Goal: Task Accomplishment & Management: Complete application form

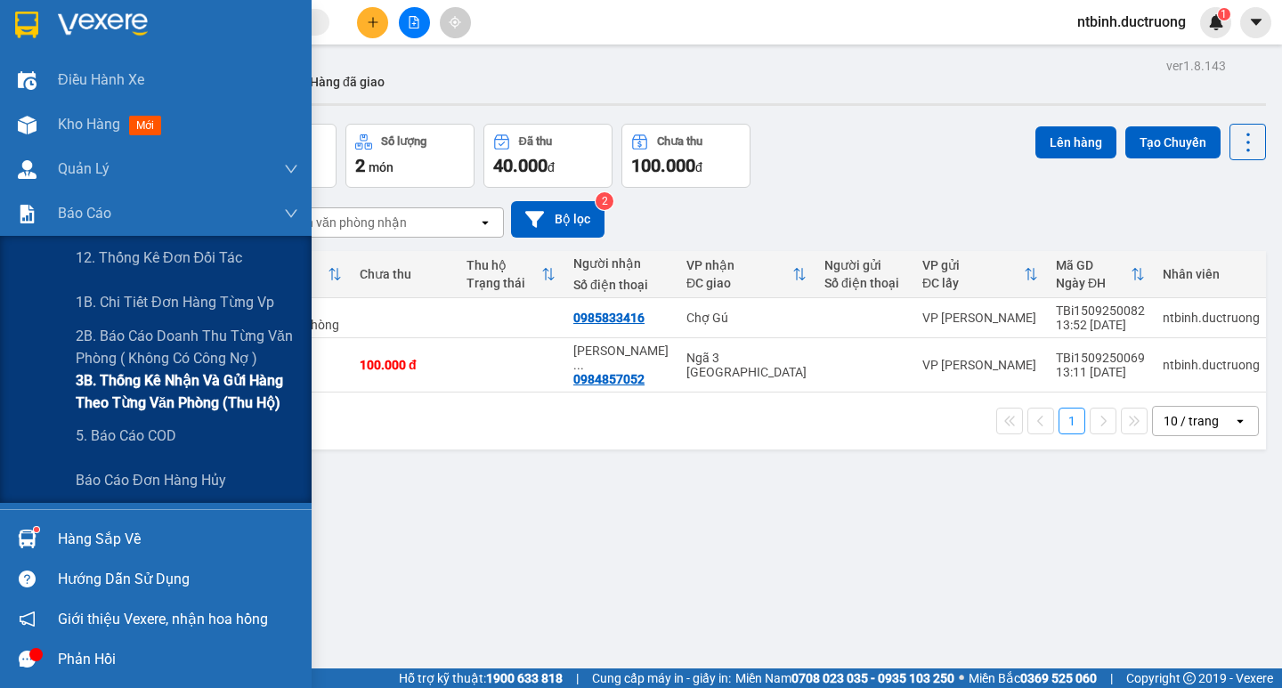
click at [146, 400] on span "3B. Thống kê nhận và gửi hàng theo từng văn phòng (thu hộ)" at bounding box center [187, 392] width 223 height 45
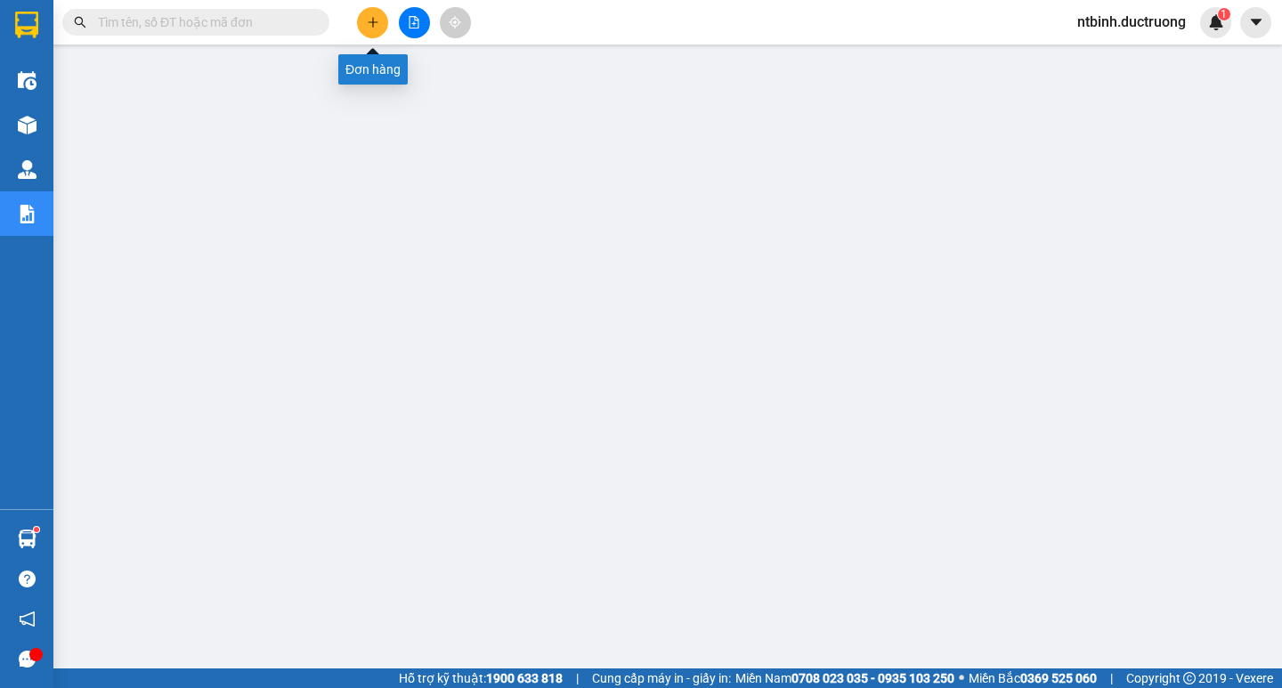
click at [363, 26] on button at bounding box center [372, 22] width 31 height 31
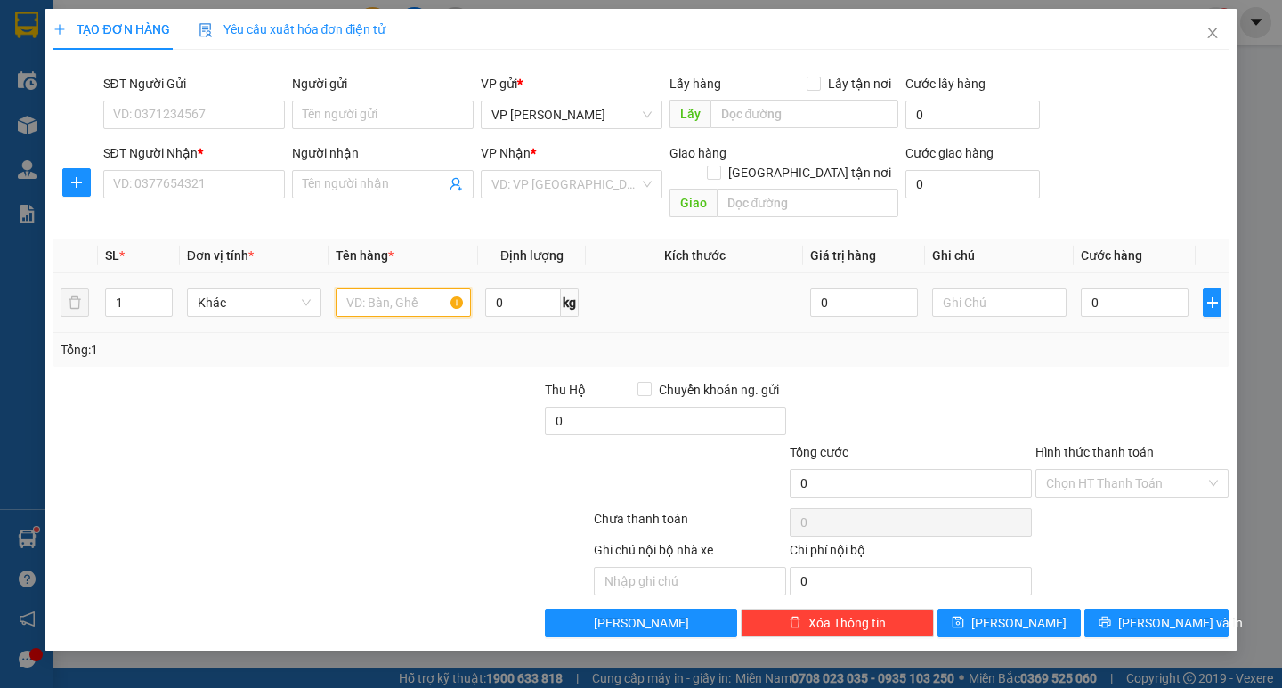
click at [395, 289] on input "text" at bounding box center [403, 303] width 134 height 28
type input "1 lồng chim"
click at [189, 117] on input "SĐT Người Gửi" at bounding box center [194, 115] width 182 height 28
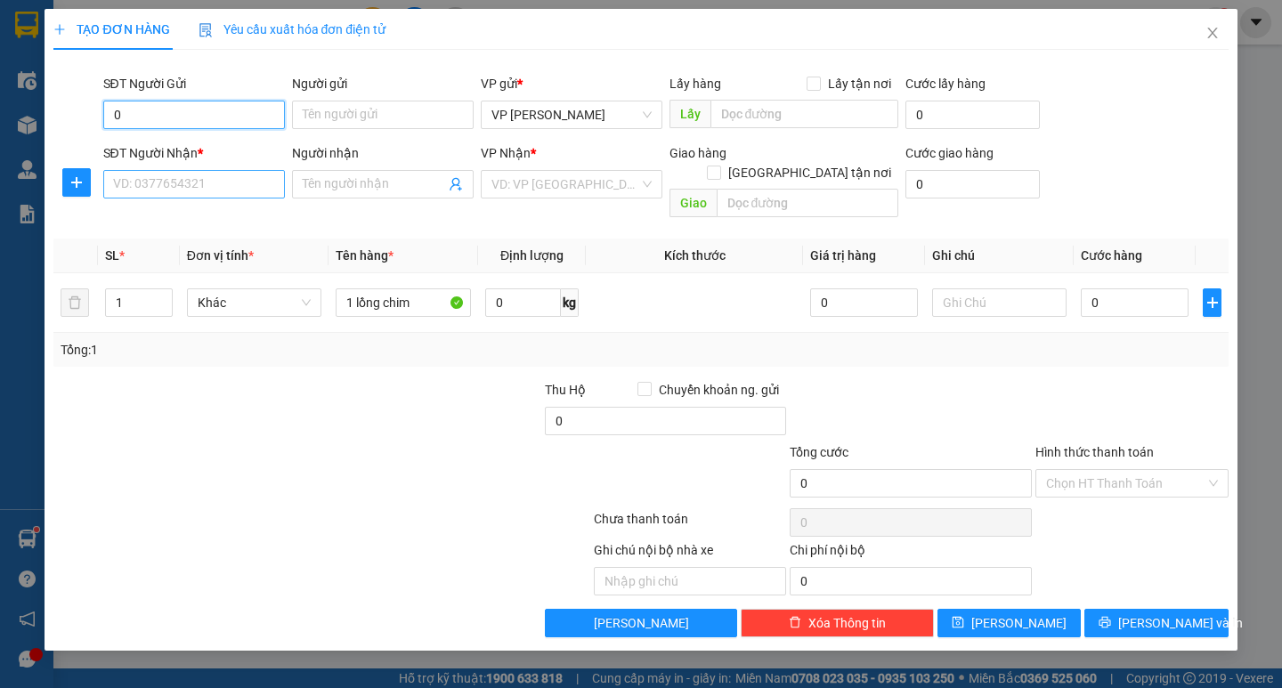
type input "0"
click at [174, 199] on div "SĐT Người Nhận * VD: 0377654321" at bounding box center [194, 174] width 182 height 62
click at [150, 172] on input "SĐT Người Nhận *" at bounding box center [194, 184] width 182 height 28
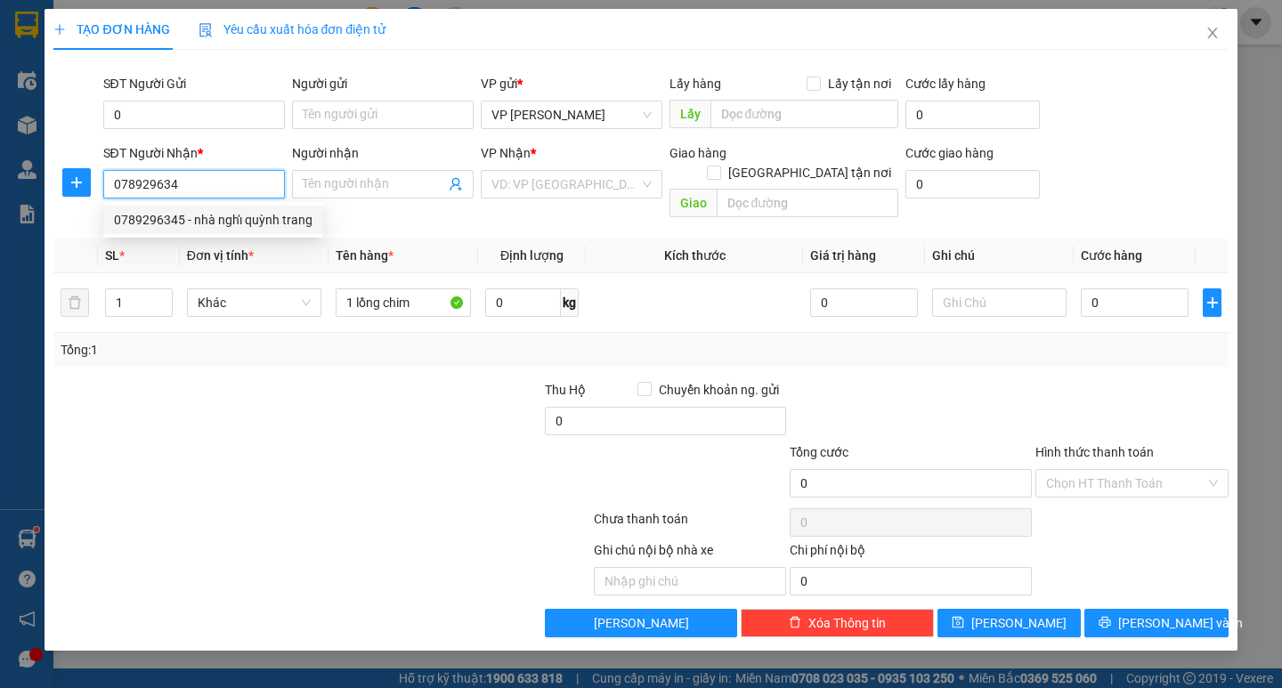
type input "0789296345"
click at [229, 217] on div "0789296345 - nhà nghỉ quỳnh trang" at bounding box center [213, 220] width 199 height 20
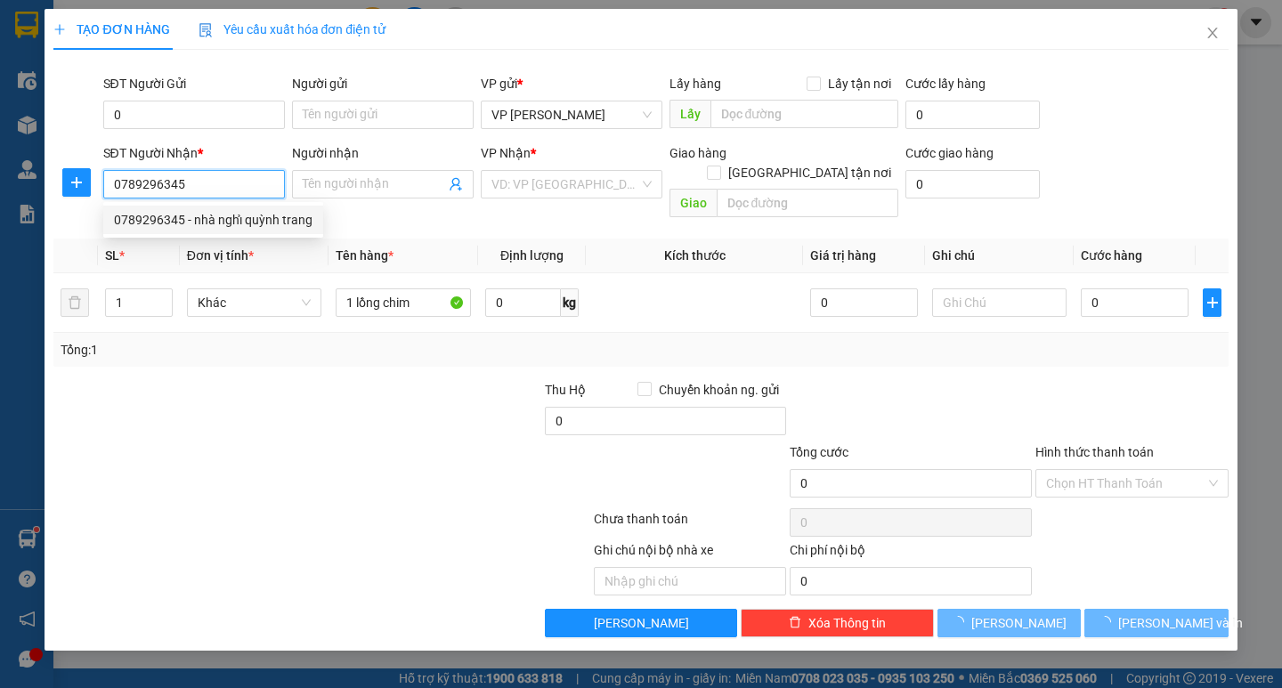
type input "nhà nghỉ [PERSON_NAME]"
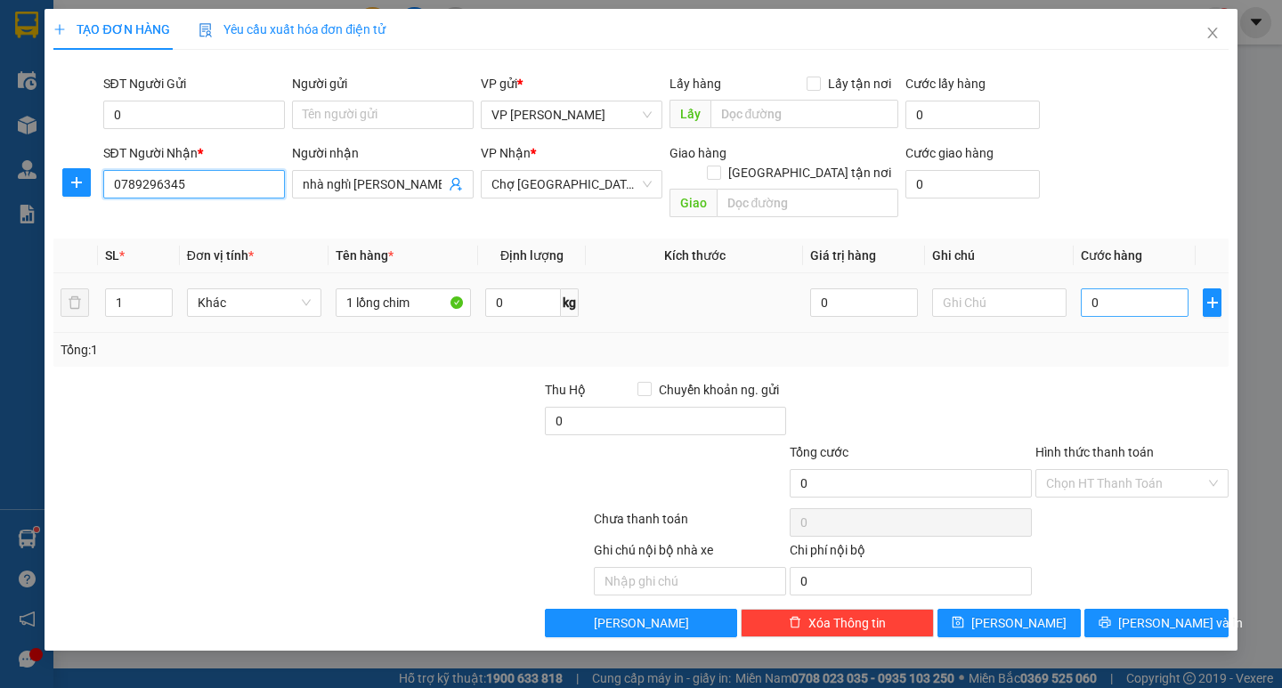
type input "0789296345"
click at [1086, 289] on input "0" at bounding box center [1135, 303] width 108 height 28
click at [1091, 291] on input "0" at bounding box center [1135, 303] width 108 height 28
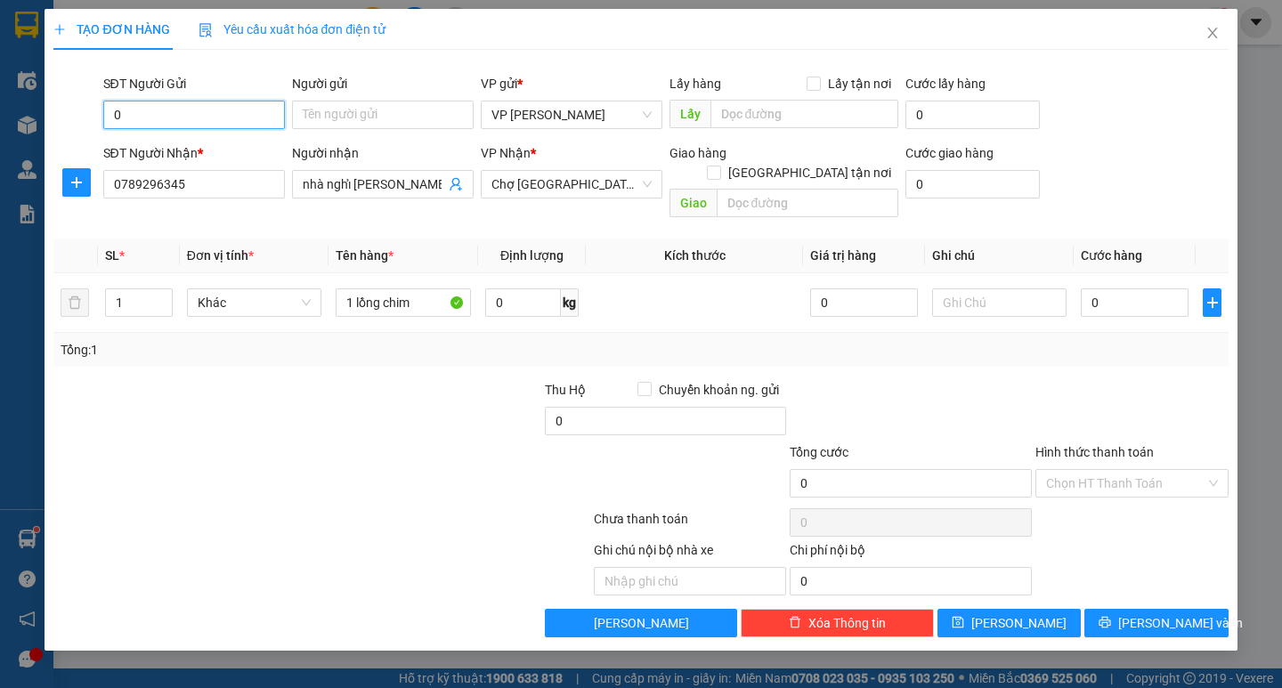
click at [220, 127] on input "0" at bounding box center [194, 115] width 182 height 28
click at [214, 158] on div "0383298788" at bounding box center [194, 151] width 160 height 20
type input "0383298788"
click at [1108, 298] on div "0" at bounding box center [1135, 303] width 108 height 36
click at [1105, 289] on input "0" at bounding box center [1135, 303] width 108 height 28
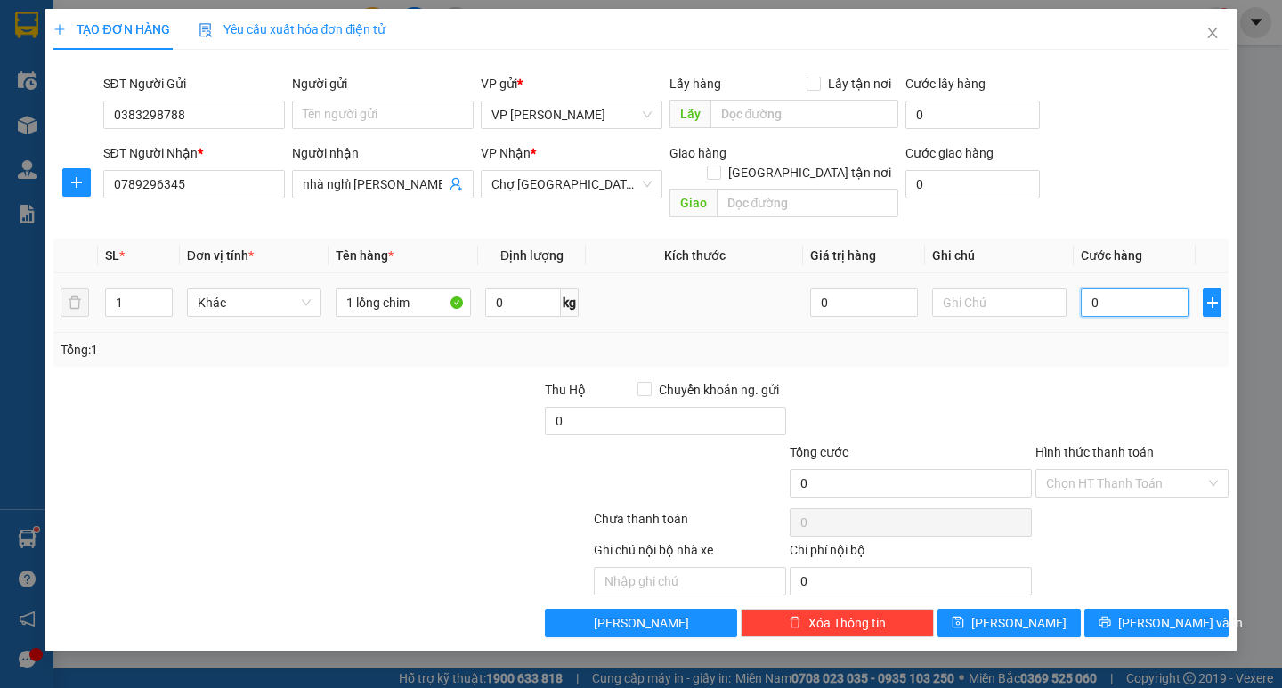
click at [1084, 289] on input "0" at bounding box center [1135, 303] width 108 height 28
type input "50"
type input "50.000"
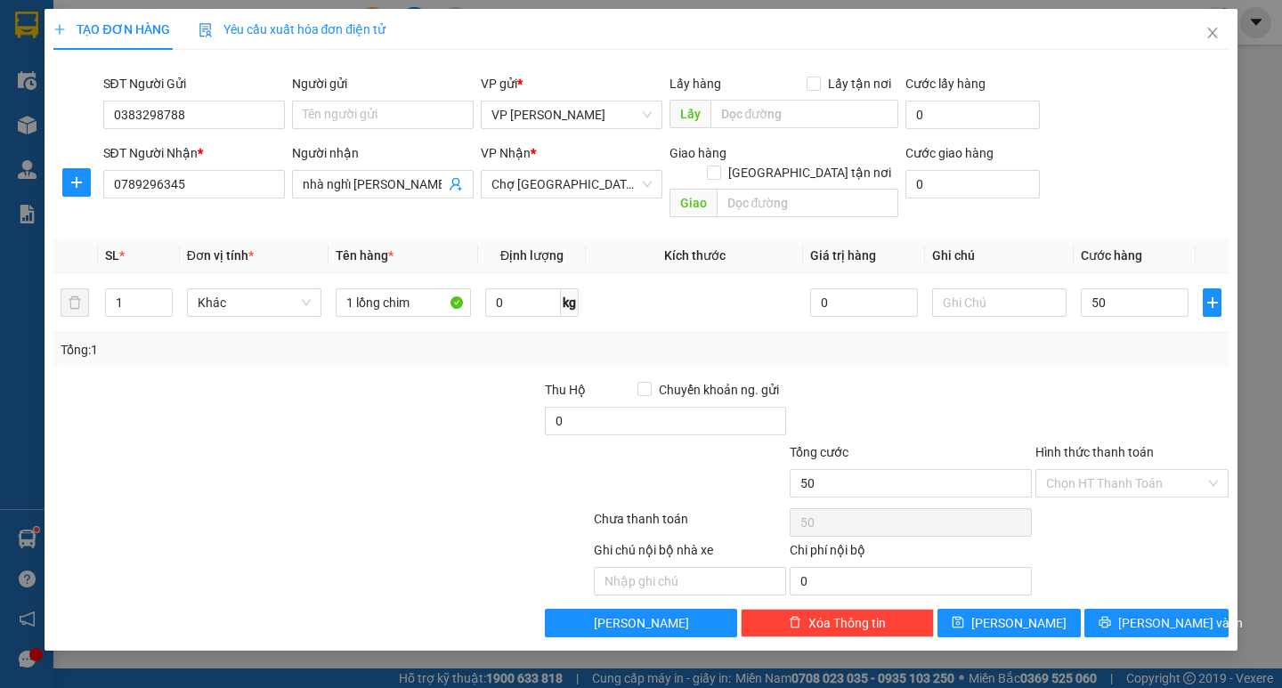
type input "50.000"
click at [1128, 384] on div at bounding box center [1132, 411] width 197 height 62
click at [1151, 609] on button "[PERSON_NAME] và In" at bounding box center [1156, 623] width 143 height 28
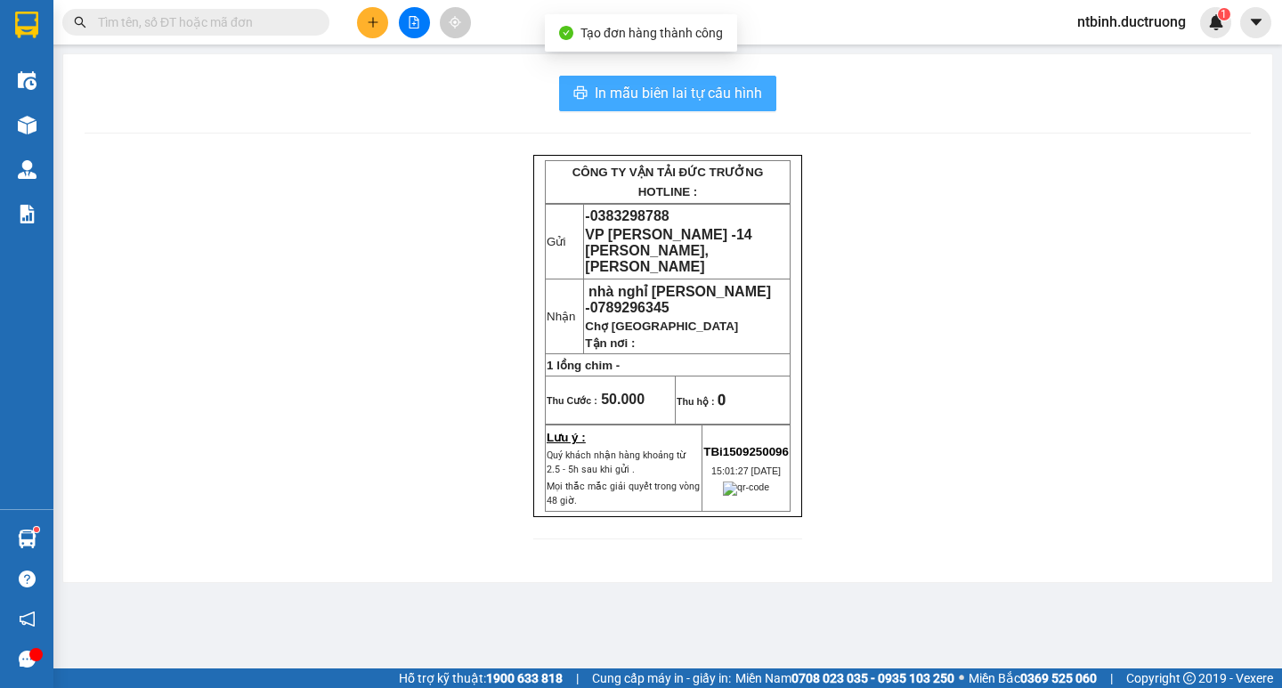
click at [644, 77] on button "In mẫu biên lai tự cấu hình" at bounding box center [667, 94] width 217 height 36
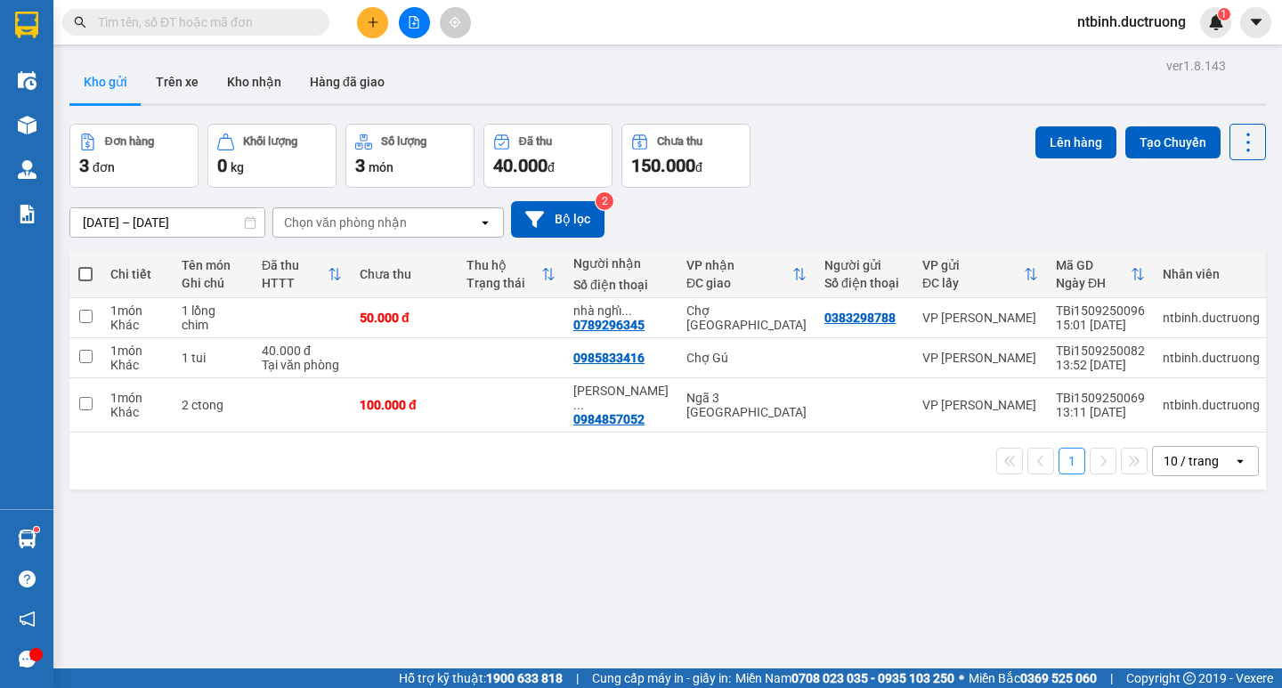
click at [426, 11] on div at bounding box center [414, 22] width 134 height 31
click at [419, 20] on icon "file-add" at bounding box center [414, 22] width 12 height 12
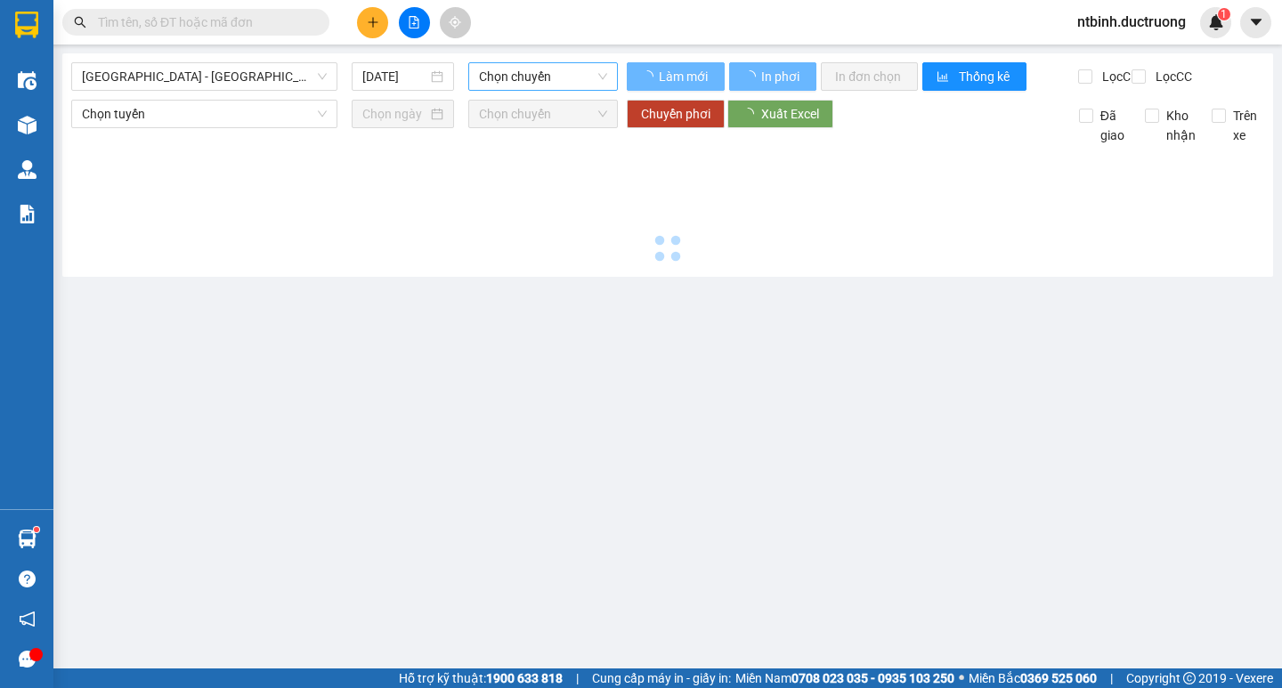
click at [506, 76] on span "Chọn chuyến" at bounding box center [543, 76] width 128 height 27
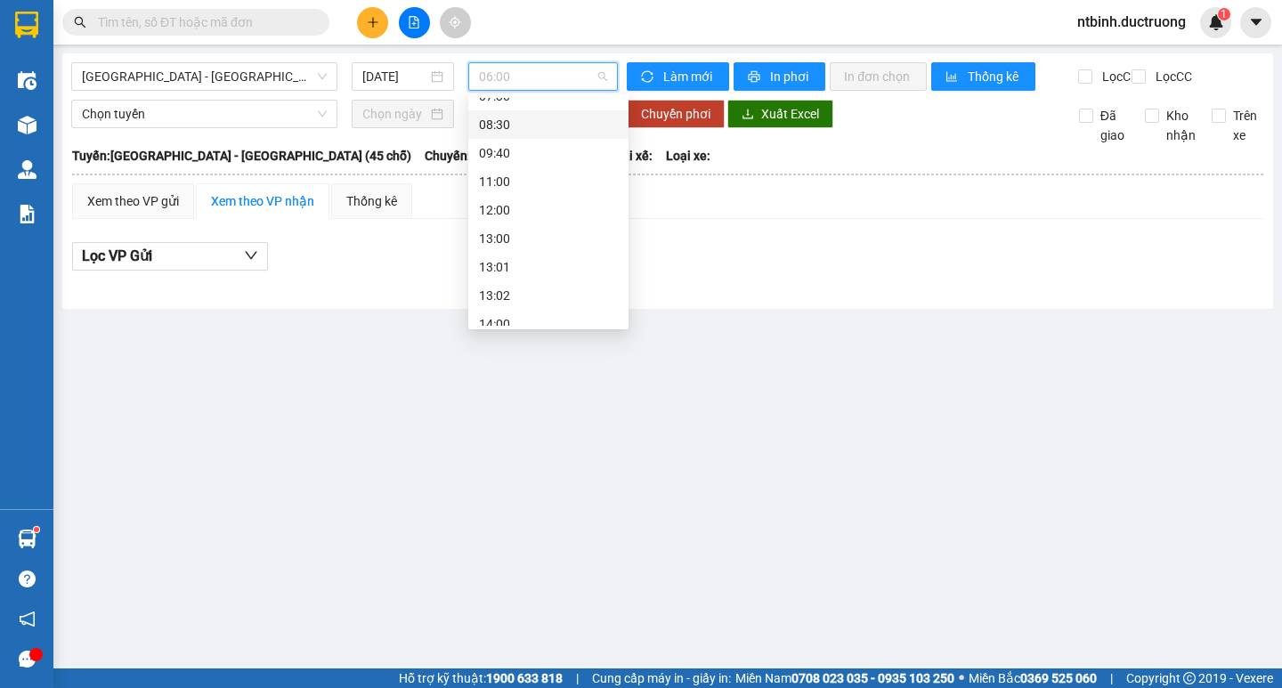
scroll to position [256, 0]
click at [517, 154] on div "13:02" at bounding box center [548, 140] width 160 height 28
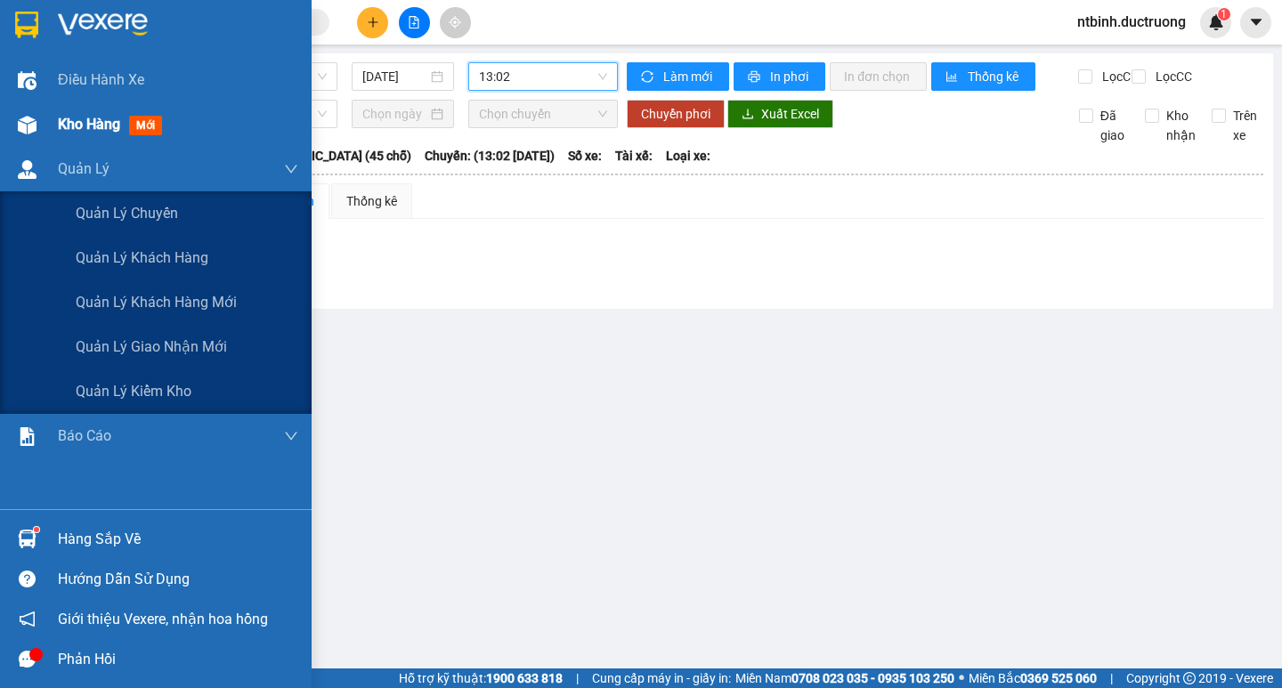
click at [25, 119] on img at bounding box center [27, 125] width 19 height 19
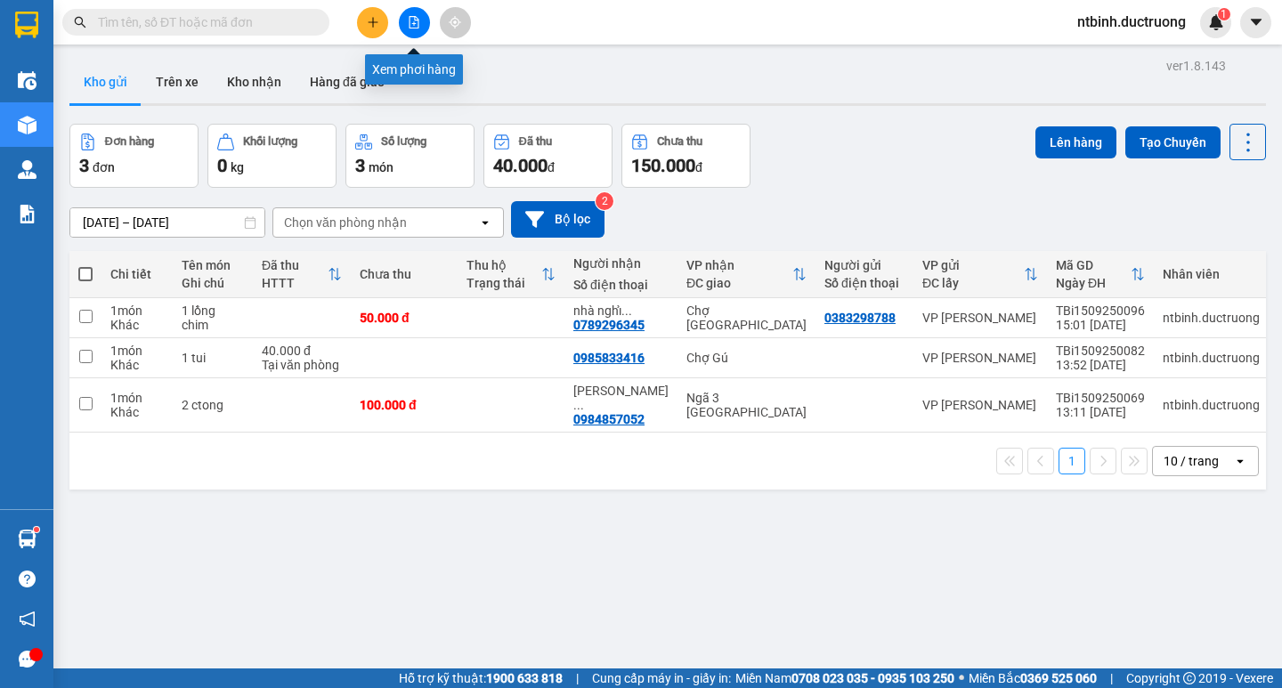
click at [412, 28] on icon "file-add" at bounding box center [415, 22] width 10 height 12
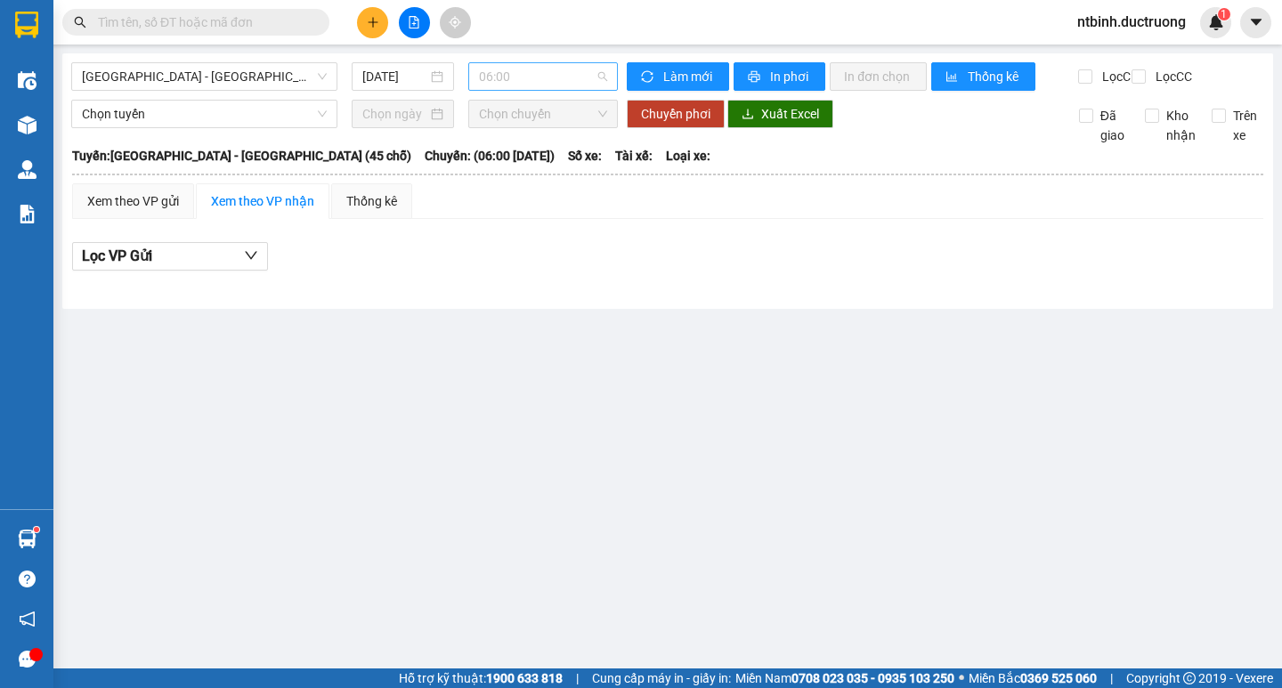
click at [551, 77] on span "06:00" at bounding box center [543, 76] width 128 height 27
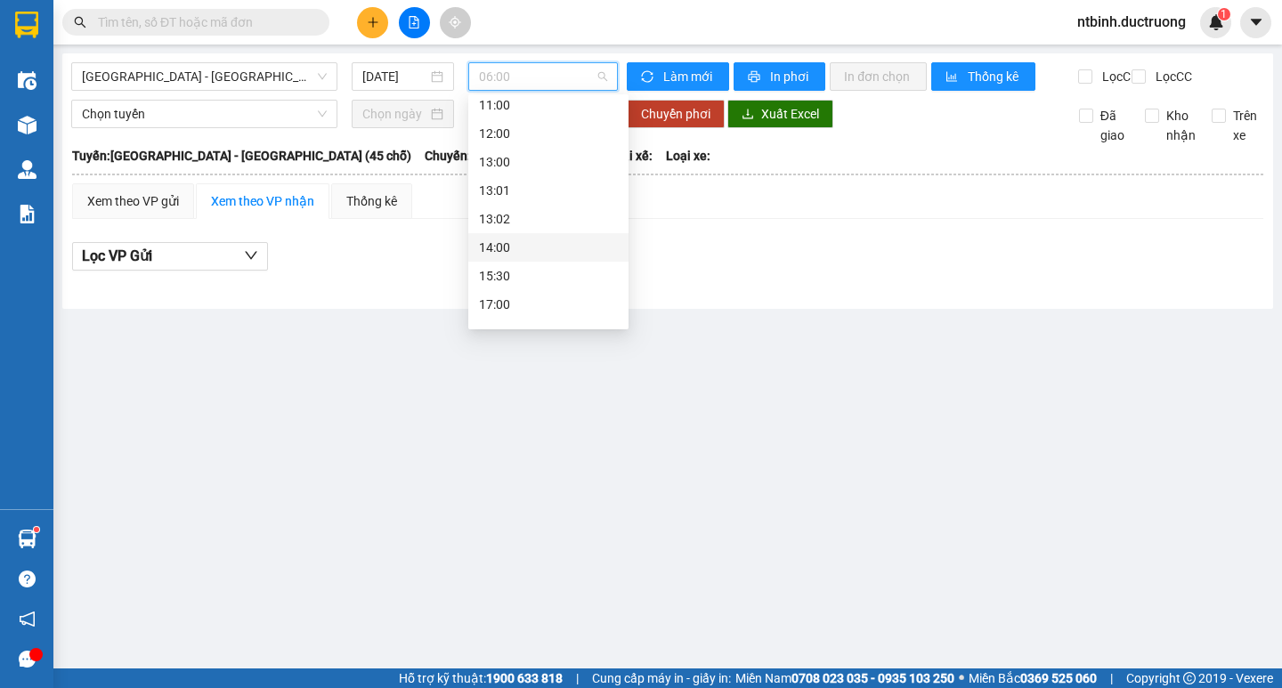
click at [509, 249] on div "14:00" at bounding box center [548, 248] width 139 height 20
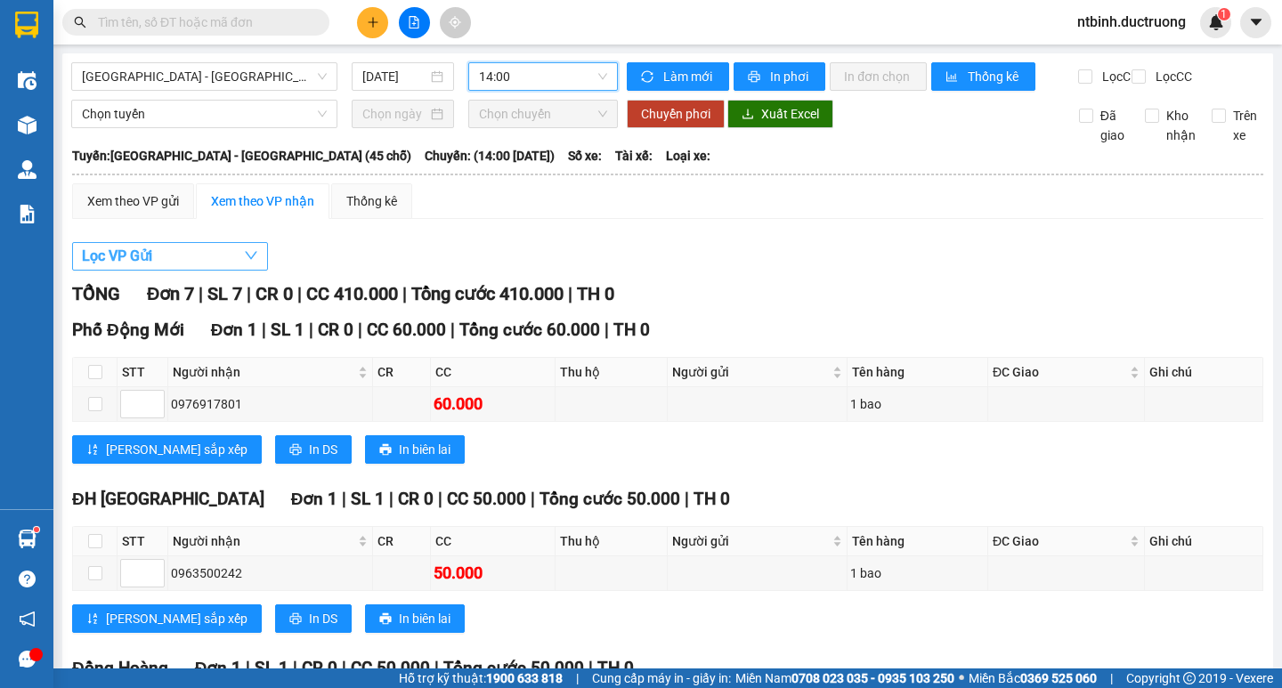
click at [192, 271] on button "Lọc VP Gửi" at bounding box center [170, 256] width 196 height 28
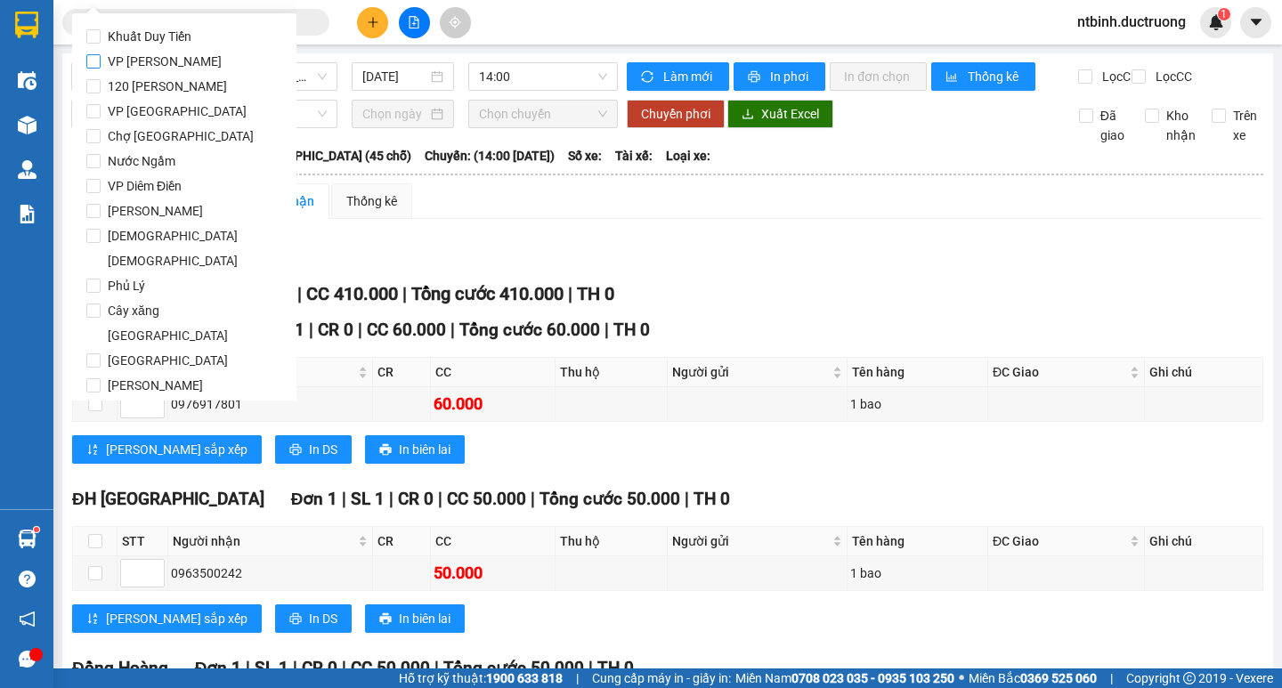
click at [160, 67] on span "VP [PERSON_NAME]" at bounding box center [165, 61] width 128 height 25
click at [101, 67] on input "VP [PERSON_NAME]" at bounding box center [93, 61] width 14 height 14
checkbox input "true"
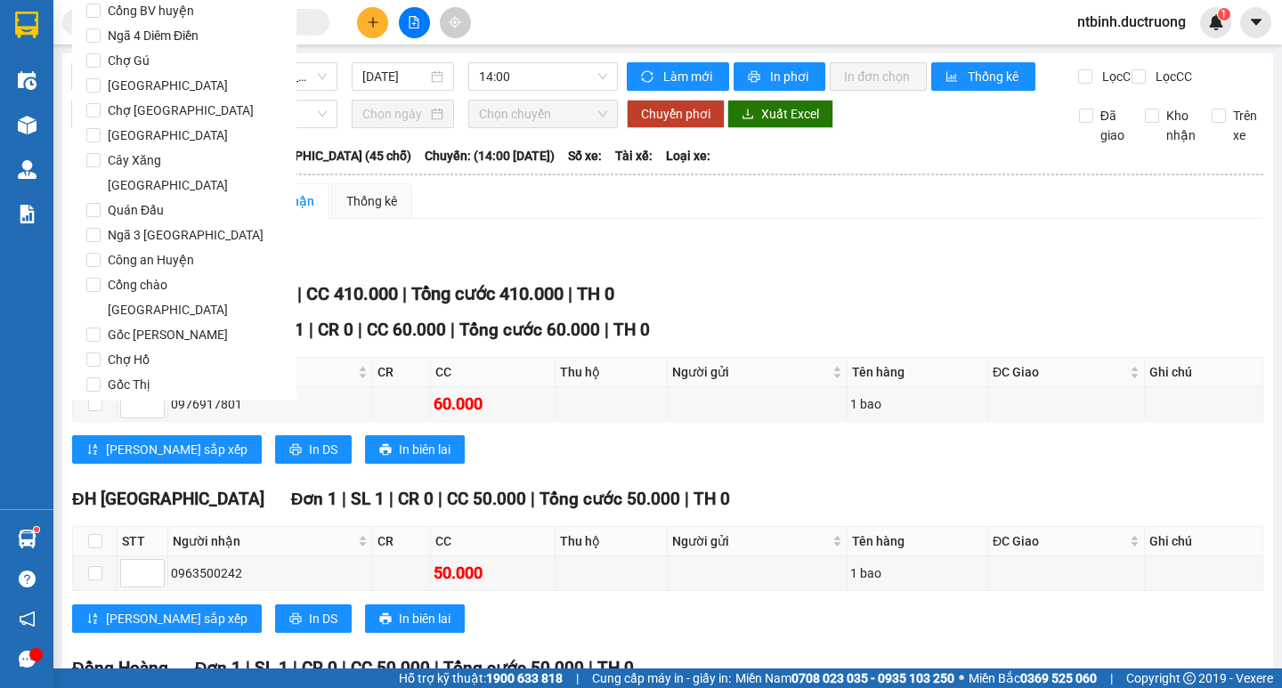
scroll to position [1483, 0]
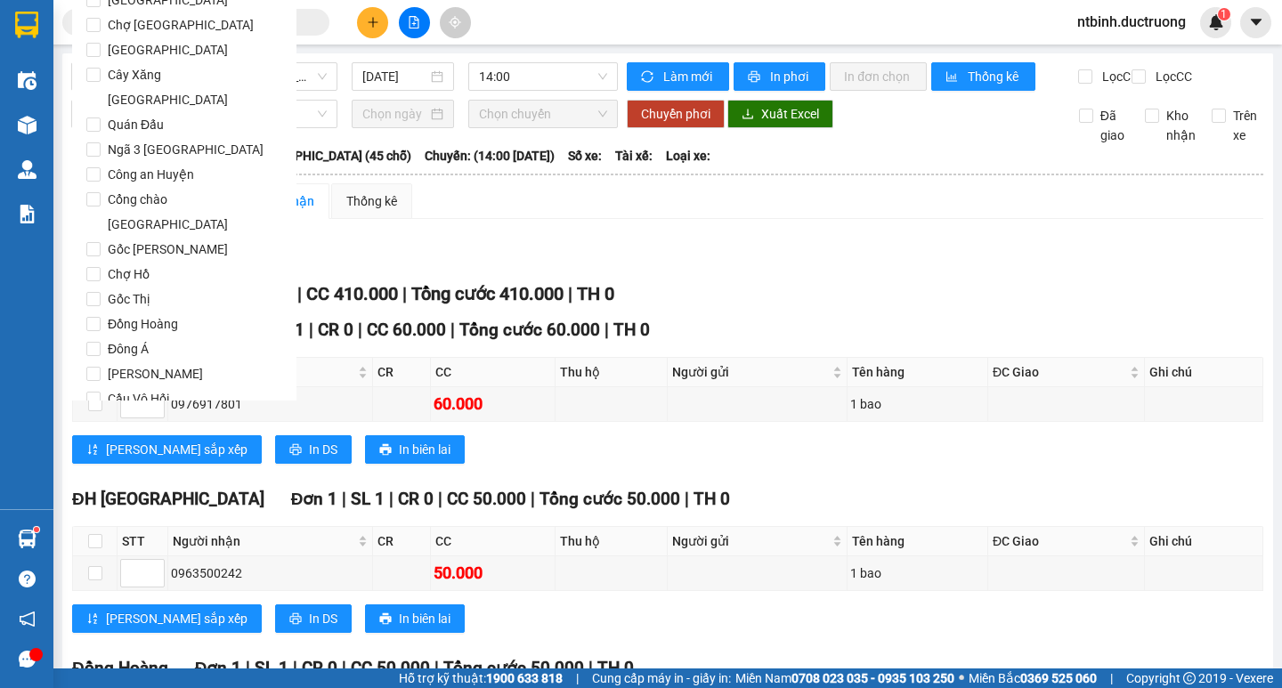
click at [119, 491] on span "Lọc" at bounding box center [111, 501] width 20 height 20
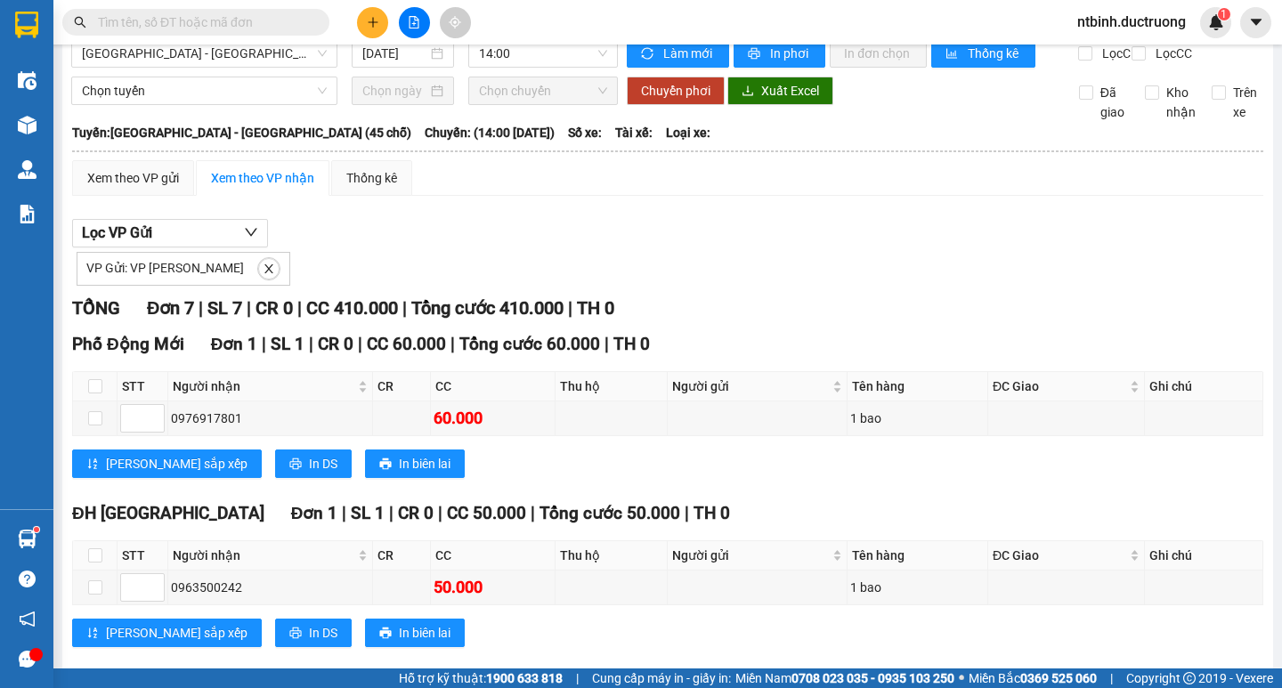
scroll to position [0, 0]
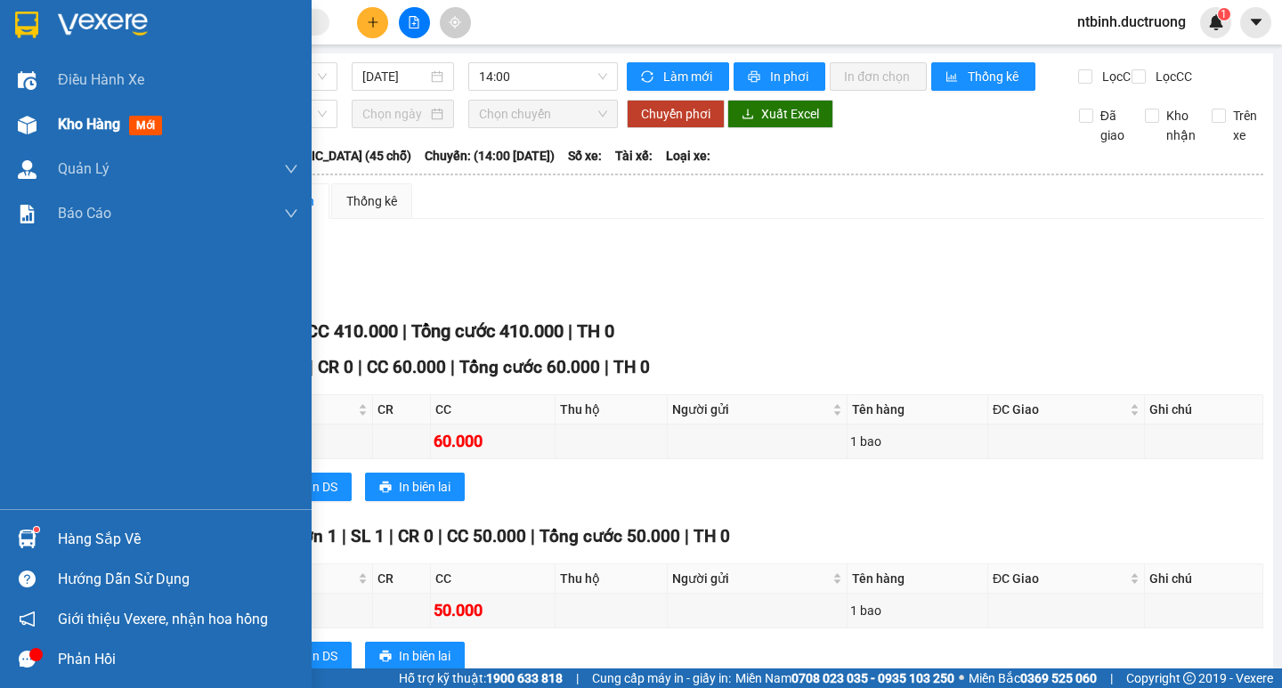
click at [19, 130] on img at bounding box center [27, 125] width 19 height 19
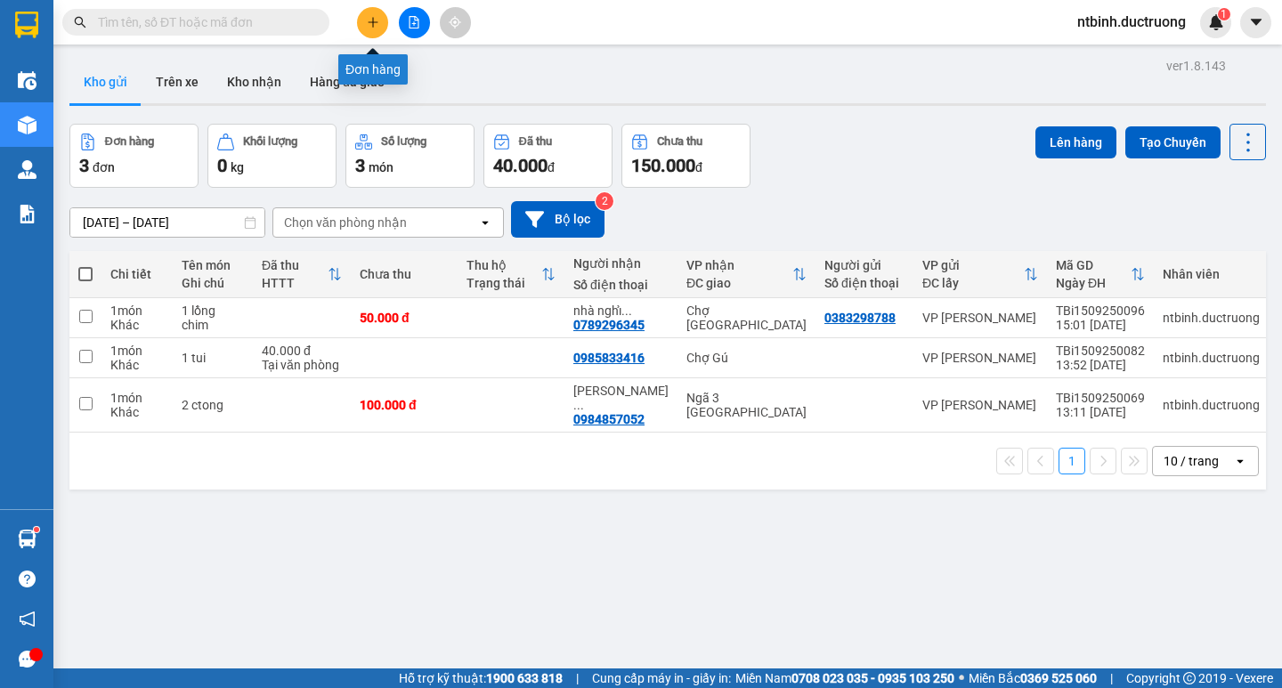
click at [373, 15] on button at bounding box center [372, 22] width 31 height 31
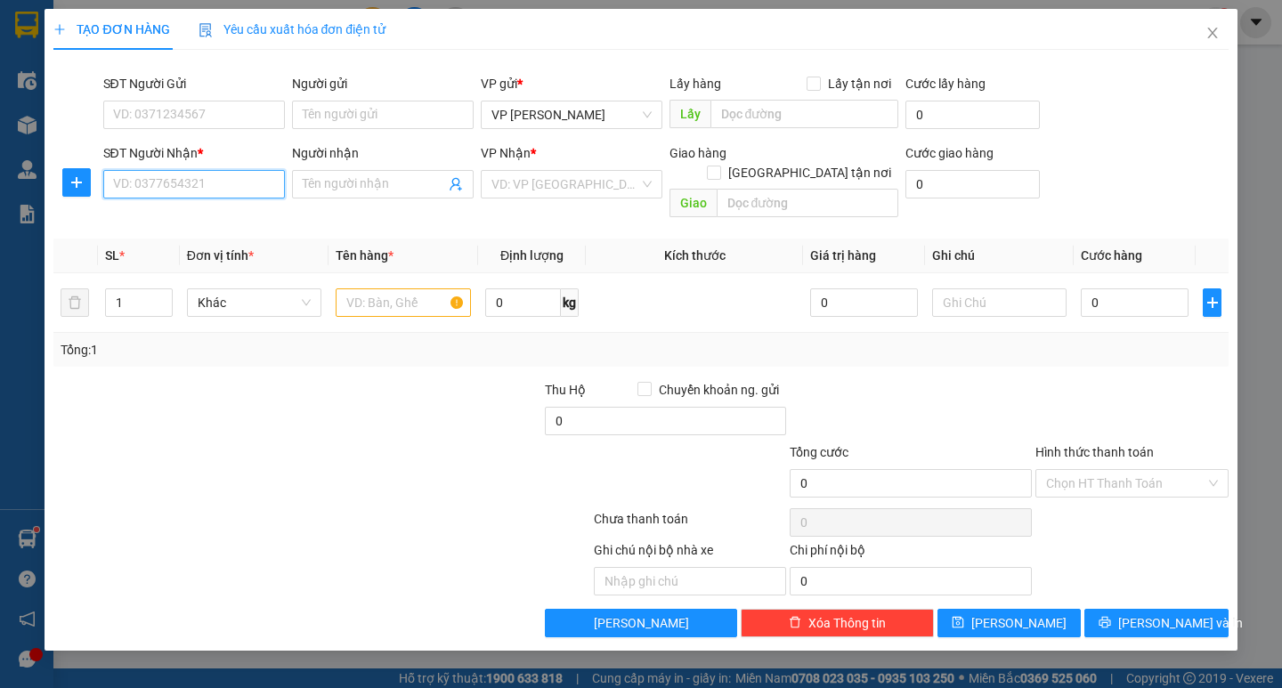
click at [191, 185] on input "SĐT Người Nhận *" at bounding box center [194, 184] width 182 height 28
click at [152, 105] on input "SĐT Người Gửi" at bounding box center [194, 115] width 182 height 28
type input "0973767443"
click at [197, 191] on input "SĐT Người Nhận *" at bounding box center [194, 184] width 182 height 28
type input "0"
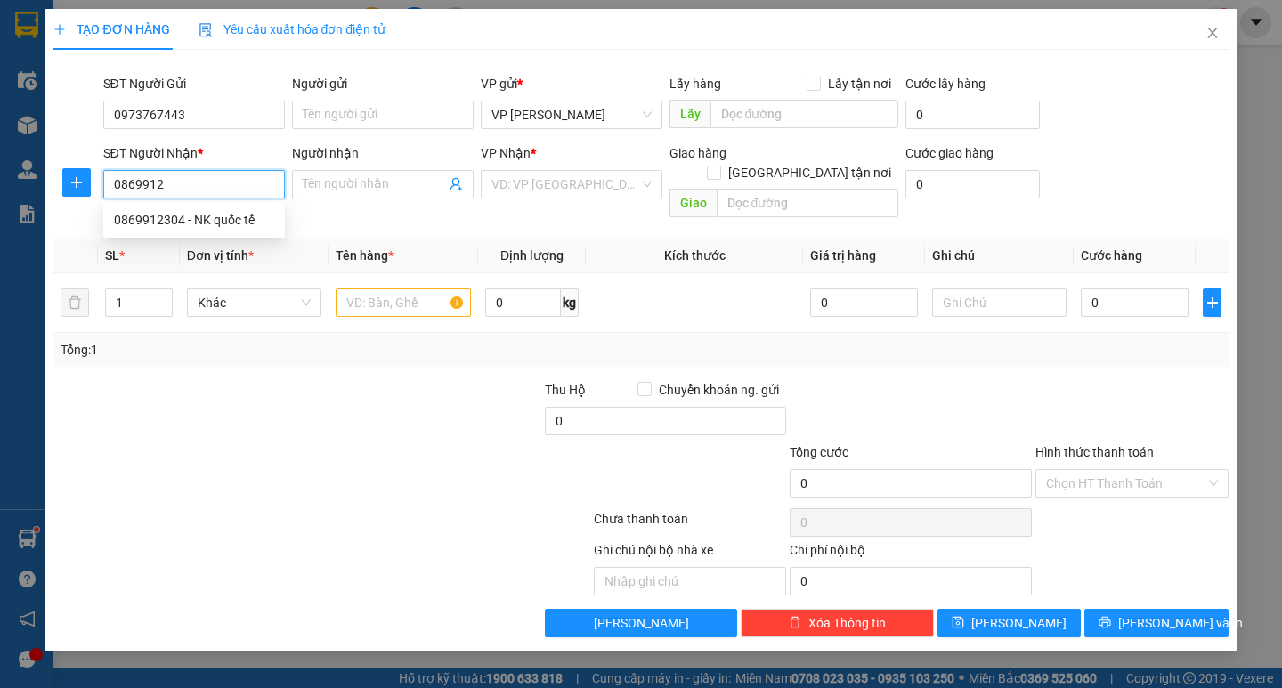
click at [197, 215] on div "0869912304 - NK quốc tế" at bounding box center [194, 220] width 160 height 20
type input "0869912304"
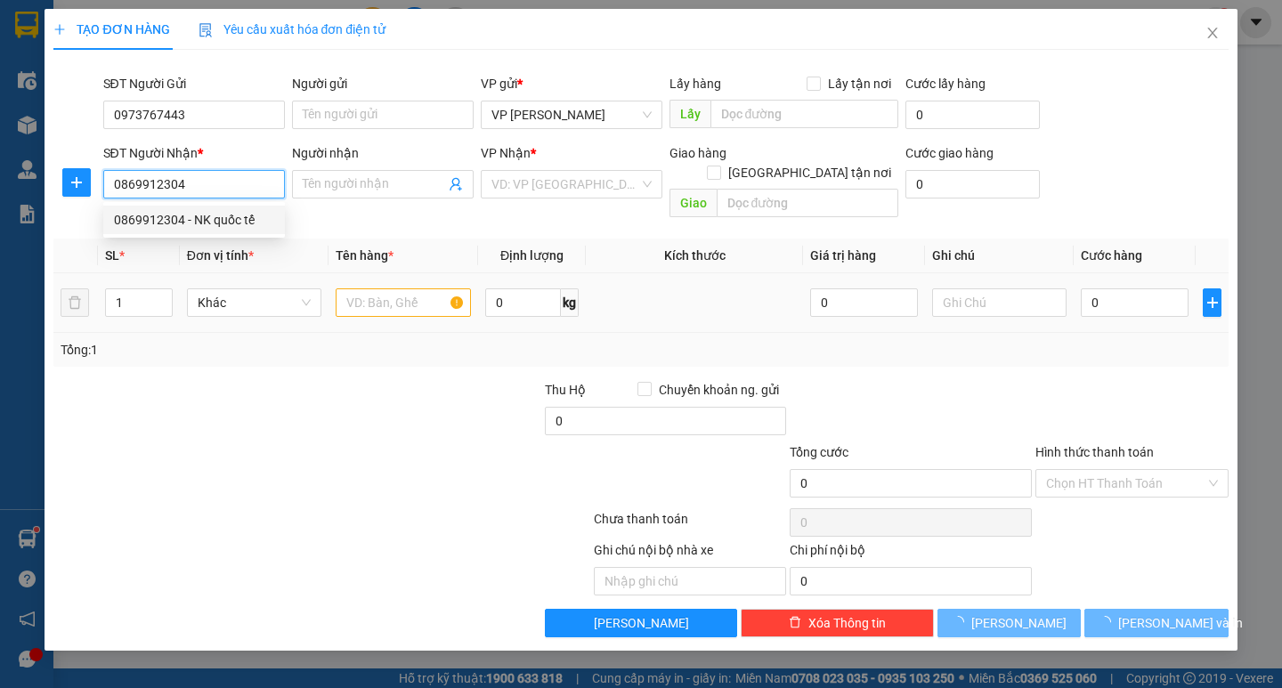
type input "NK quốc tế"
type input "0869912304"
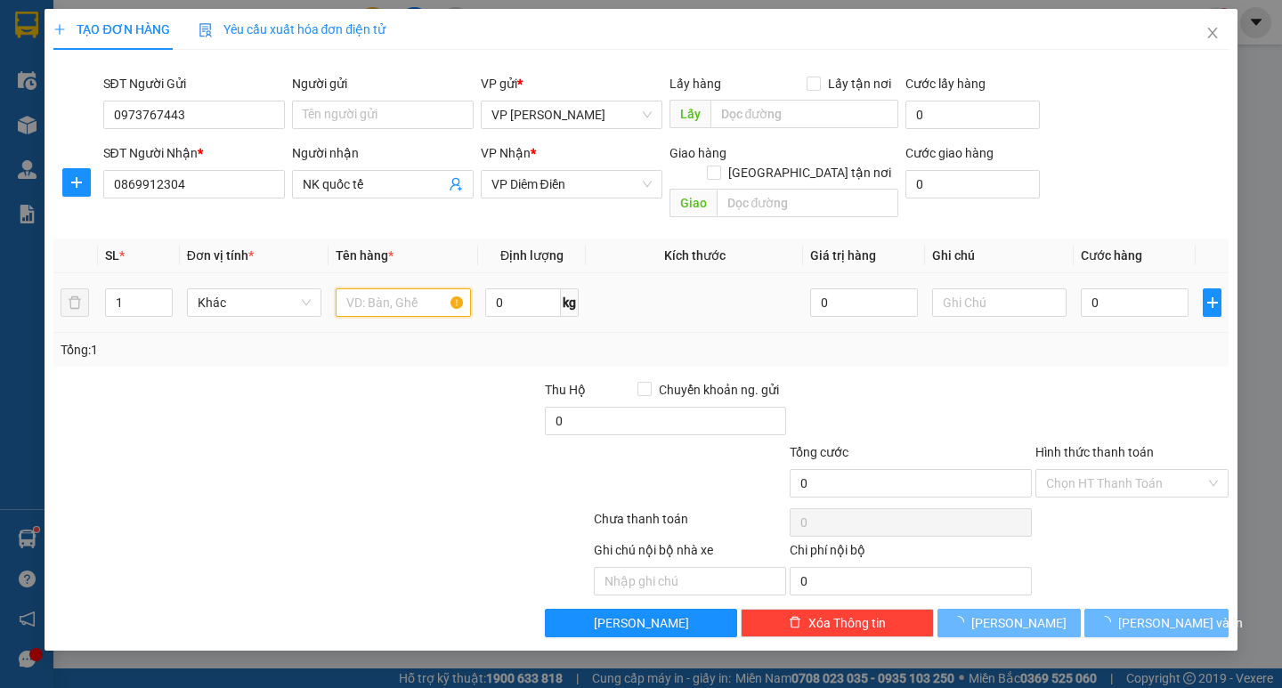
click at [378, 289] on input "text" at bounding box center [403, 303] width 134 height 28
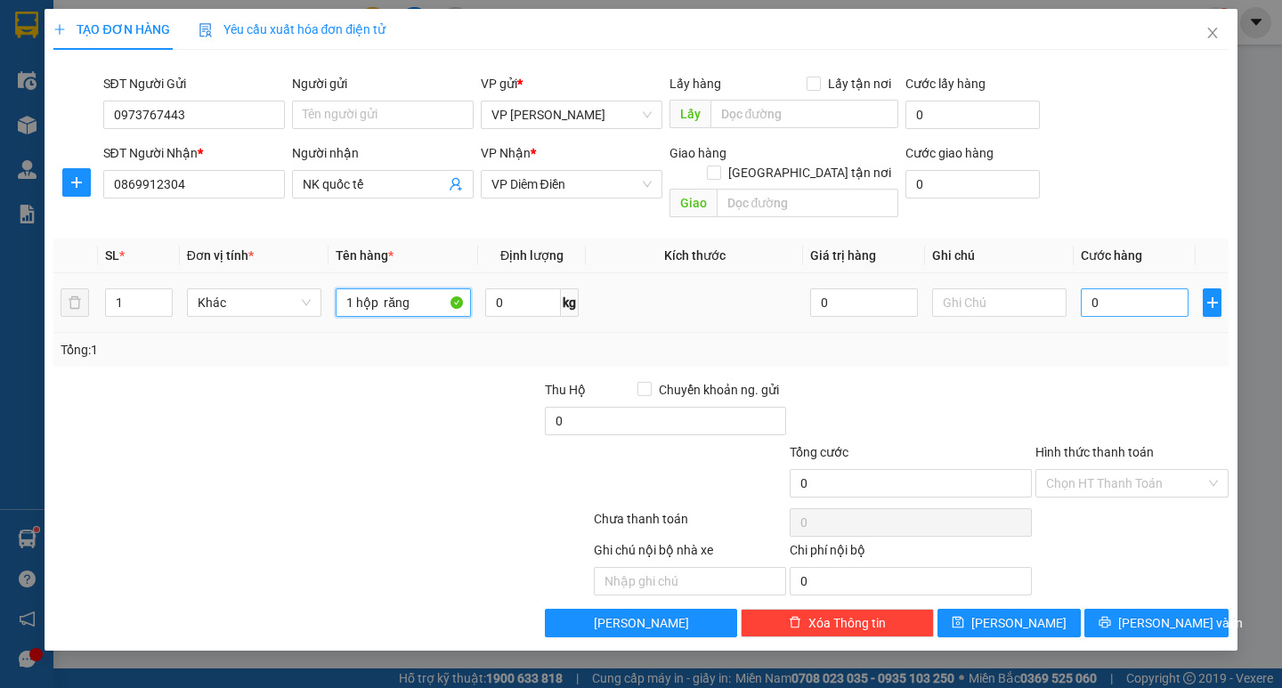
type input "1 hộp răng"
click at [1106, 289] on input "0" at bounding box center [1135, 303] width 108 height 28
click at [1085, 289] on input "0" at bounding box center [1135, 303] width 108 height 28
type input "30"
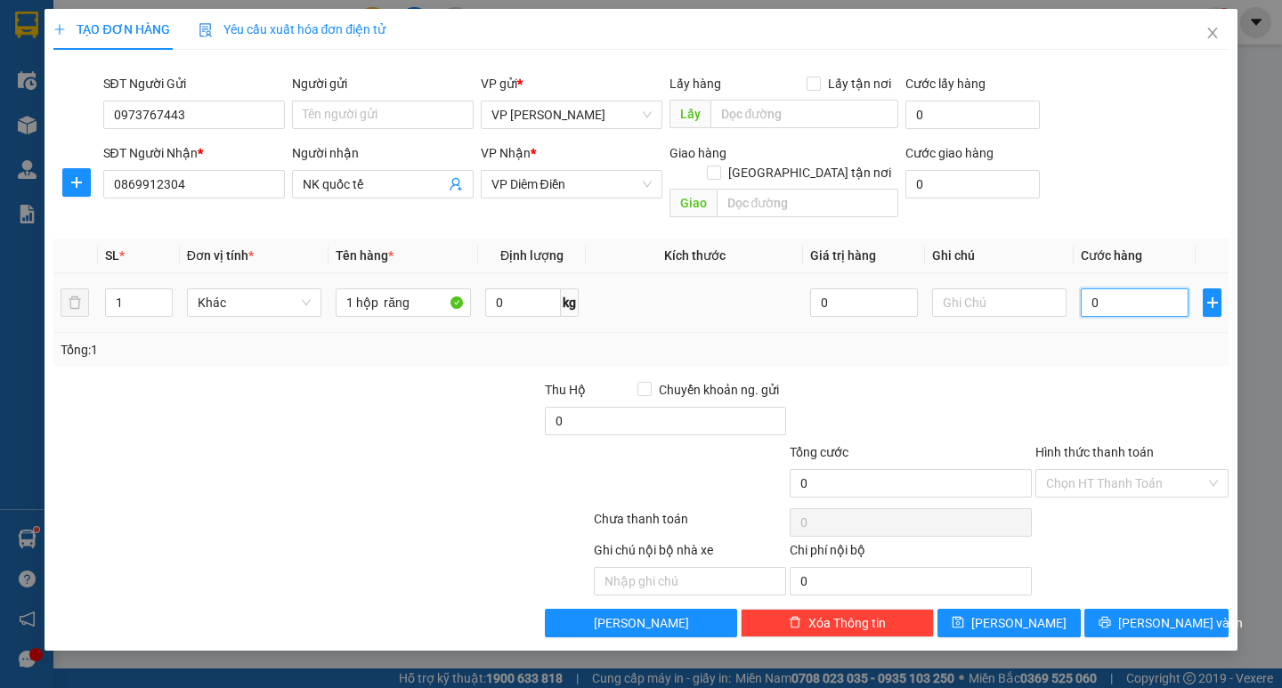
type input "30"
click at [1110, 311] on td "30" at bounding box center [1135, 303] width 122 height 60
type input "30.000"
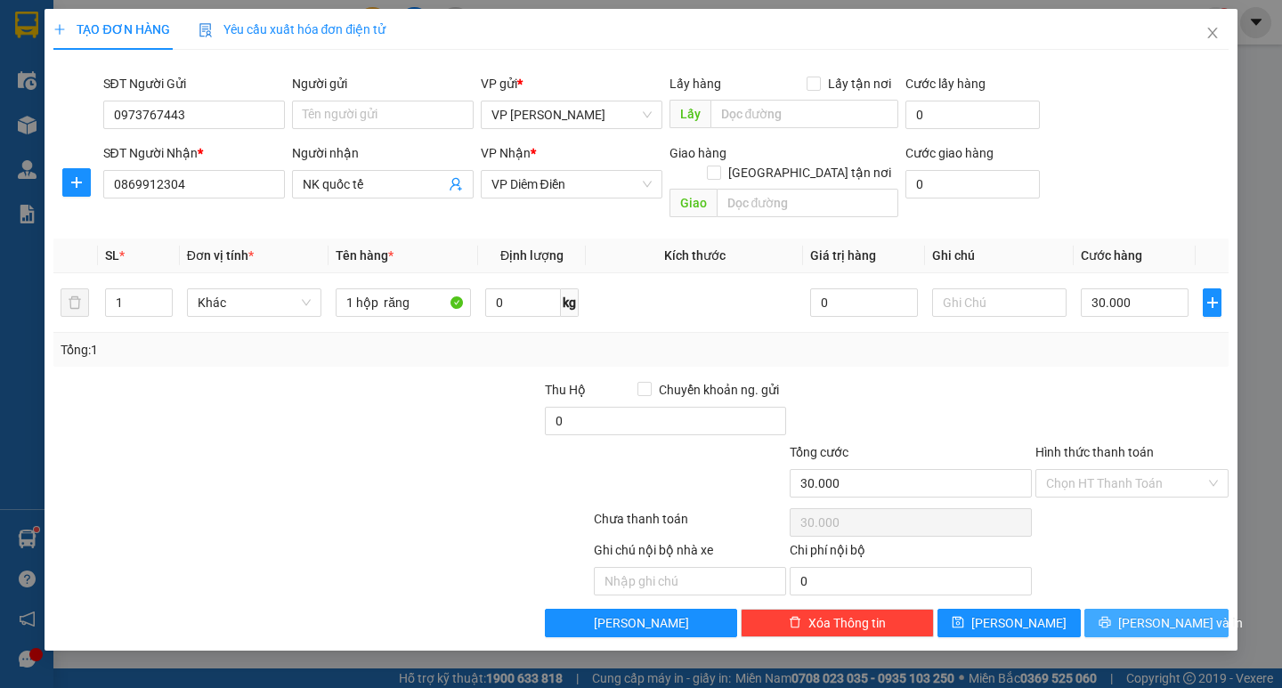
click at [1184, 614] on span "[PERSON_NAME] và In" at bounding box center [1181, 624] width 125 height 20
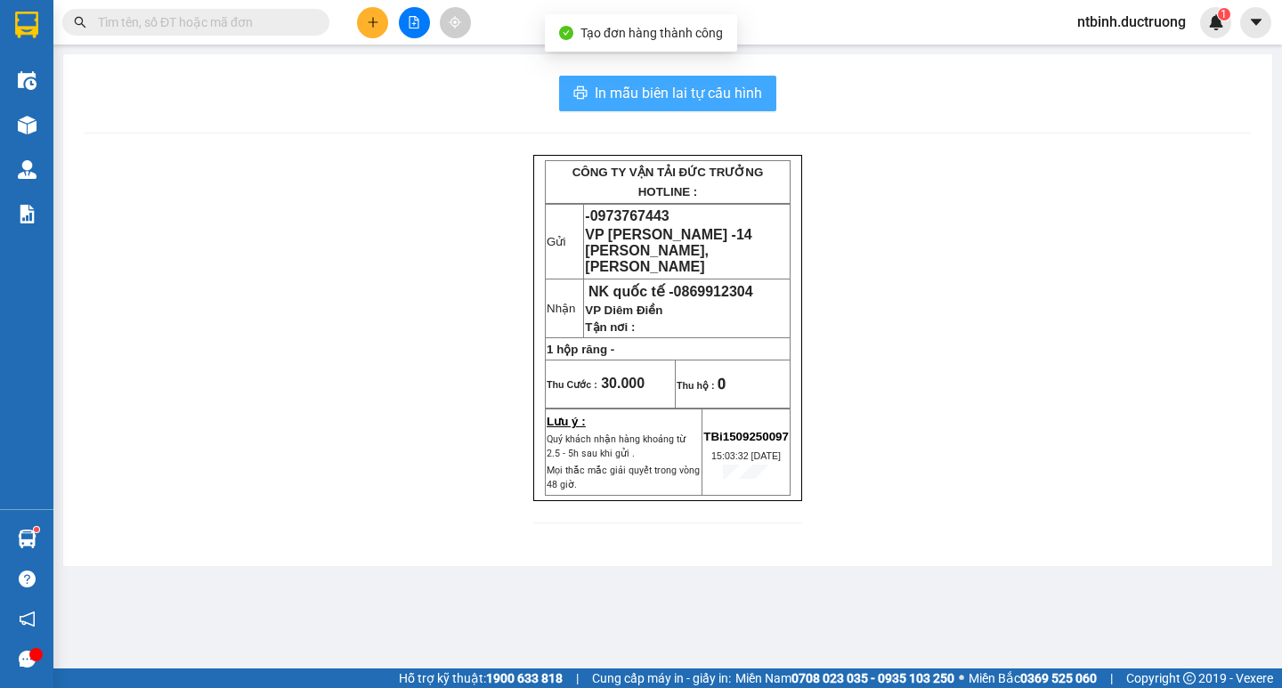
click at [665, 89] on span "In mẫu biên lai tự cấu hình" at bounding box center [678, 93] width 167 height 22
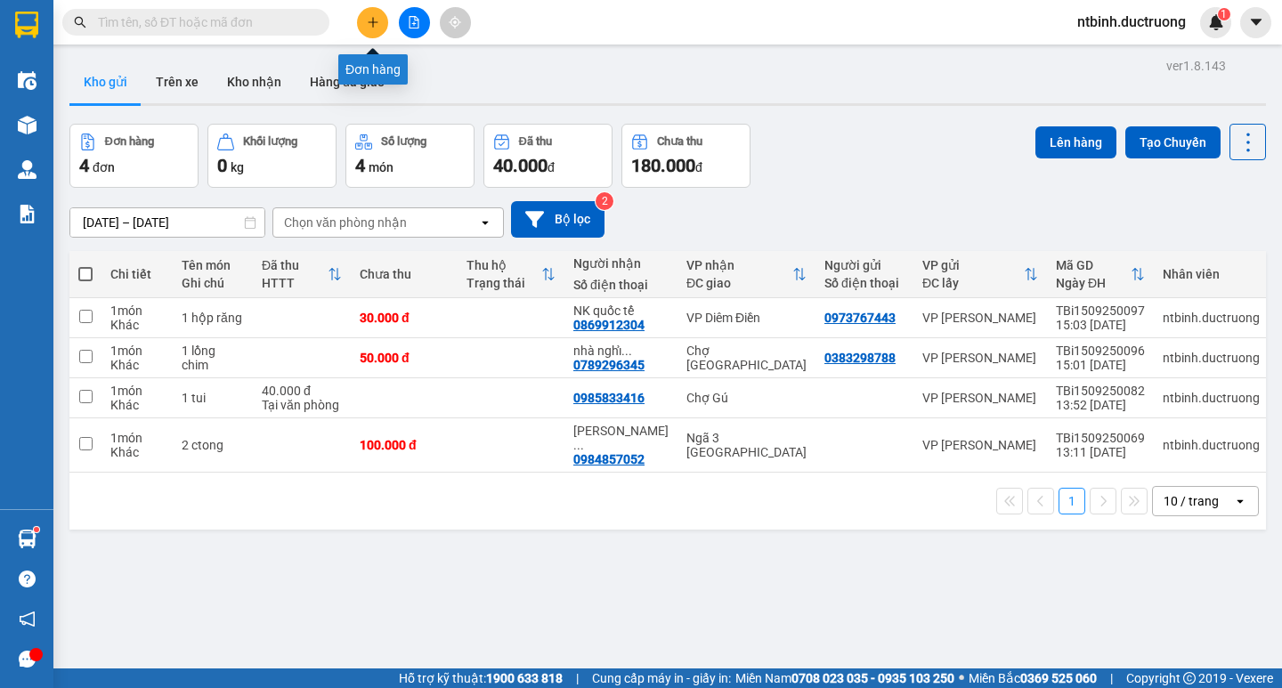
click at [376, 29] on button at bounding box center [372, 22] width 31 height 31
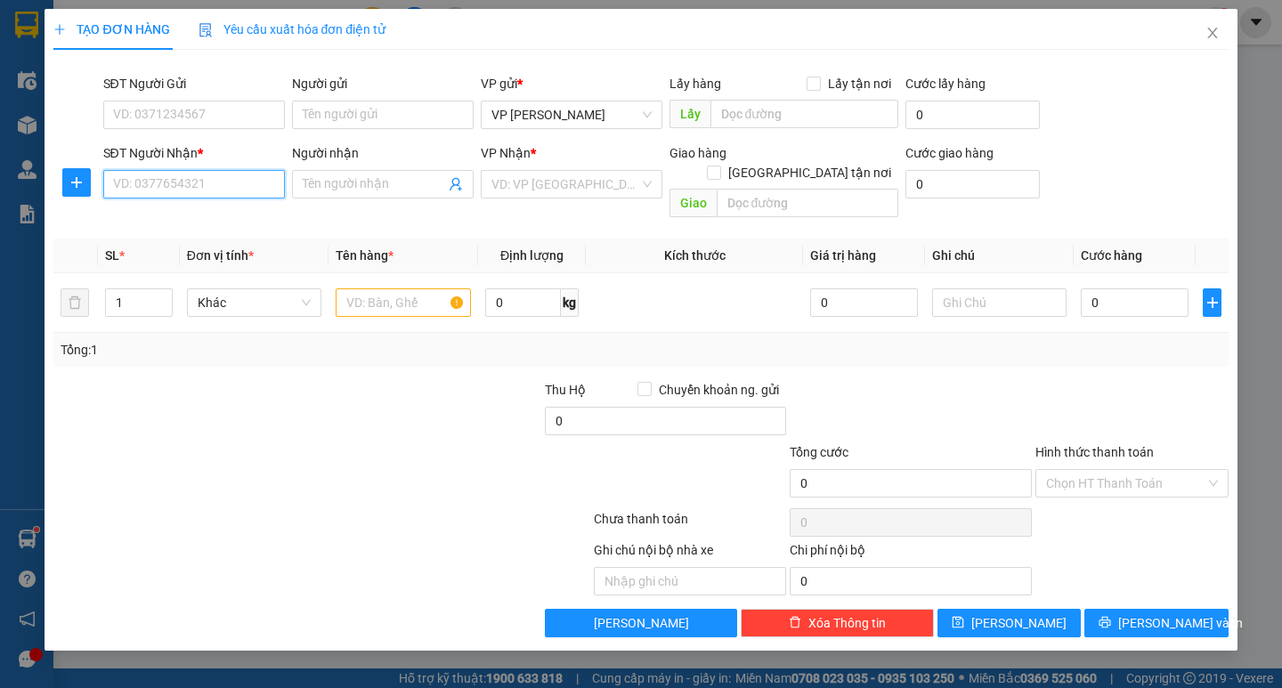
click at [175, 191] on input "SĐT Người Nhận *" at bounding box center [194, 184] width 182 height 28
click at [187, 105] on input "SĐT Người Gửi" at bounding box center [194, 115] width 182 height 28
type input "0358035862"
click at [186, 186] on input "SĐT Người Nhận *" at bounding box center [194, 184] width 182 height 28
click at [199, 210] on div "0972669819" at bounding box center [194, 220] width 160 height 20
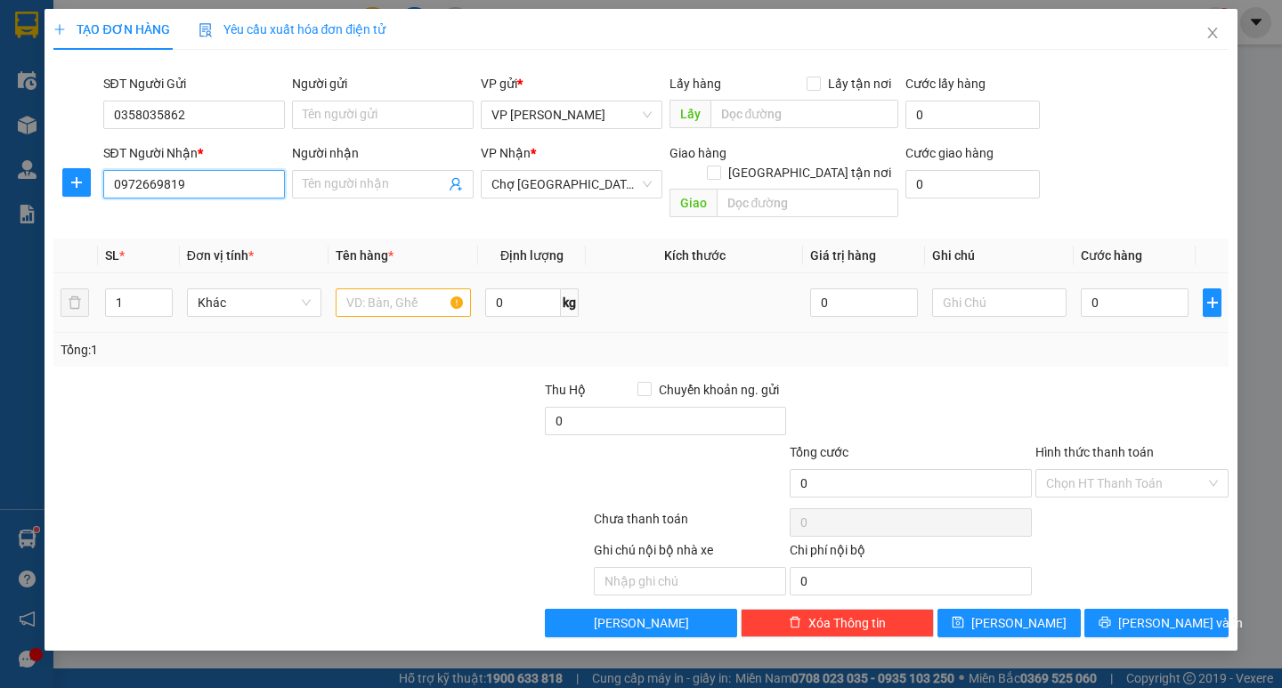
type input "0972669819"
click at [411, 302] on td at bounding box center [403, 303] width 149 height 60
drag, startPoint x: 411, startPoint y: 301, endPoint x: 408, endPoint y: 292, distance: 9.3
click at [409, 295] on td at bounding box center [403, 303] width 149 height 60
click at [403, 289] on input "text" at bounding box center [403, 303] width 134 height 28
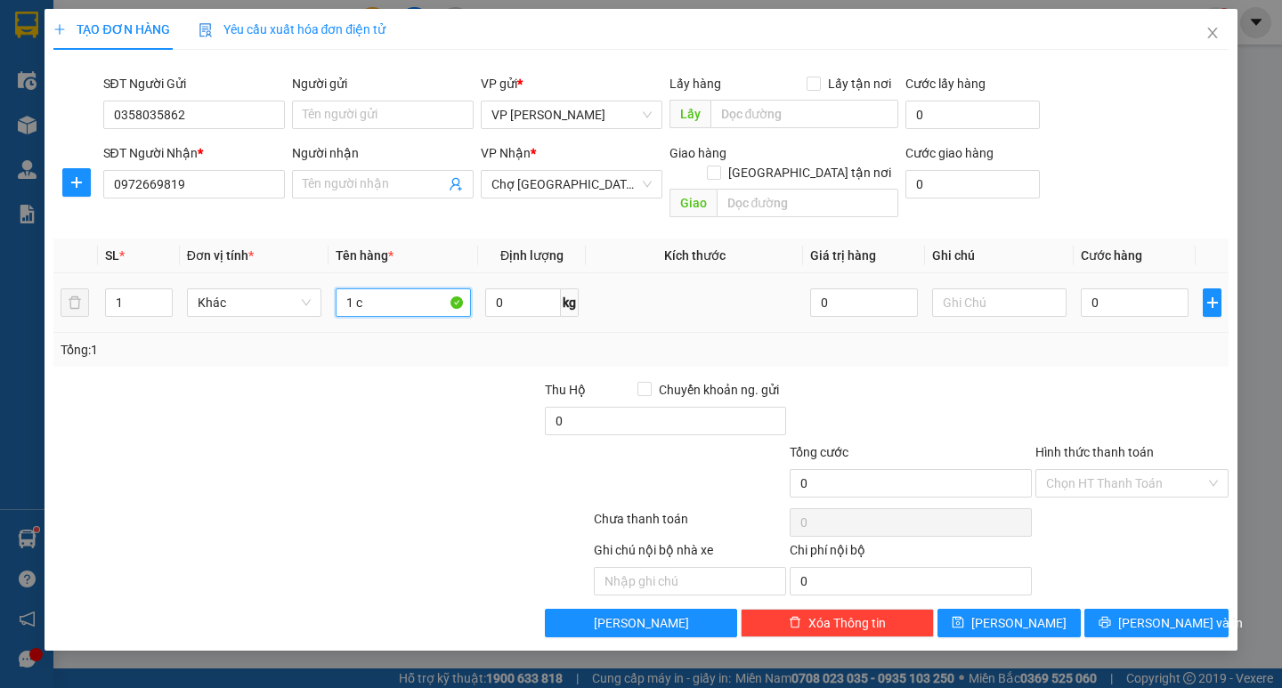
type input "1 ca"
click at [1113, 289] on input "0" at bounding box center [1135, 303] width 108 height 28
click at [1084, 292] on input "0" at bounding box center [1135, 303] width 108 height 28
click at [1094, 309] on td "50" at bounding box center [1135, 303] width 122 height 60
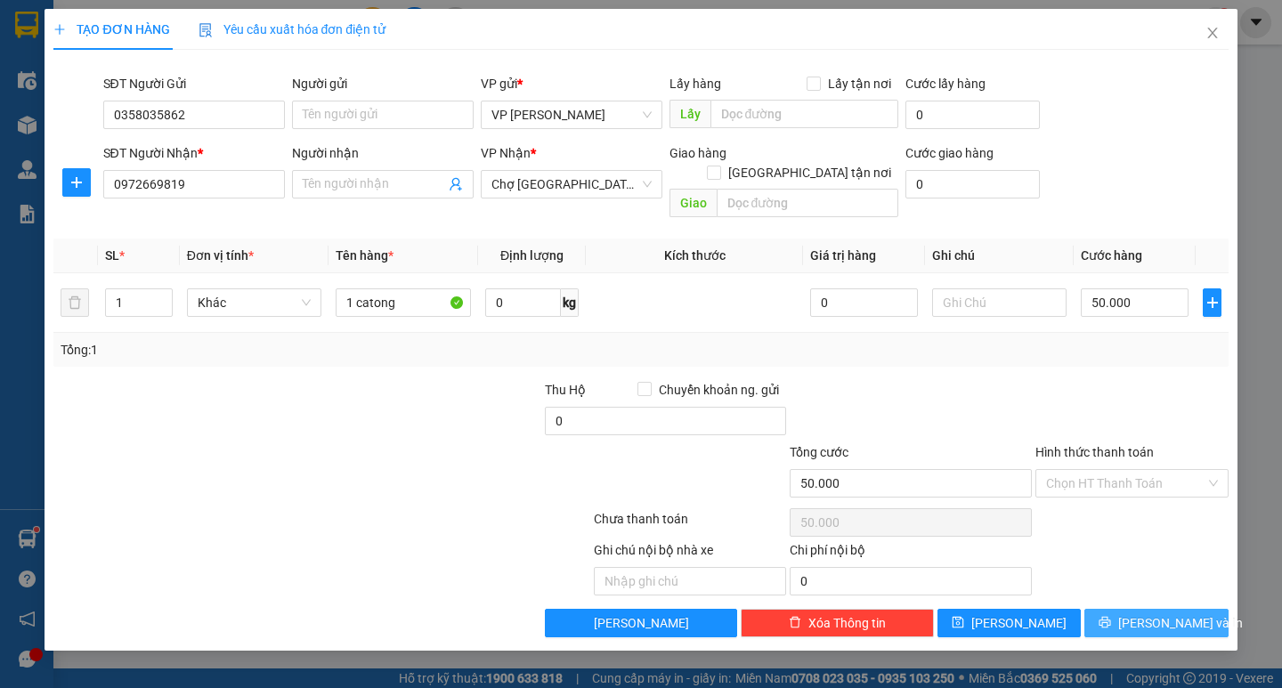
click at [1177, 609] on button "[PERSON_NAME] và In" at bounding box center [1156, 623] width 143 height 28
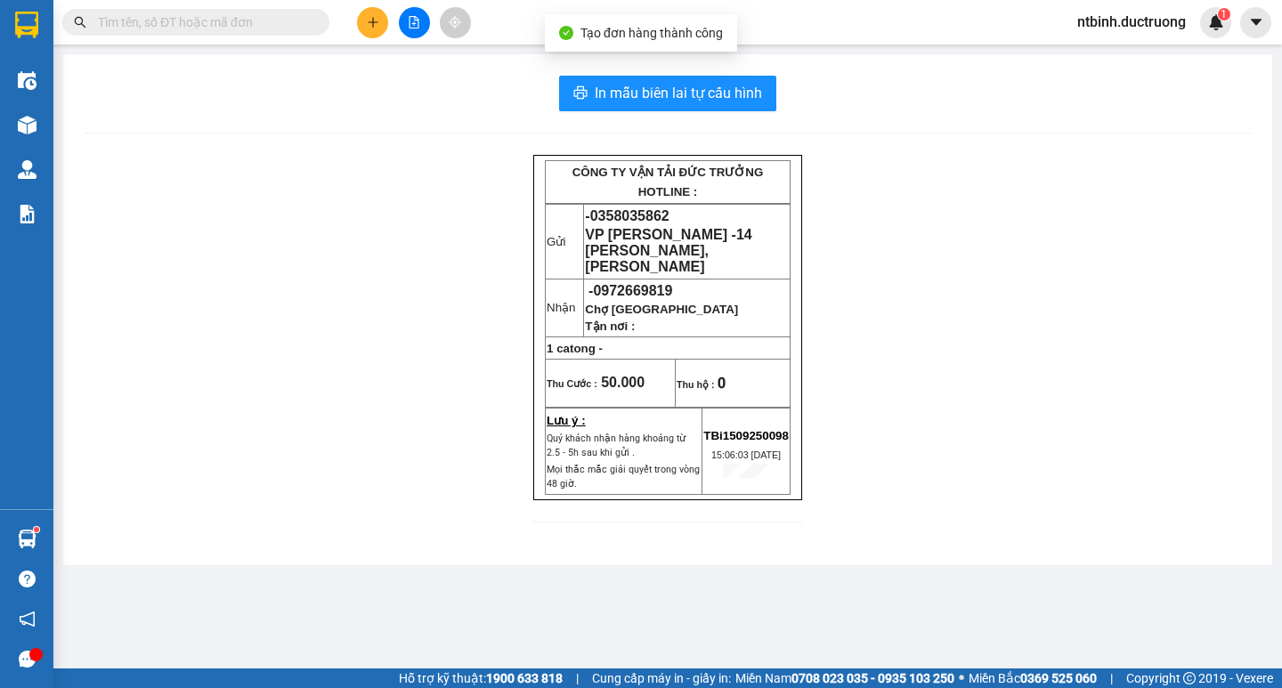
click at [714, 71] on div "In mẫu biên lai tự cấu hình CÔNG TY VẬN TẢI ĐỨC TRƯỞNG HOTLINE : Gửi - 03580358…" at bounding box center [667, 309] width 1209 height 511
click at [716, 89] on span "In mẫu biên lai tự cấu hình" at bounding box center [678, 93] width 167 height 22
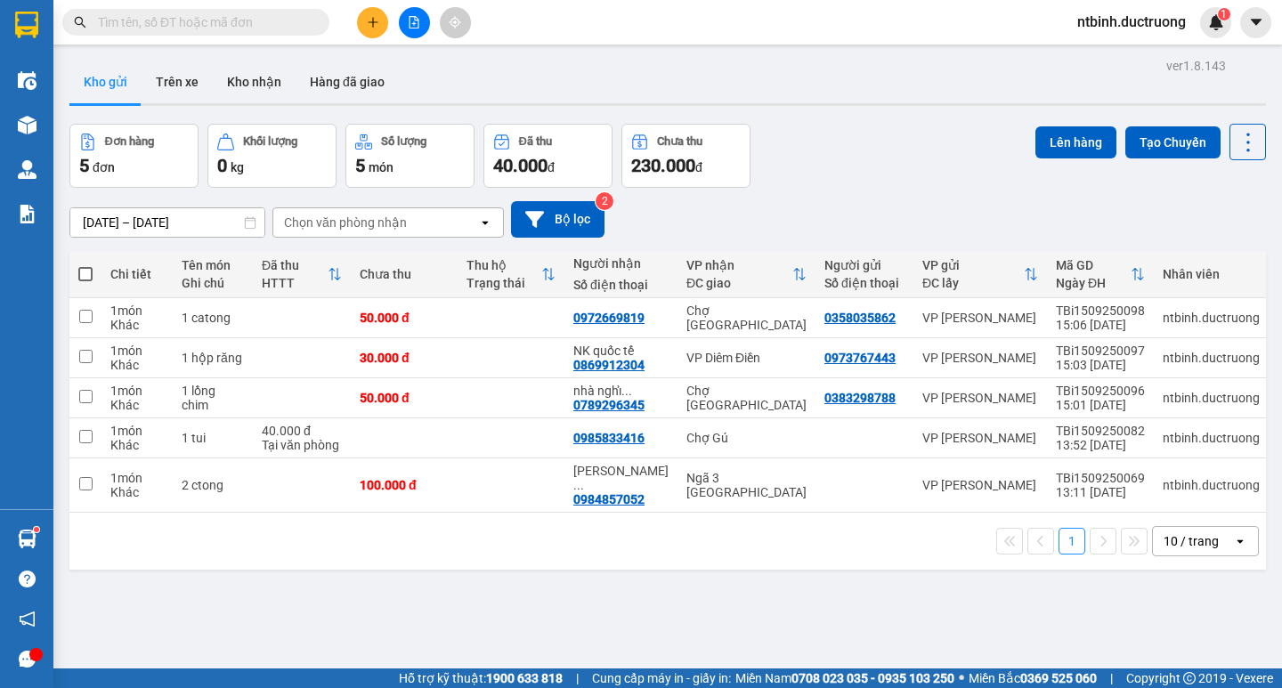
click at [370, 17] on icon "plus" at bounding box center [373, 22] width 12 height 12
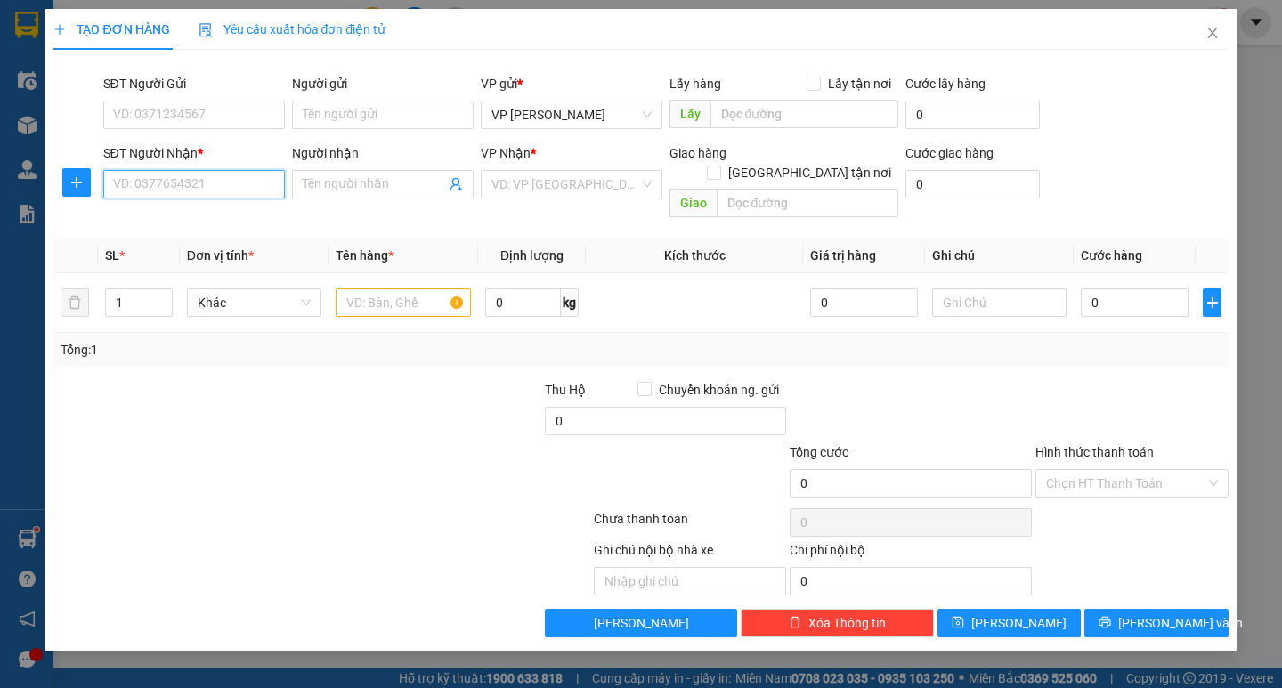
click at [276, 177] on input "SĐT Người Nhận *" at bounding box center [194, 184] width 182 height 28
click at [220, 228] on div "0344625565" at bounding box center [194, 220] width 160 height 20
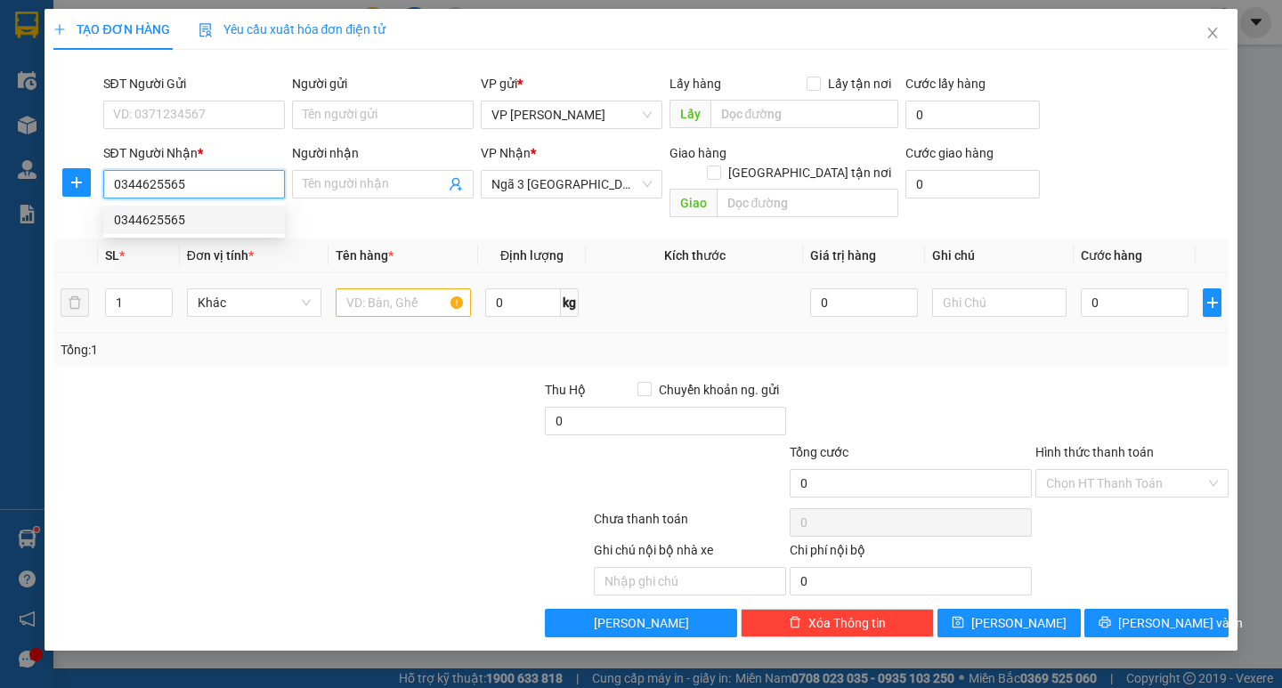
type input "0344625565"
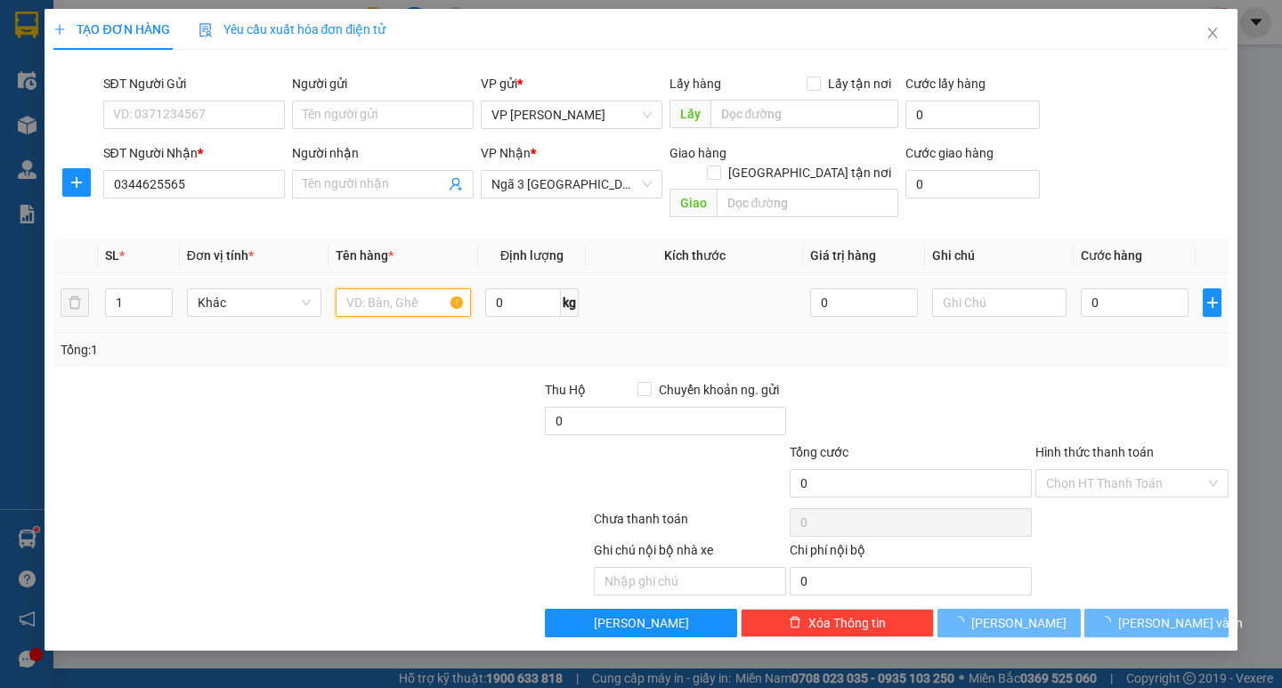
click at [383, 292] on input "text" at bounding box center [403, 303] width 134 height 28
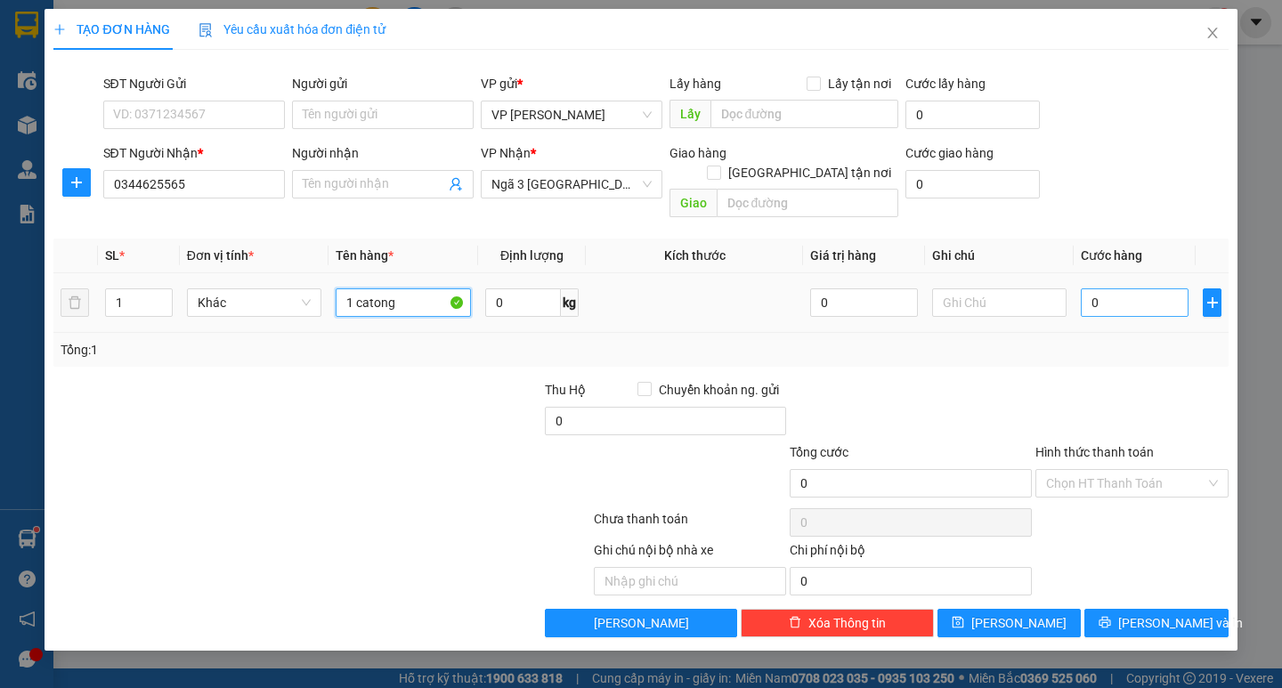
type input "1 catong"
click at [1086, 289] on input "0" at bounding box center [1135, 303] width 108 height 28
click at [1085, 289] on input "0" at bounding box center [1135, 303] width 108 height 28
type input "50"
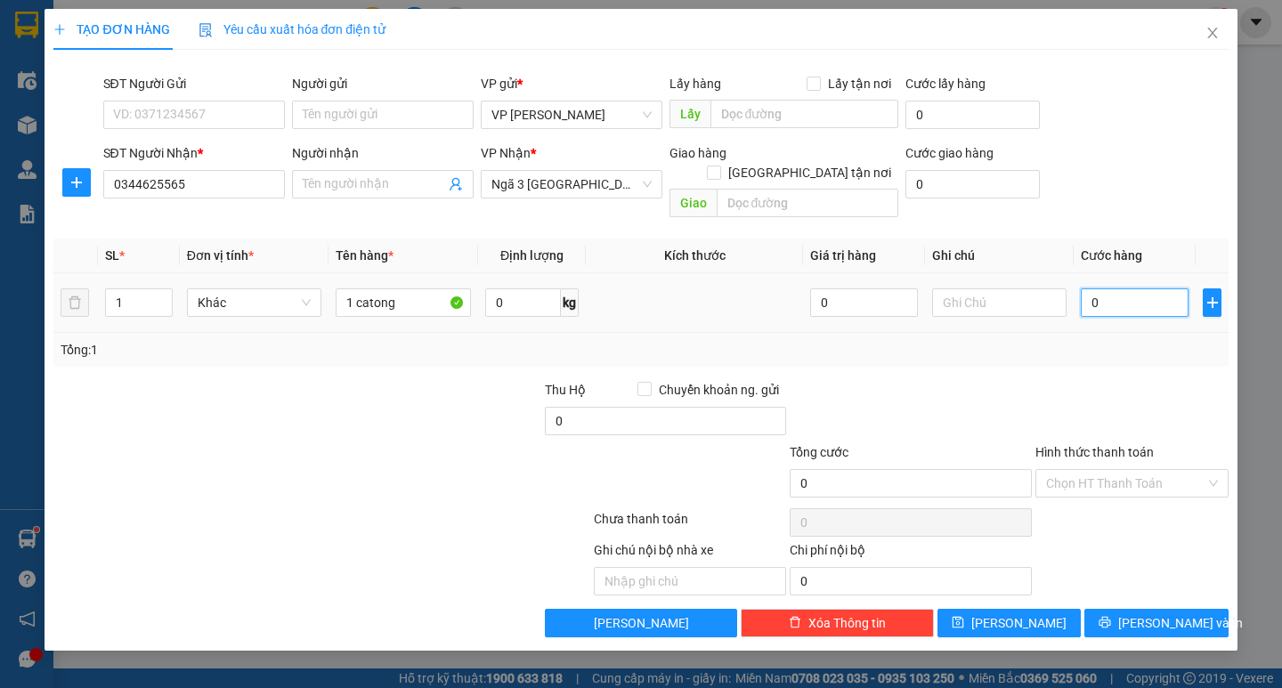
type input "50"
click at [1138, 358] on div "Transit Pickup Surcharge Ids Transit Deliver Surcharge Ids Transit Deliver Surc…" at bounding box center [640, 351] width 1175 height 574
type input "50.000"
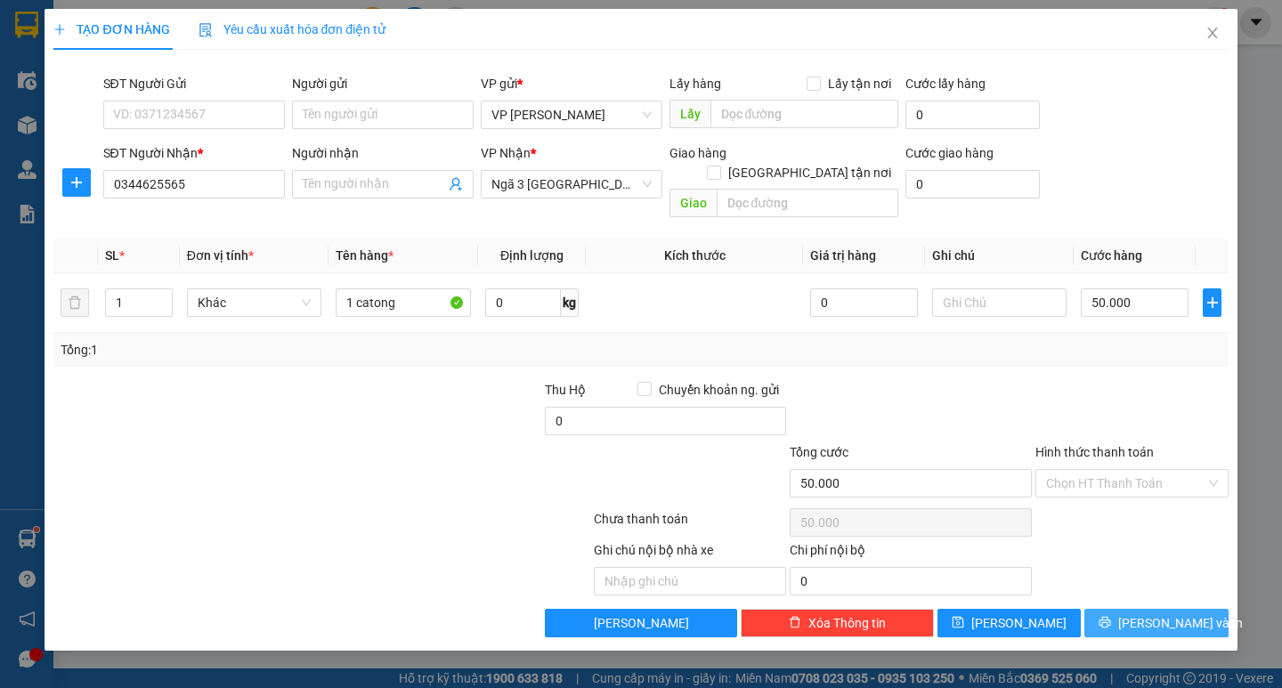
click at [1172, 614] on span "[PERSON_NAME] và In" at bounding box center [1181, 624] width 125 height 20
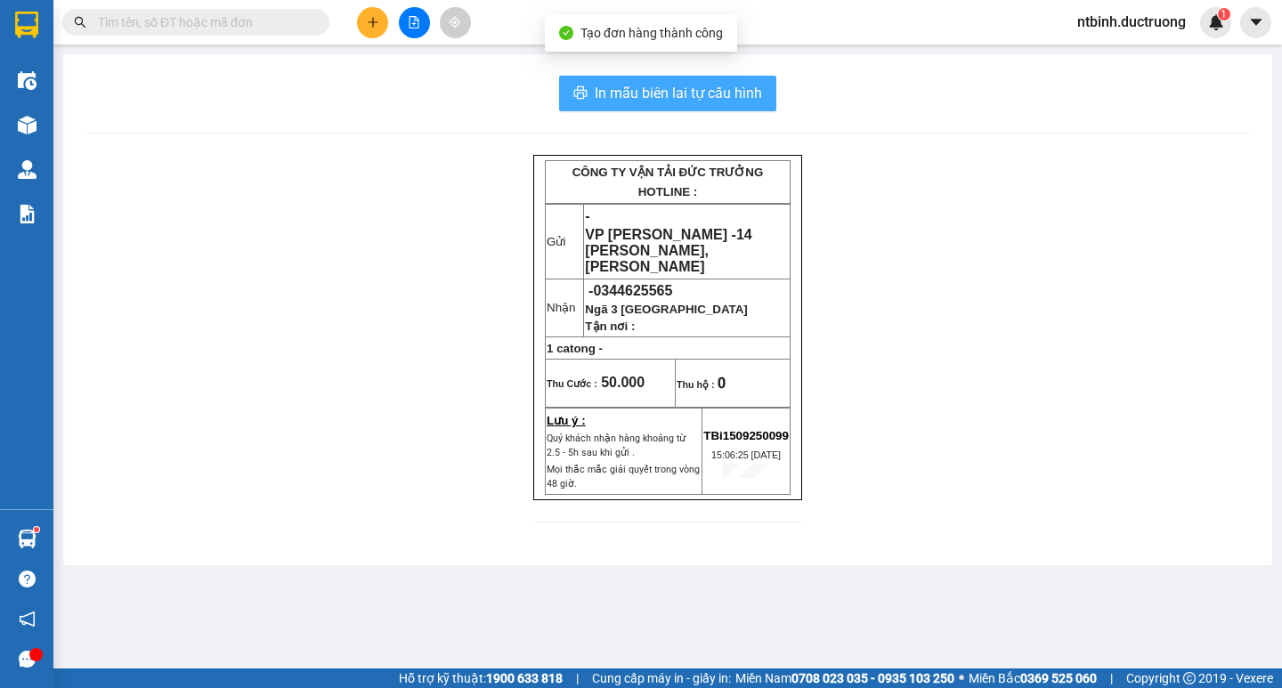
click at [608, 85] on span "In mẫu biên lai tự cấu hình" at bounding box center [678, 93] width 167 height 22
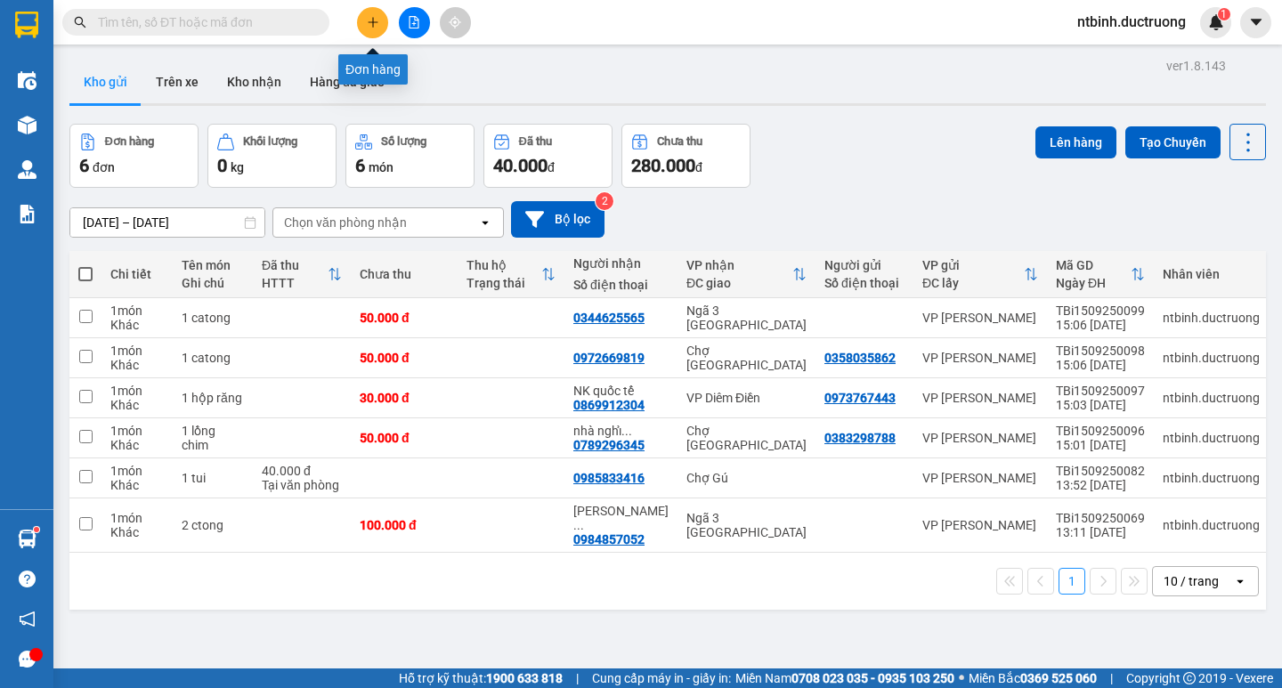
click at [371, 26] on icon "plus" at bounding box center [373, 22] width 12 height 12
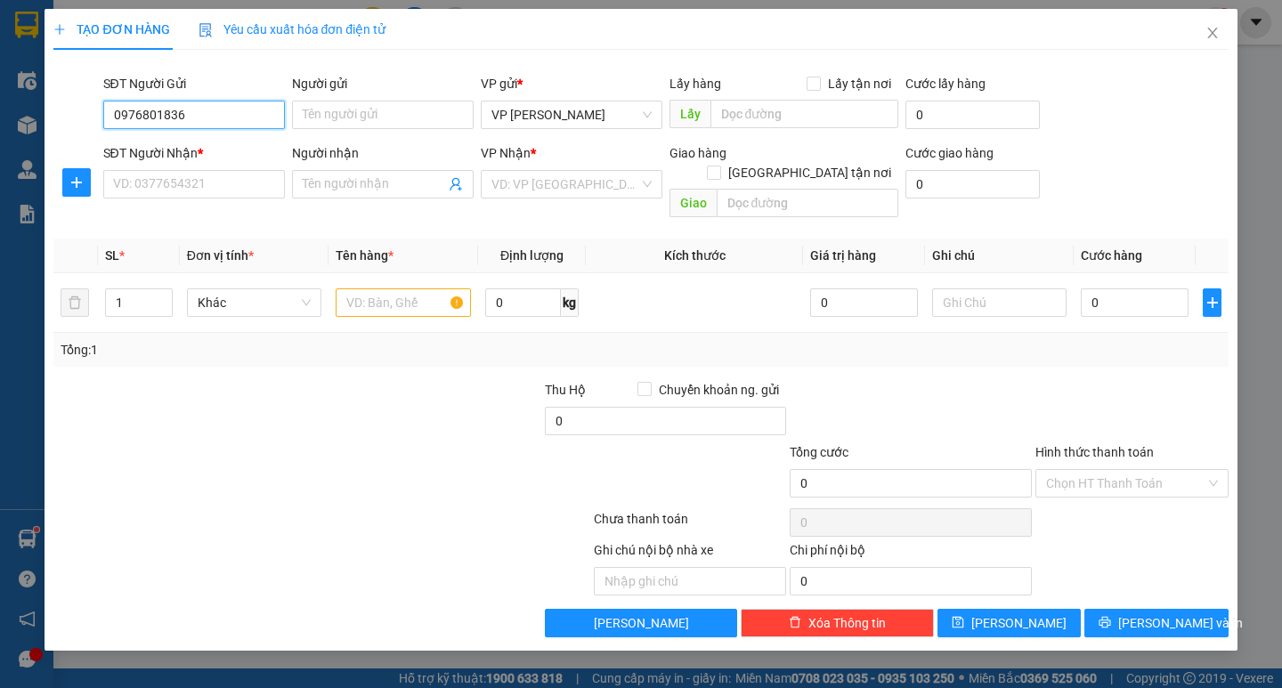
type input "0976801836"
click at [192, 201] on div "SĐT Người Nhận * VD: 0377654321" at bounding box center [194, 174] width 182 height 62
click at [195, 188] on input "SĐT Người Nhận *" at bounding box center [194, 184] width 182 height 28
type input "0973408171"
click at [538, 189] on input "search" at bounding box center [566, 184] width 148 height 27
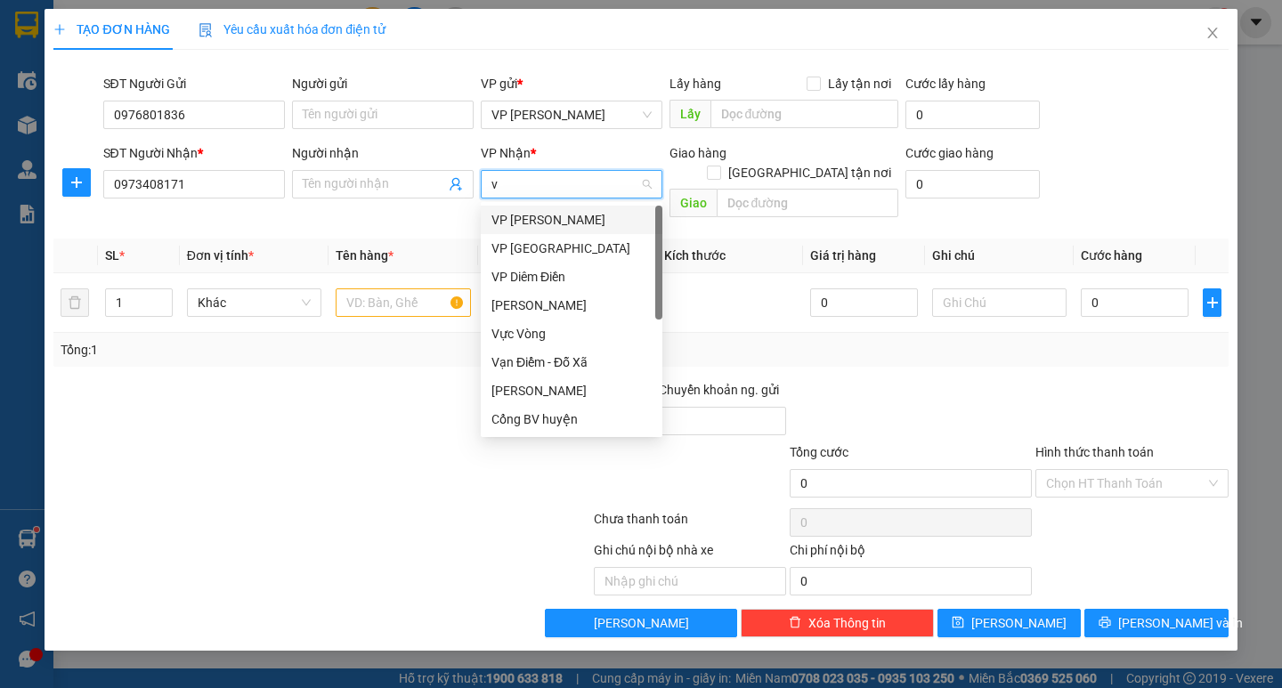
type input "vu"
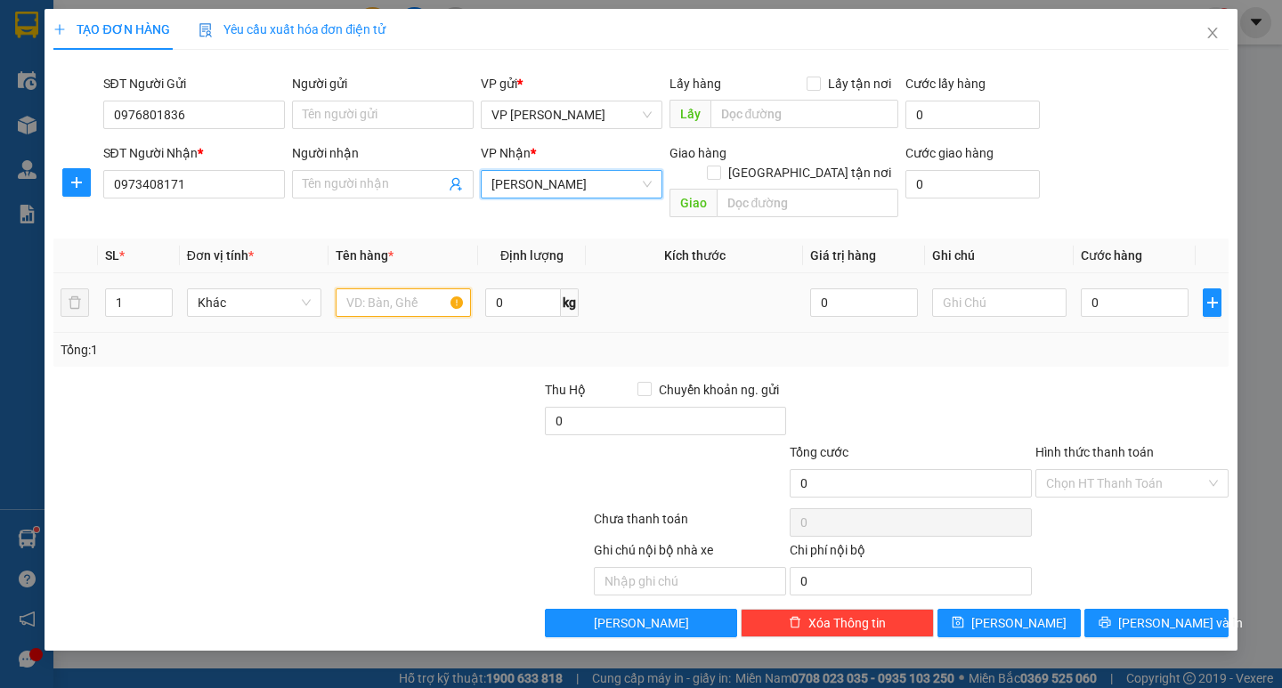
click at [402, 289] on input "text" at bounding box center [403, 303] width 134 height 28
type input "1 hộp ma"
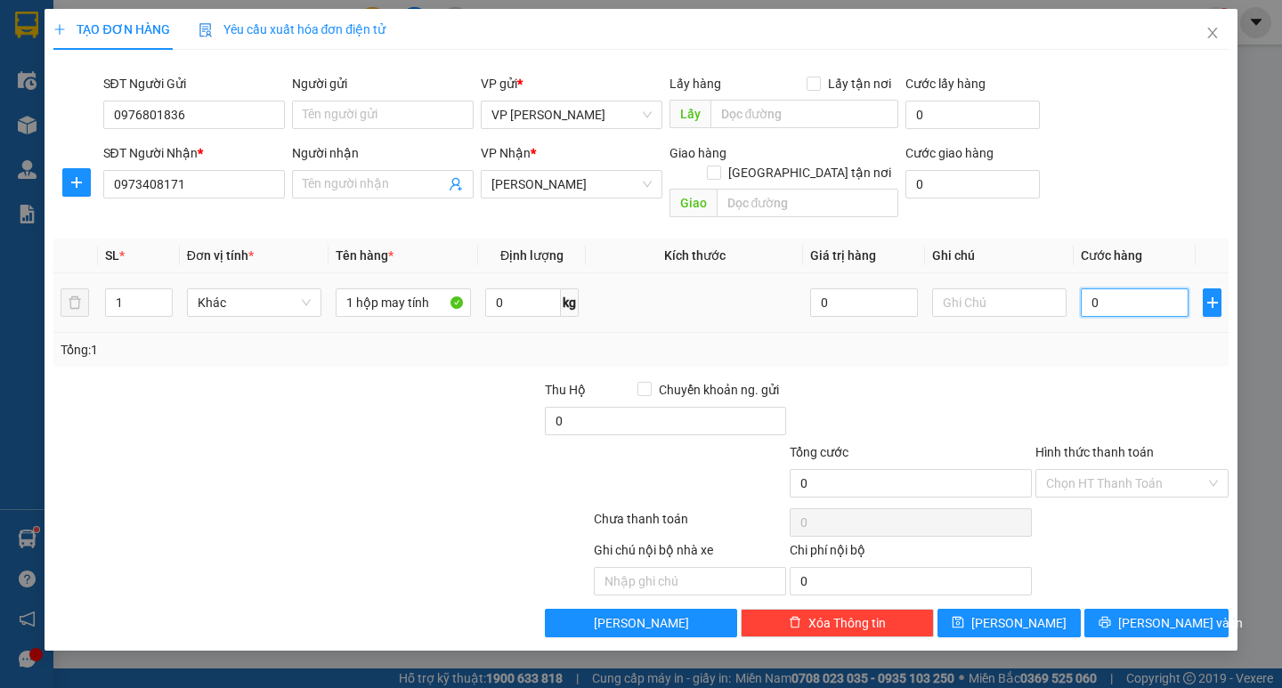
click at [1112, 294] on input "0" at bounding box center [1135, 303] width 108 height 28
click at [1088, 291] on input "0" at bounding box center [1135, 303] width 108 height 28
click at [1103, 380] on div at bounding box center [1132, 411] width 197 height 62
click at [1163, 609] on button "[PERSON_NAME] và In" at bounding box center [1156, 623] width 143 height 28
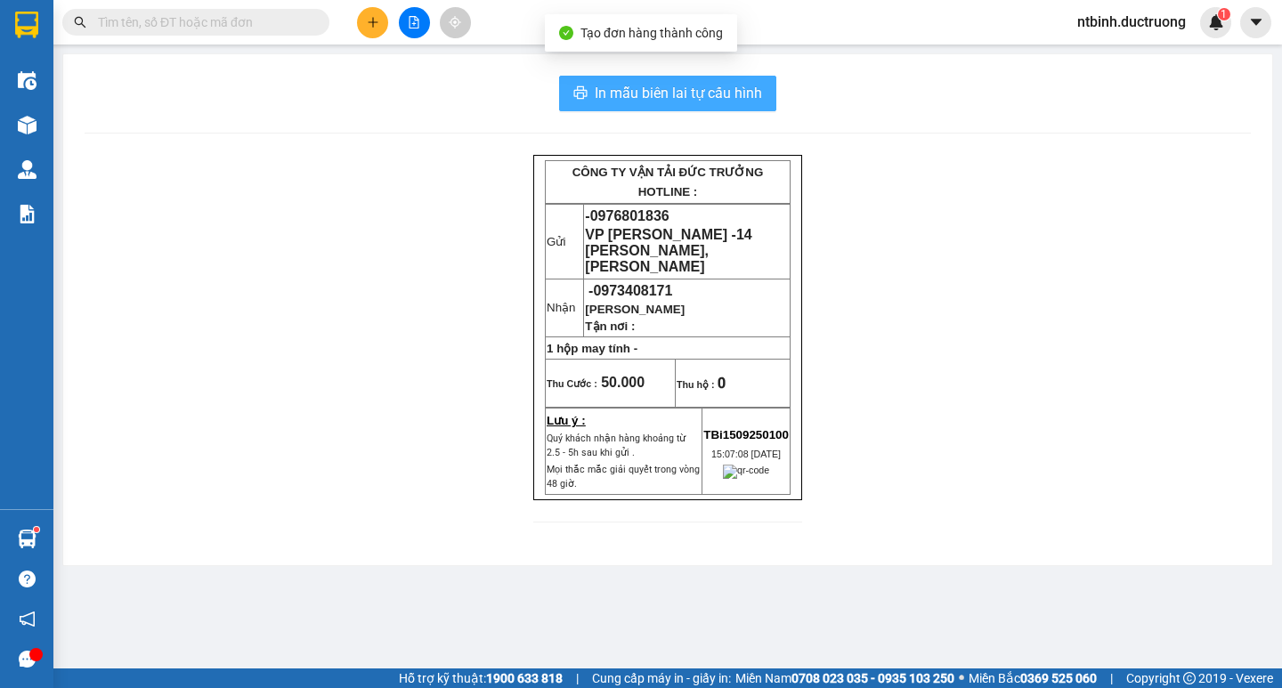
click at [687, 85] on span "In mẫu biên lai tự cấu hình" at bounding box center [678, 93] width 167 height 22
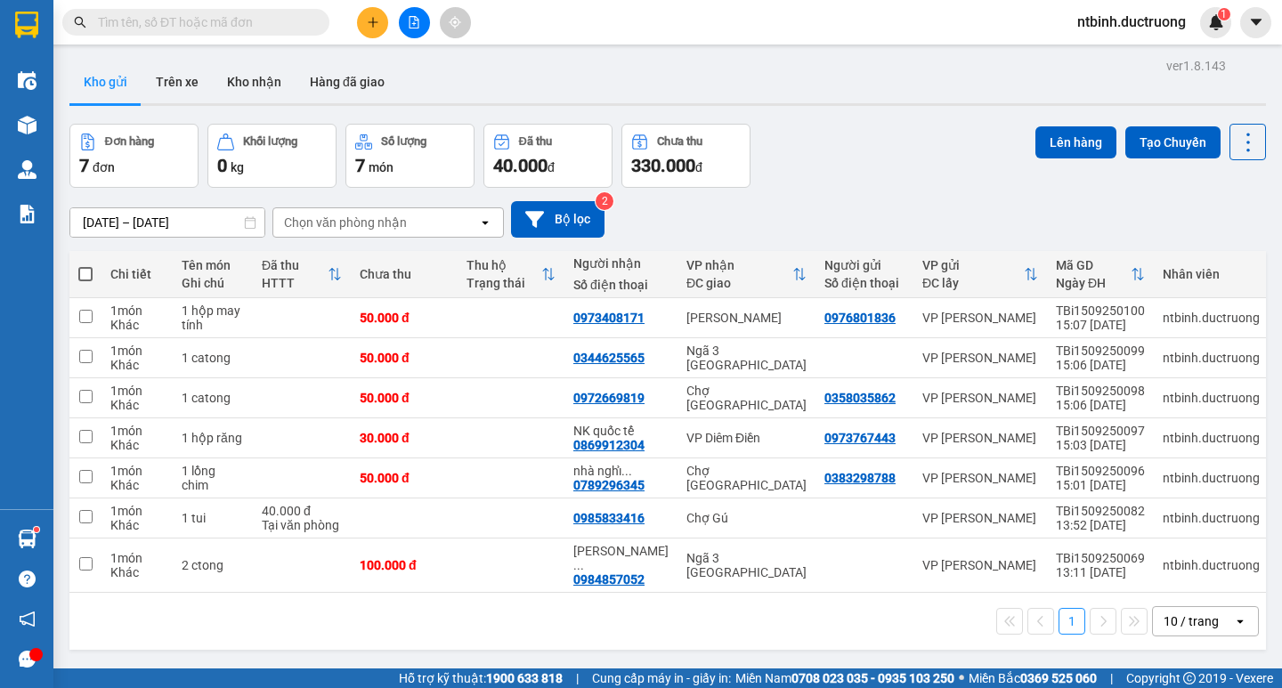
click at [458, 314] on td "50.000 đ" at bounding box center [404, 318] width 107 height 40
checkbox input "true"
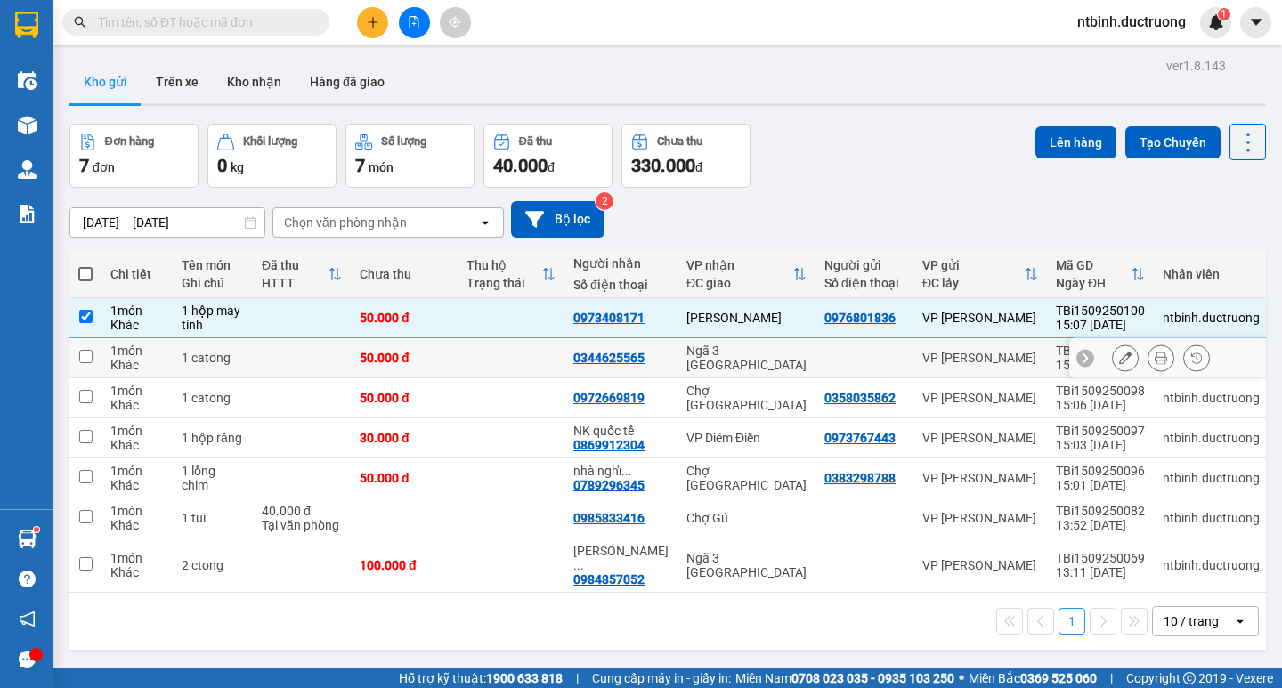
click at [458, 354] on td "50.000 đ" at bounding box center [404, 358] width 107 height 40
checkbox input "true"
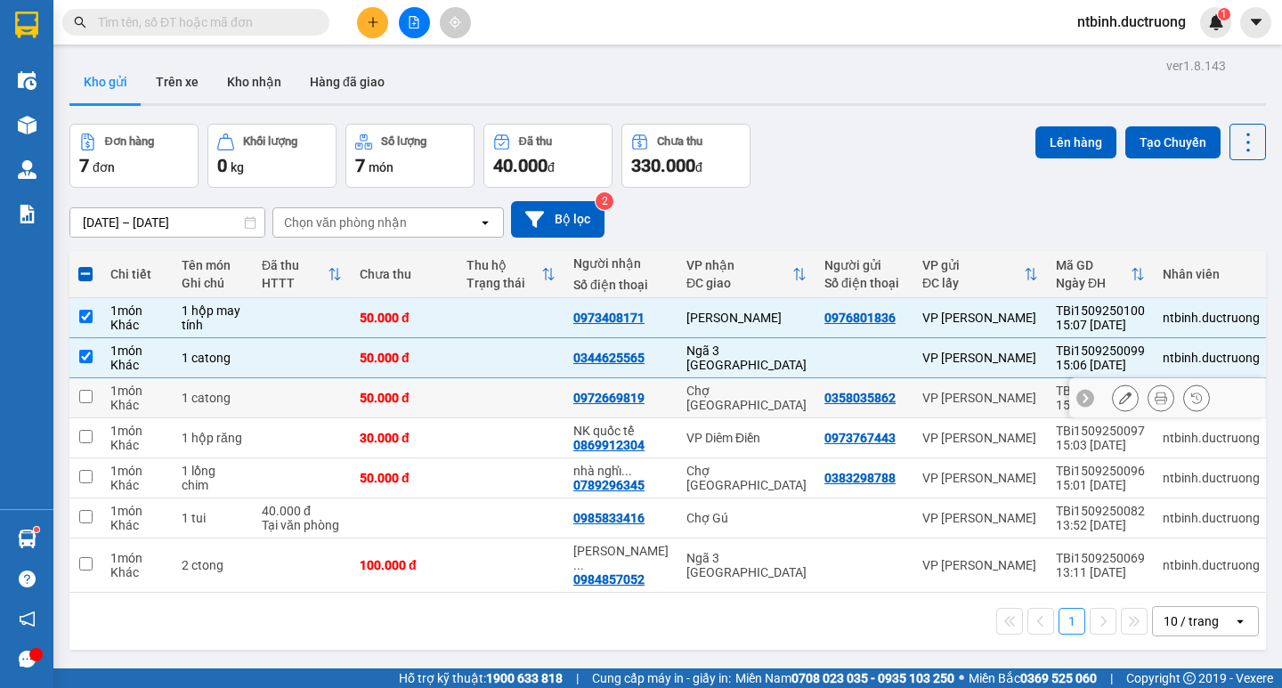
click at [475, 384] on td at bounding box center [511, 398] width 107 height 40
checkbox input "true"
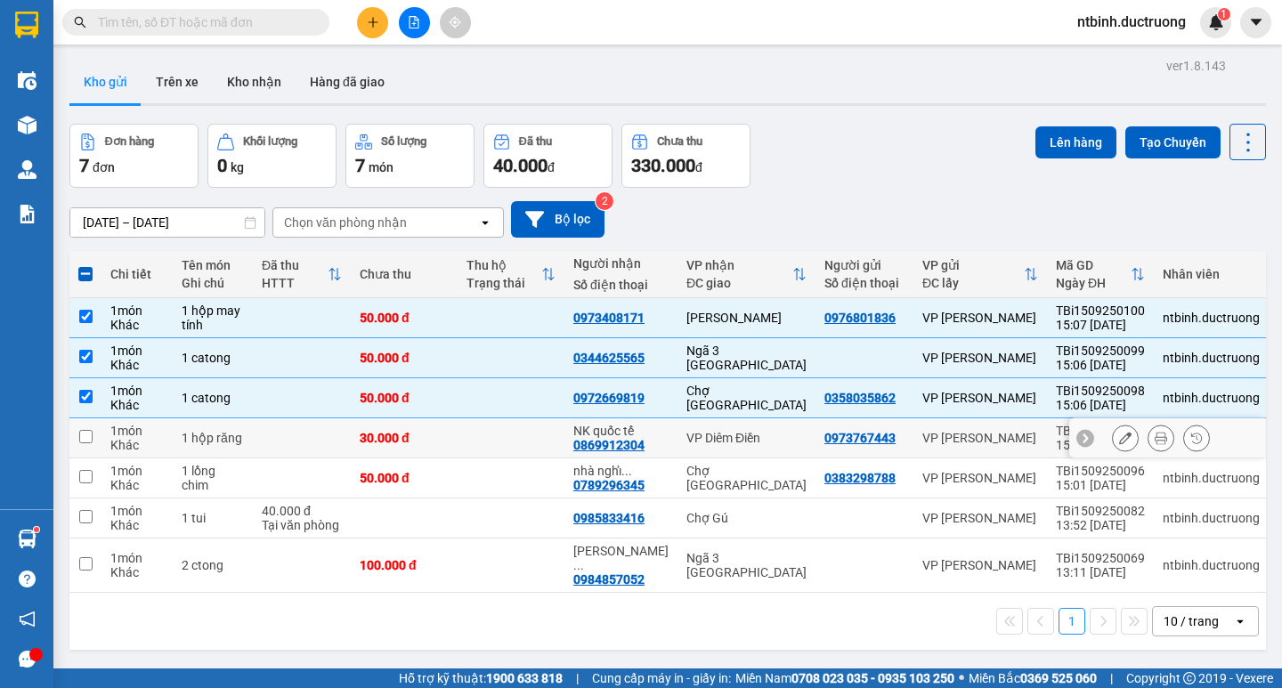
click at [480, 447] on td at bounding box center [511, 439] width 107 height 40
checkbox input "true"
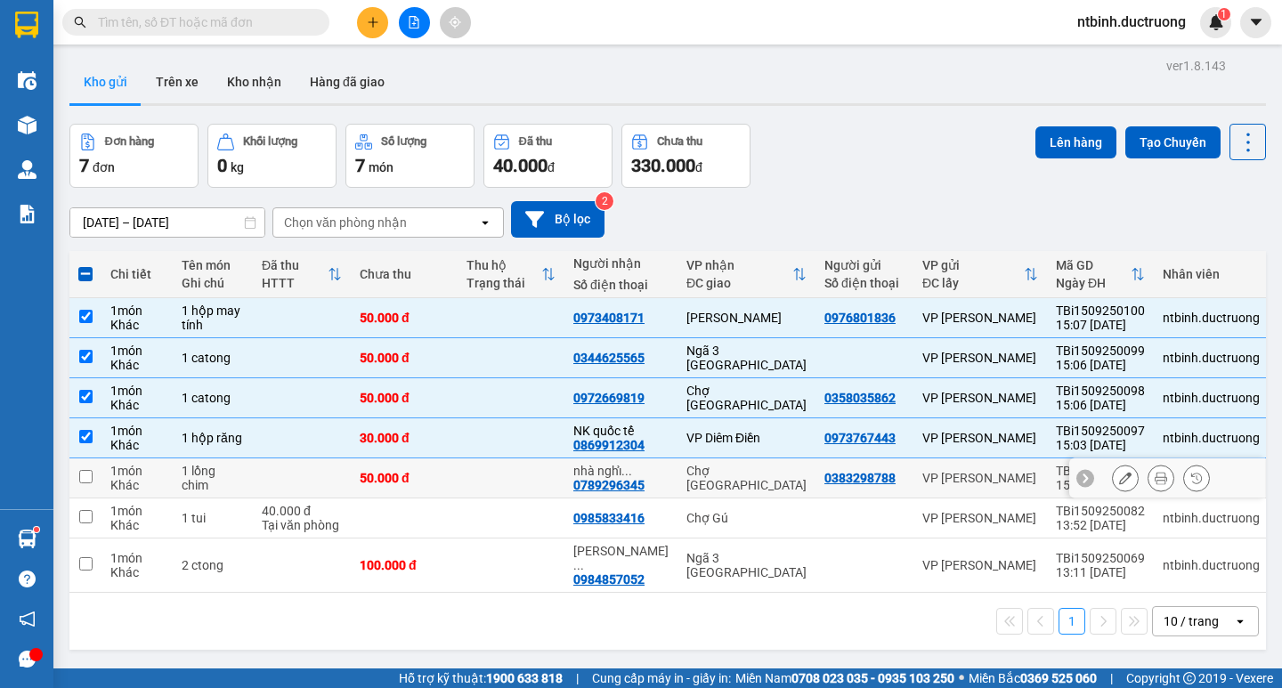
click at [485, 470] on td at bounding box center [511, 479] width 107 height 40
checkbox input "true"
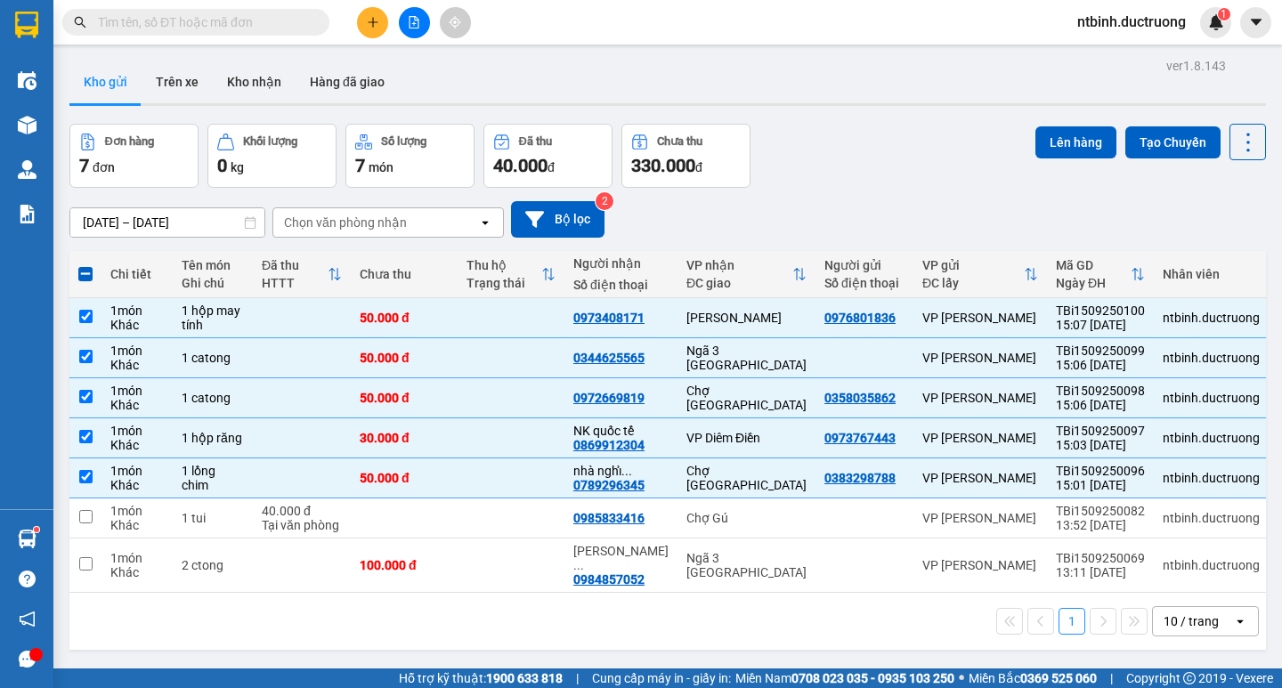
click at [1076, 111] on div "ver 1.8.143 Kho gửi Trên xe Kho nhận Hàng đã giao Đơn hàng 7 đơn Khối lượng 0 k…" at bounding box center [667, 397] width 1211 height 688
click at [1058, 145] on button "Lên hàng" at bounding box center [1076, 142] width 81 height 32
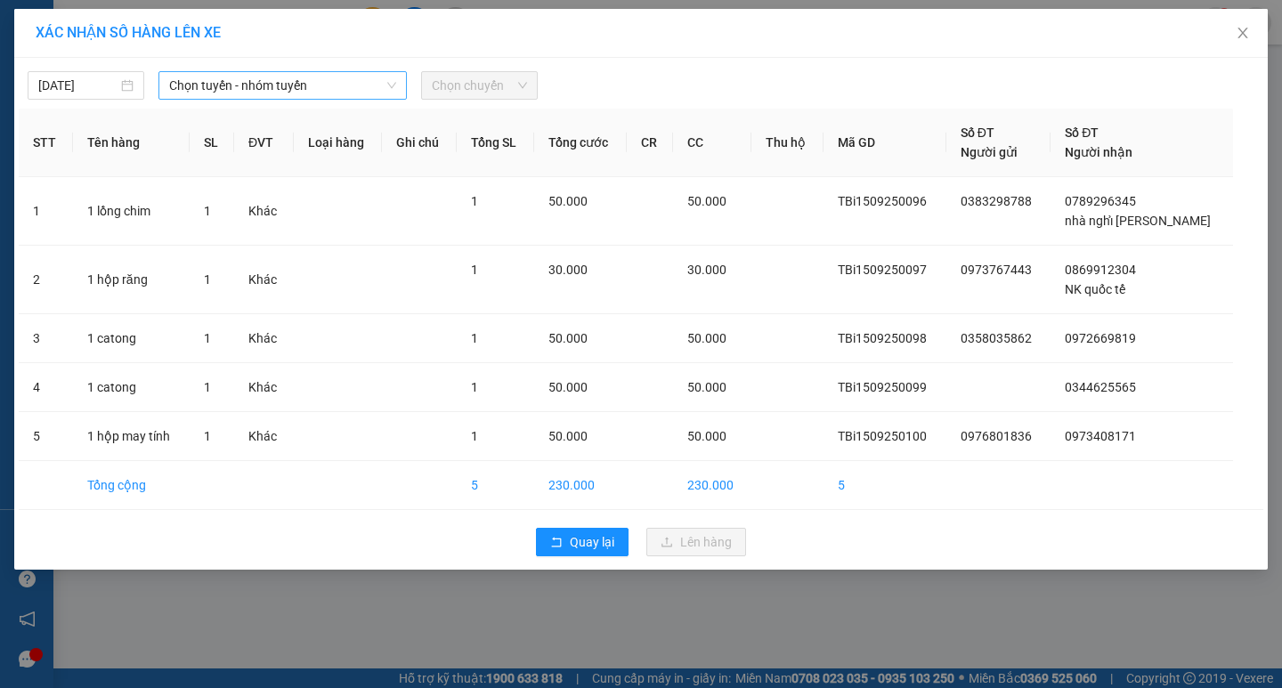
click at [281, 87] on span "Chọn tuyến - nhóm tuyến" at bounding box center [282, 85] width 227 height 27
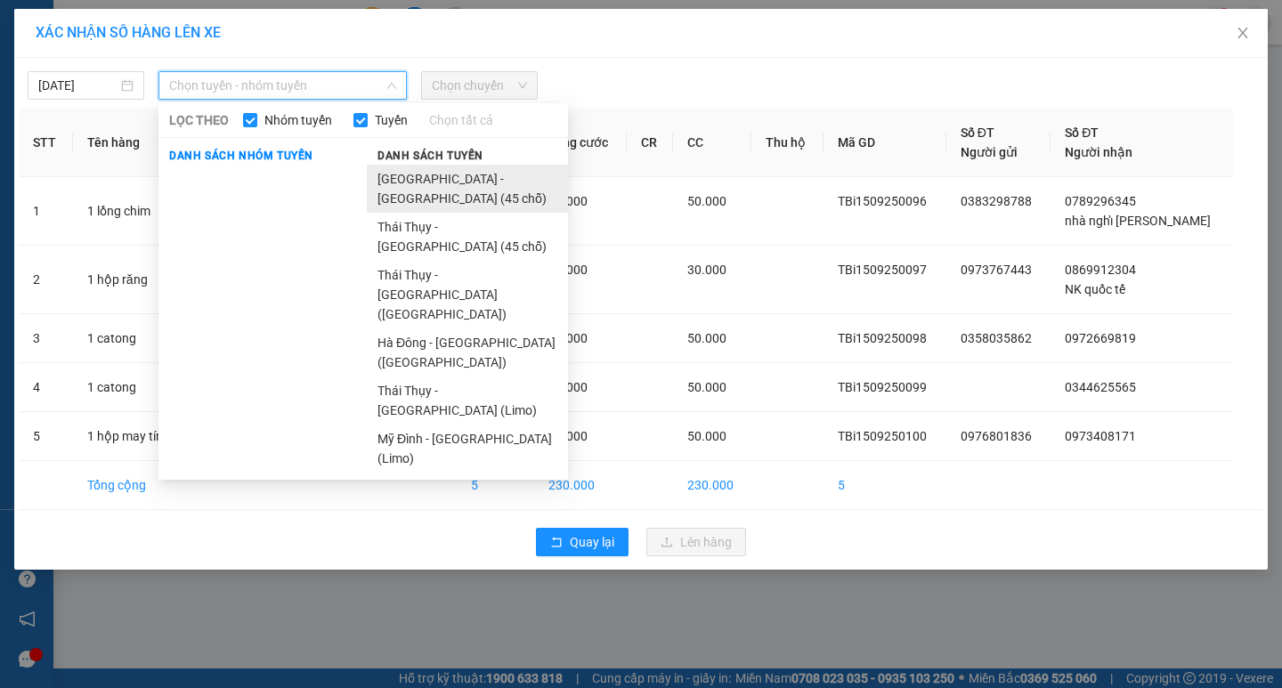
click at [386, 178] on li "[GEOGRAPHIC_DATA] - [GEOGRAPHIC_DATA] (45 chỗ)" at bounding box center [467, 189] width 201 height 48
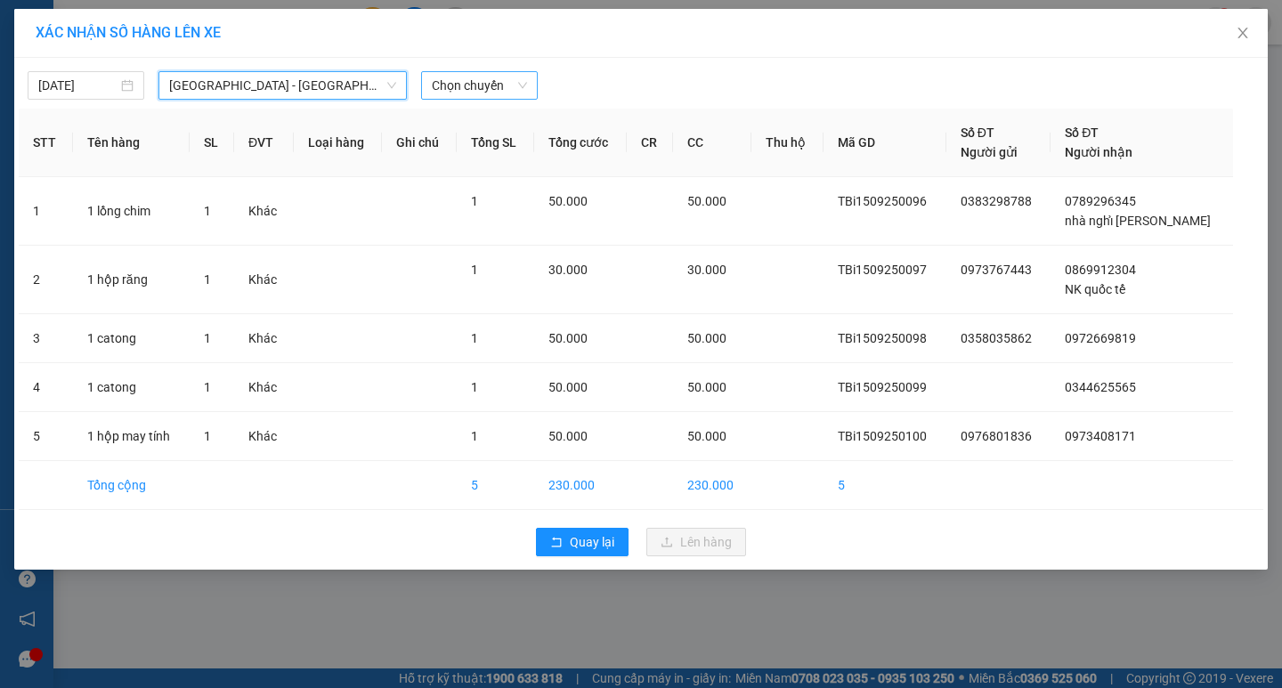
click at [512, 97] on span "Chọn chuyến" at bounding box center [479, 85] width 95 height 27
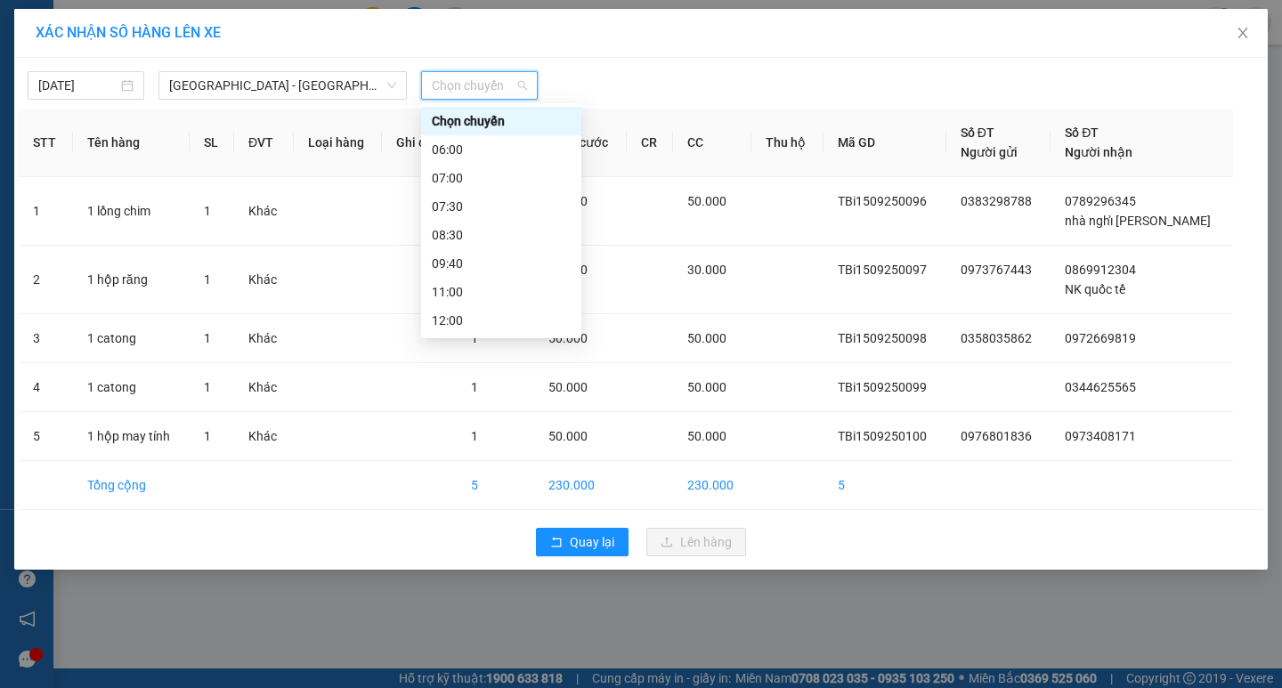
click at [475, 453] on div "15:30" at bounding box center [501, 463] width 139 height 20
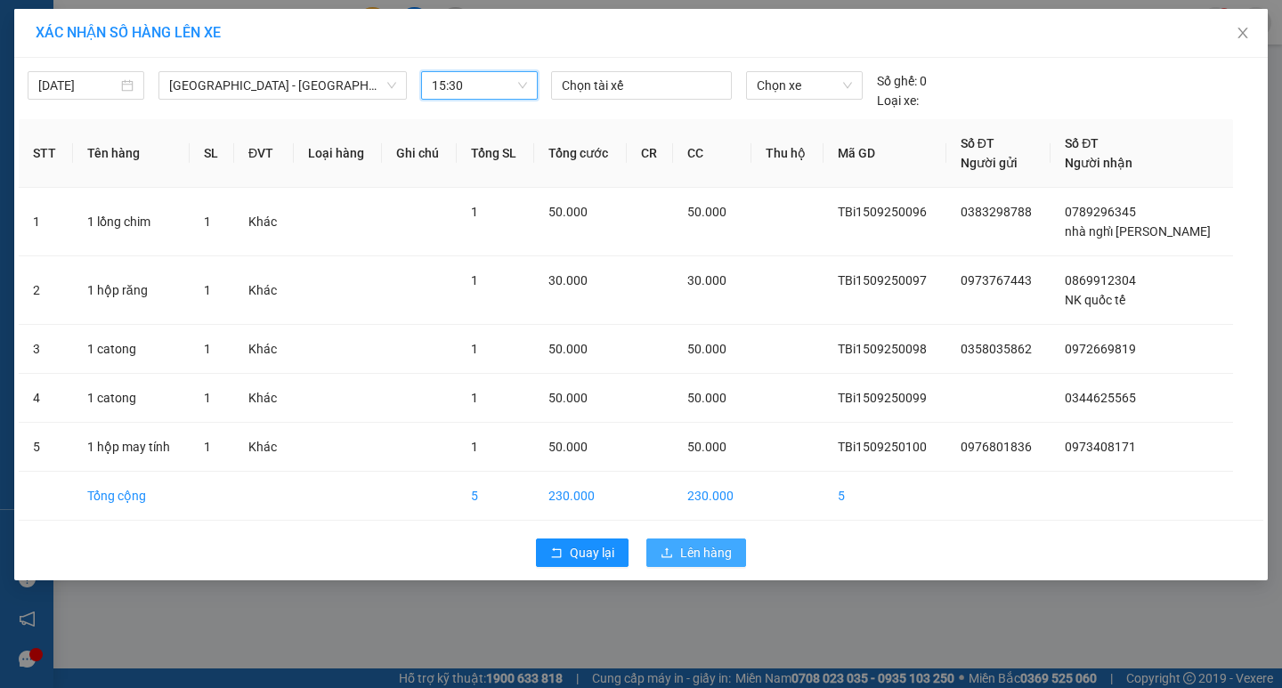
click at [710, 546] on span "Lên hàng" at bounding box center [706, 553] width 52 height 20
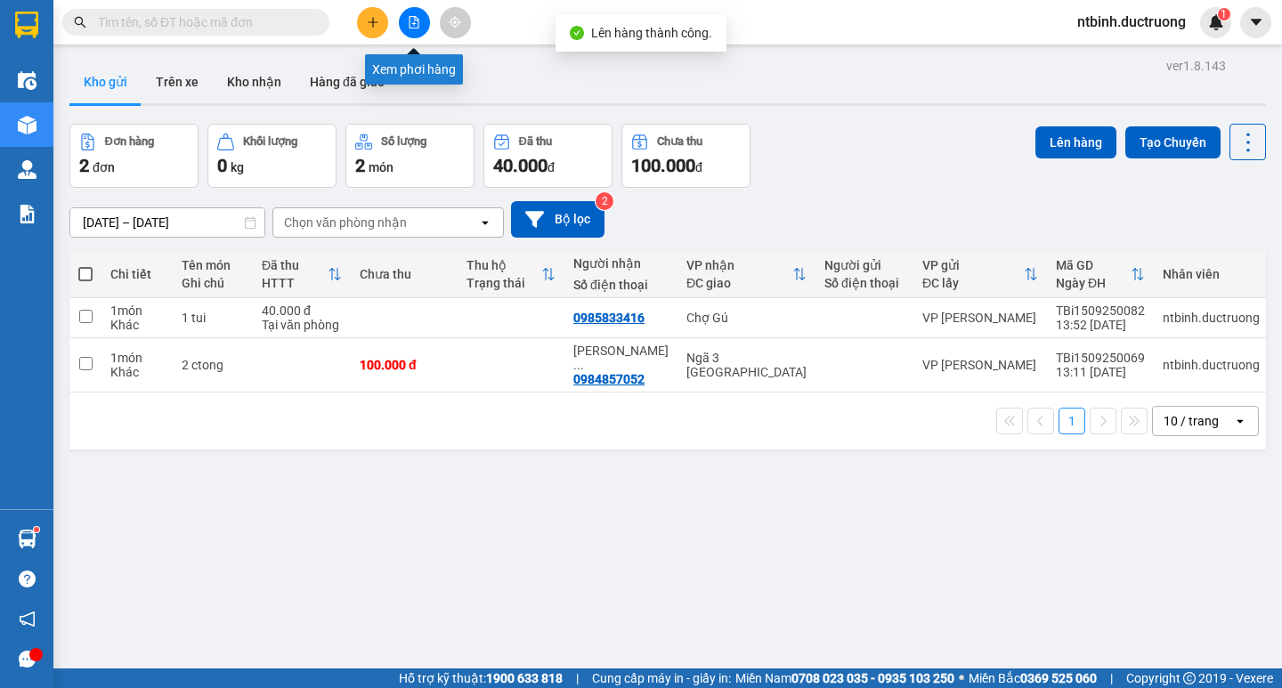
click at [420, 12] on button at bounding box center [414, 22] width 31 height 31
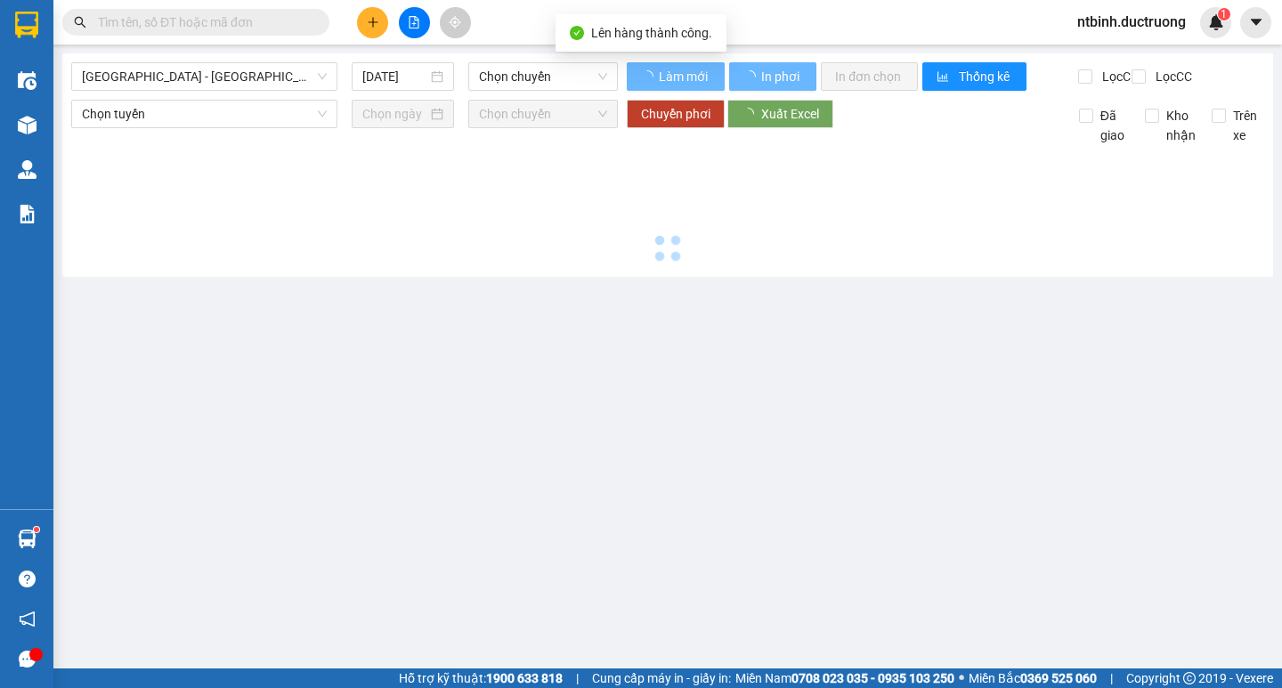
click at [526, 68] on span "Chọn chuyến" at bounding box center [543, 76] width 128 height 27
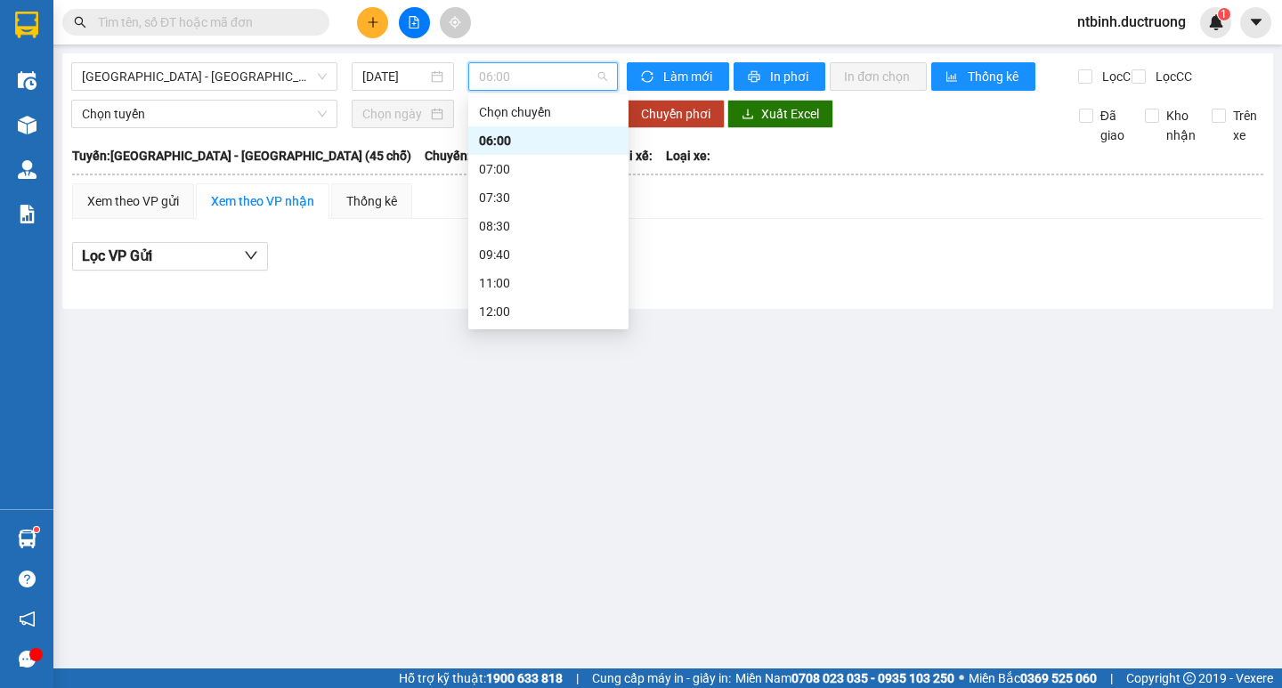
click at [528, 444] on div "15:30" at bounding box center [548, 454] width 139 height 20
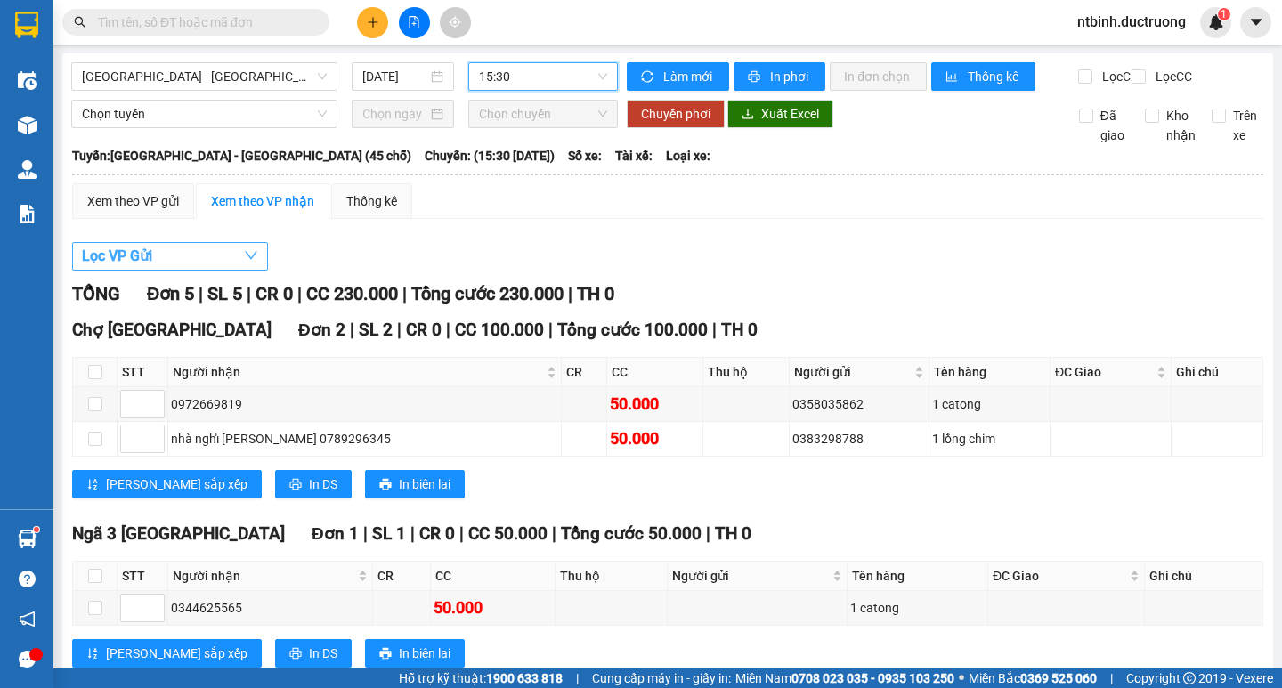
click at [128, 267] on span "Lọc VP Gửi" at bounding box center [117, 256] width 70 height 22
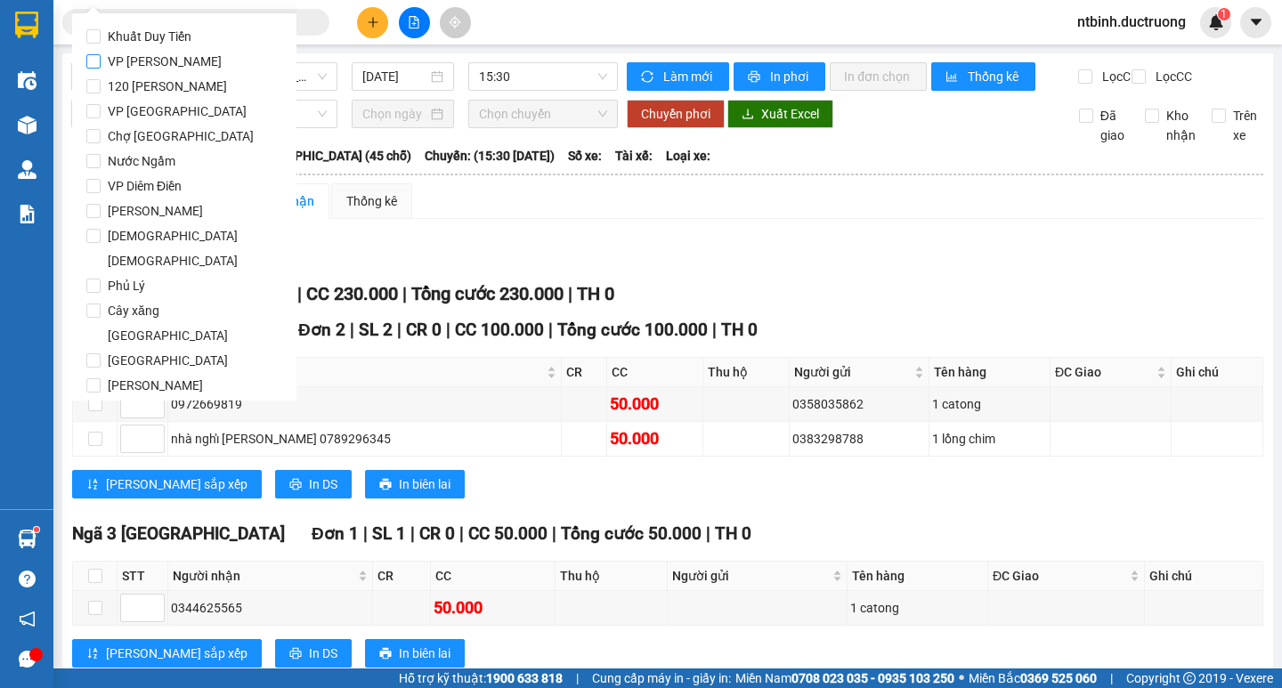
click at [142, 60] on span "VP [PERSON_NAME]" at bounding box center [165, 61] width 128 height 25
click at [101, 60] on input "VP [PERSON_NAME]" at bounding box center [93, 61] width 14 height 14
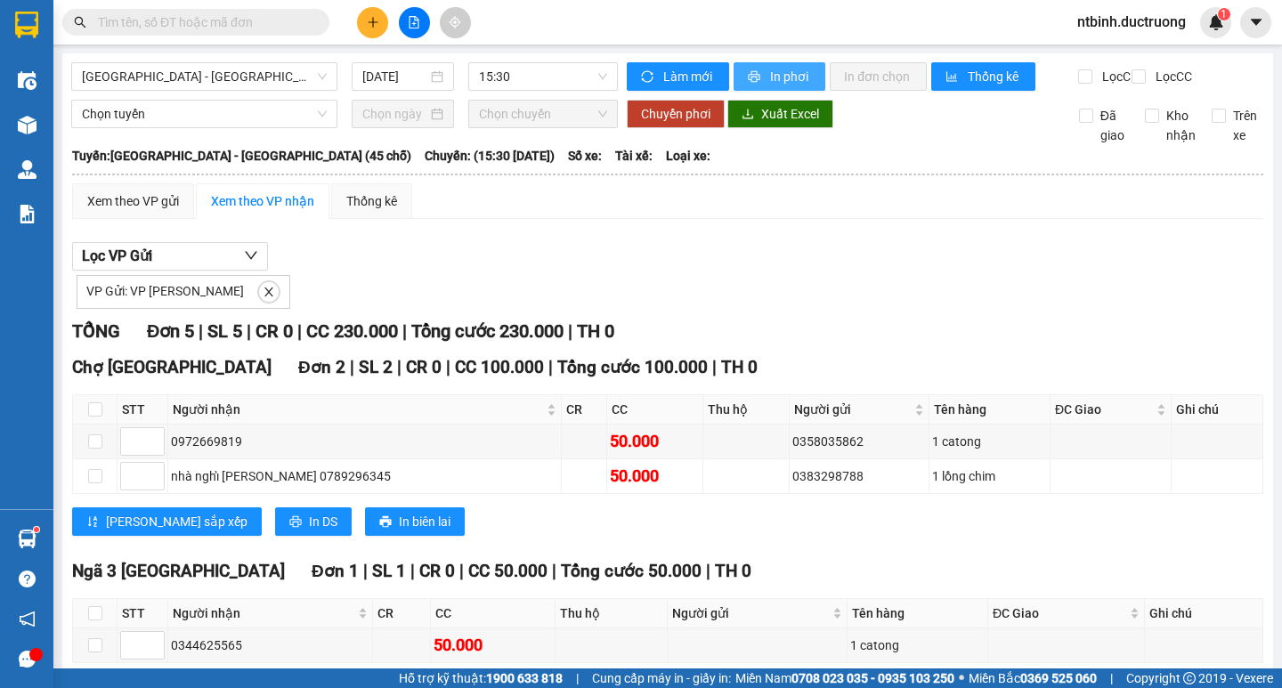
click at [778, 80] on span "In phơi" at bounding box center [790, 77] width 41 height 20
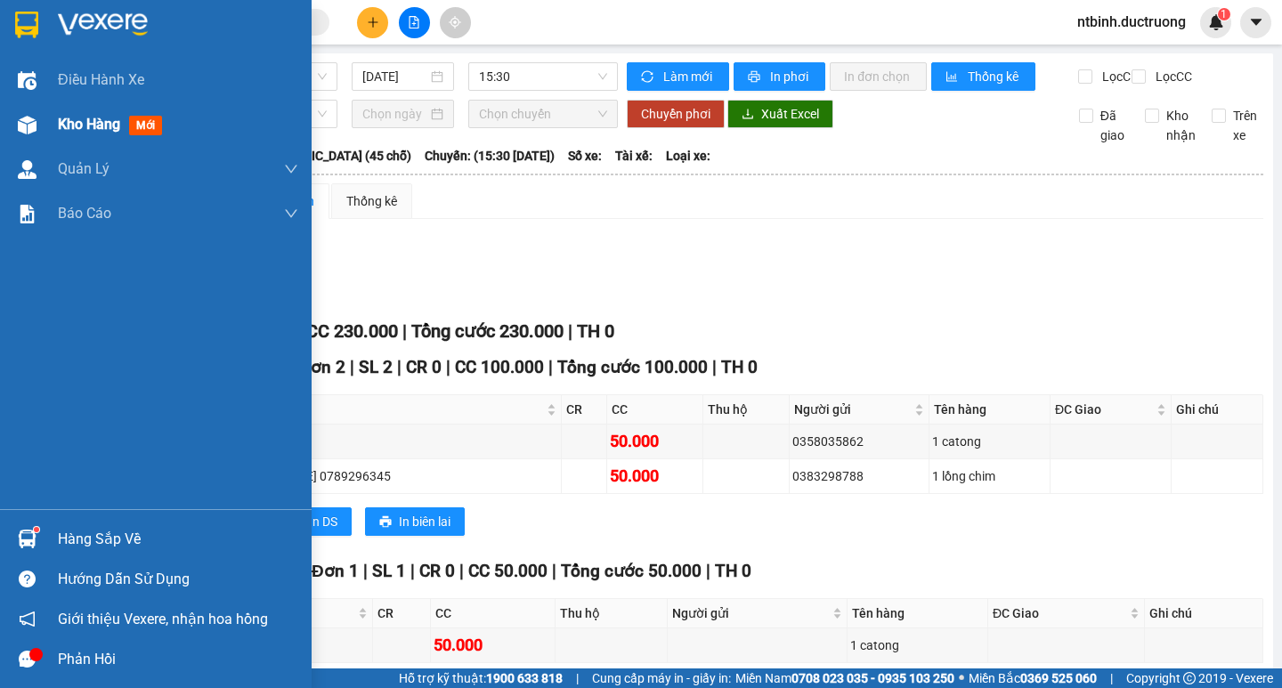
click at [50, 110] on div "Kho hàng mới" at bounding box center [156, 124] width 312 height 45
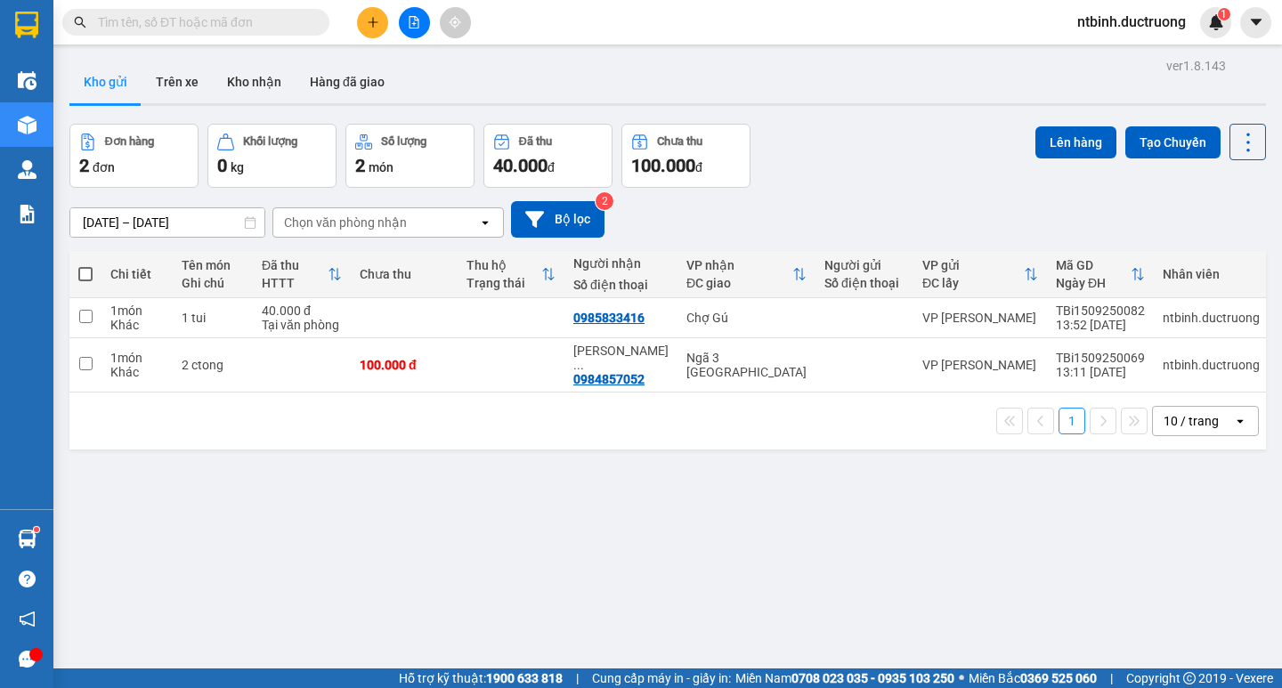
click at [372, 29] on button at bounding box center [372, 22] width 31 height 31
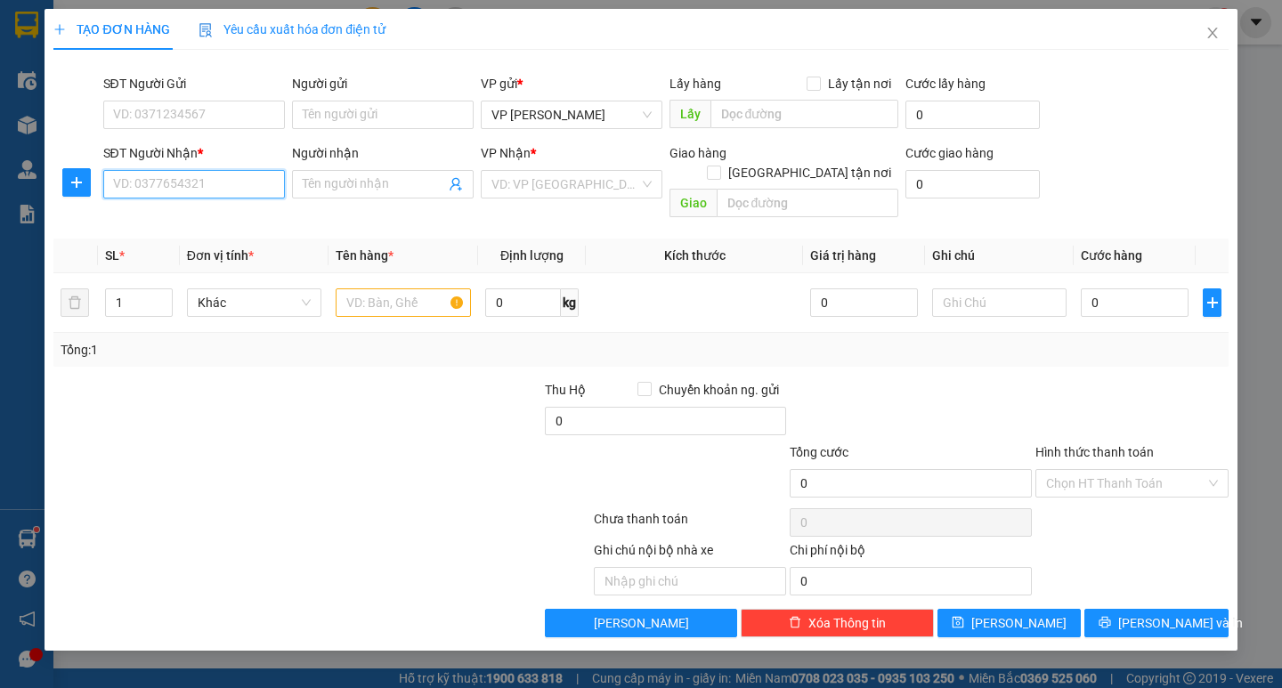
click at [217, 188] on input "SĐT Người Nhận *" at bounding box center [194, 184] width 182 height 28
type input "0916970146"
click at [522, 186] on input "search" at bounding box center [566, 184] width 148 height 27
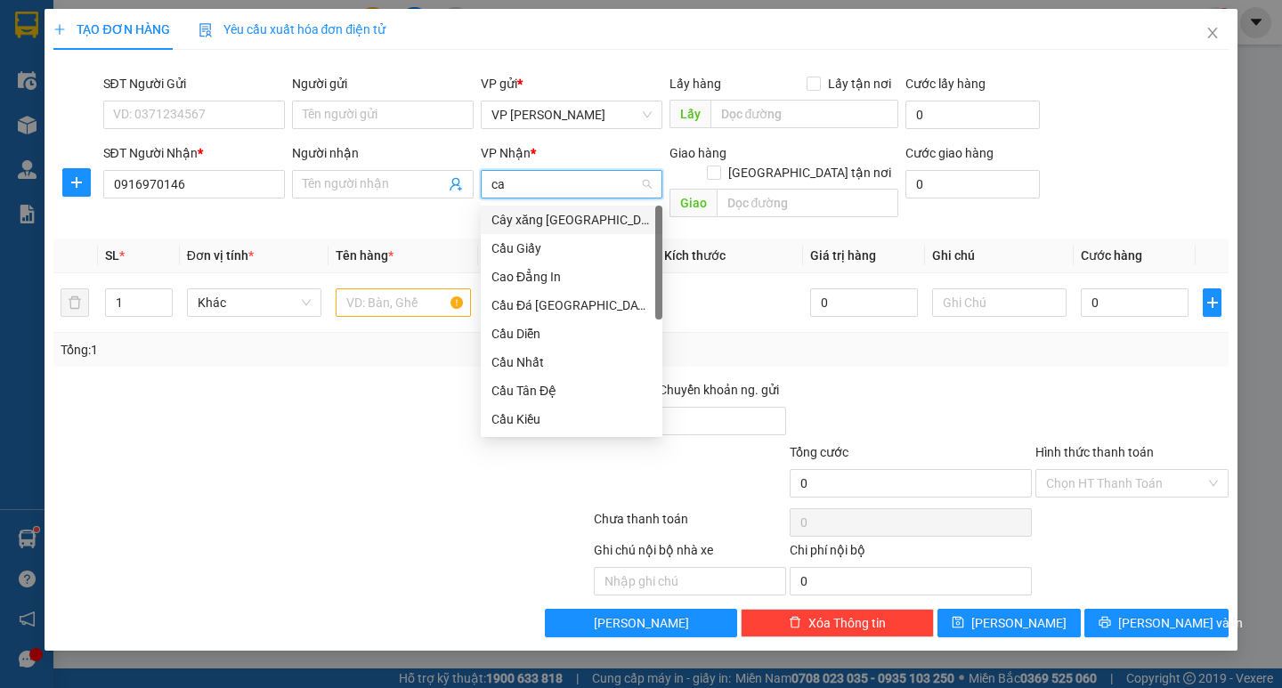
type input "cay"
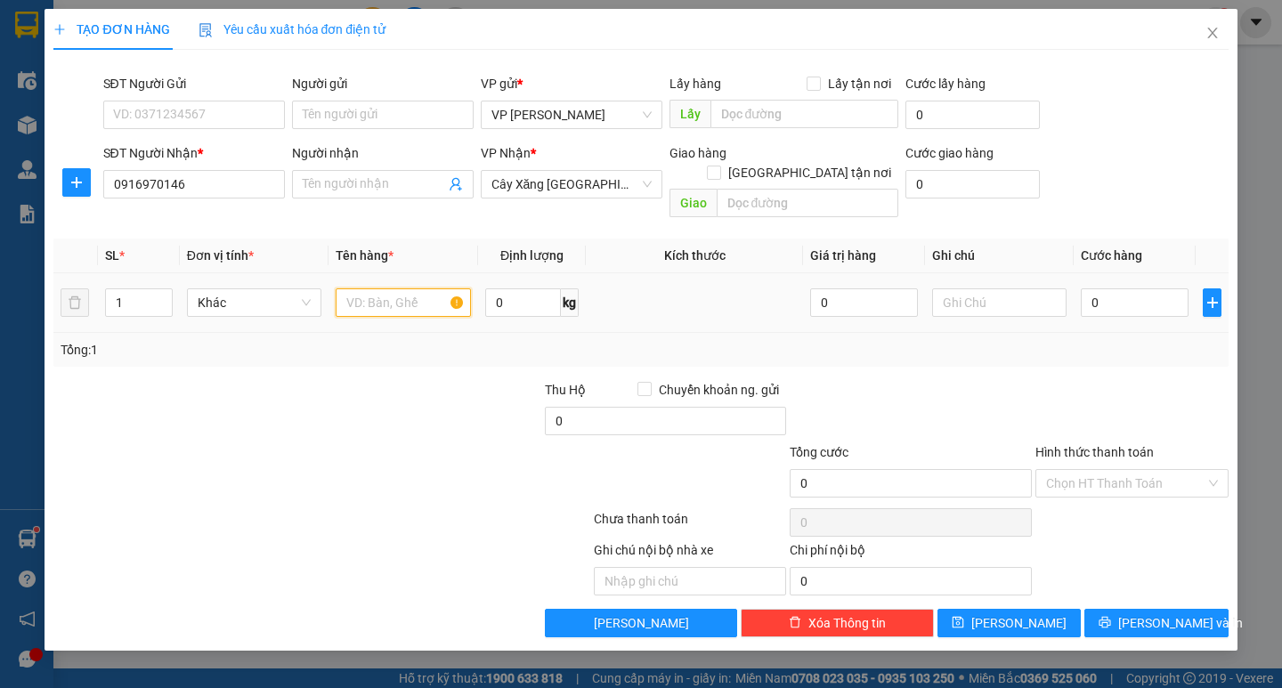
click at [404, 295] on input "text" at bounding box center [403, 303] width 134 height 28
type input "1 hộp đen"
click at [1106, 289] on input "0" at bounding box center [1135, 303] width 108 height 28
click at [1091, 289] on input "0" at bounding box center [1135, 303] width 108 height 28
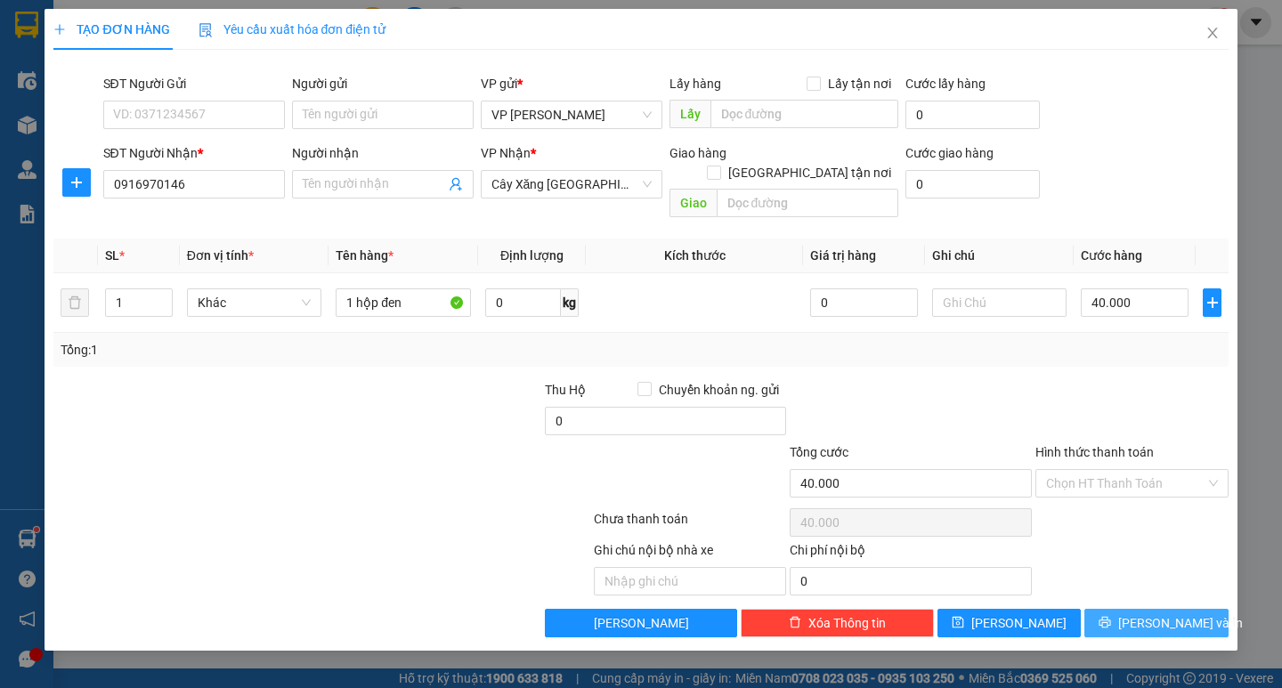
click at [1161, 614] on span "[PERSON_NAME] và In" at bounding box center [1181, 624] width 125 height 20
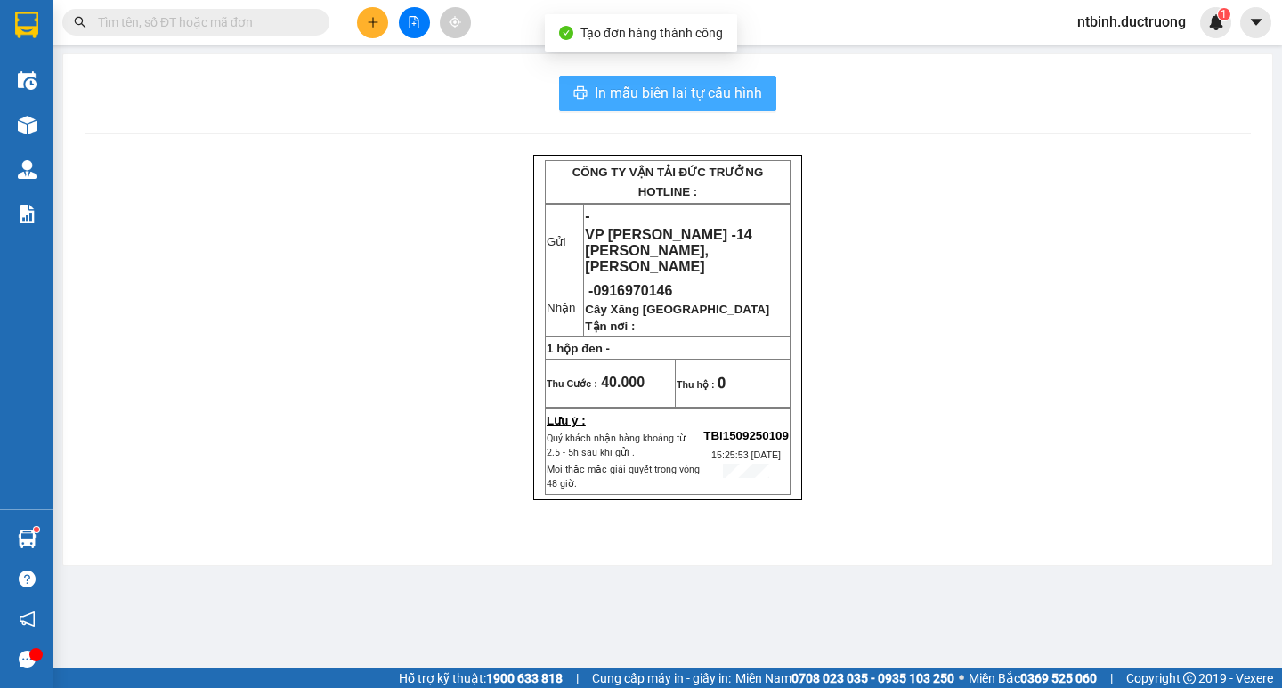
click at [688, 100] on span "In mẫu biên lai tự cấu hình" at bounding box center [678, 93] width 167 height 22
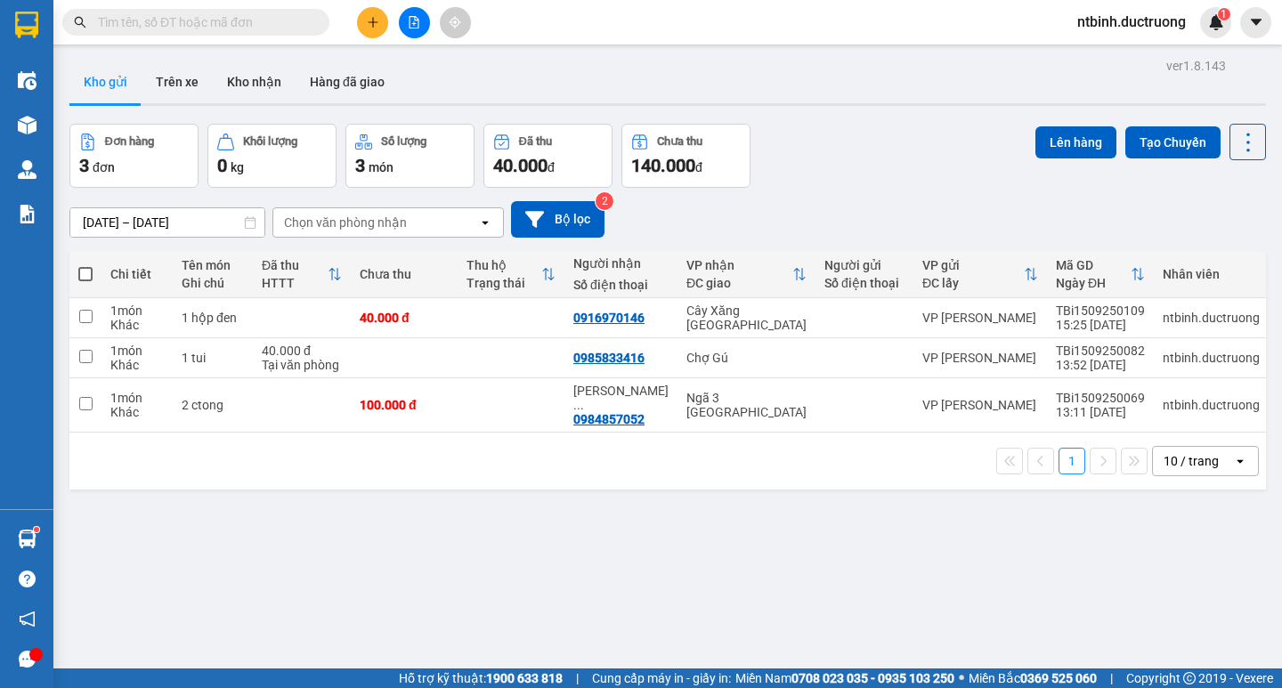
click at [380, 28] on button at bounding box center [372, 22] width 31 height 31
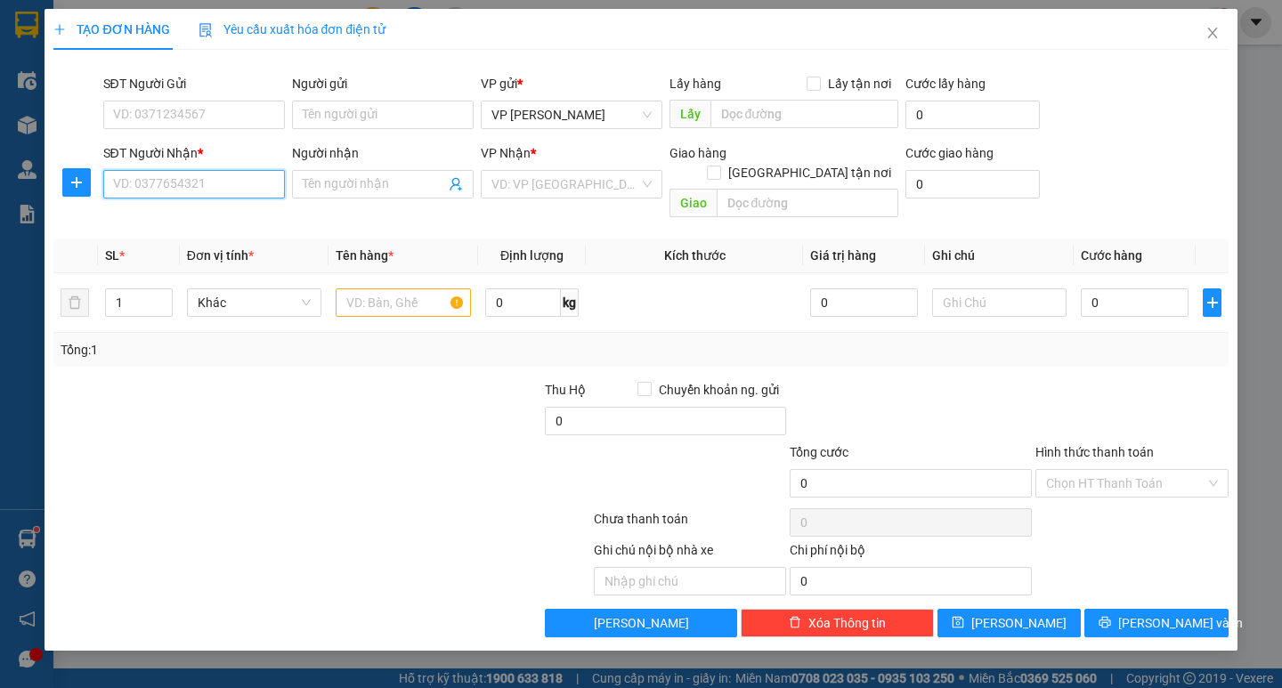
click at [198, 185] on input "SĐT Người Nhận *" at bounding box center [194, 184] width 182 height 28
click at [157, 116] on input "SĐT Người Gửi" at bounding box center [194, 115] width 182 height 28
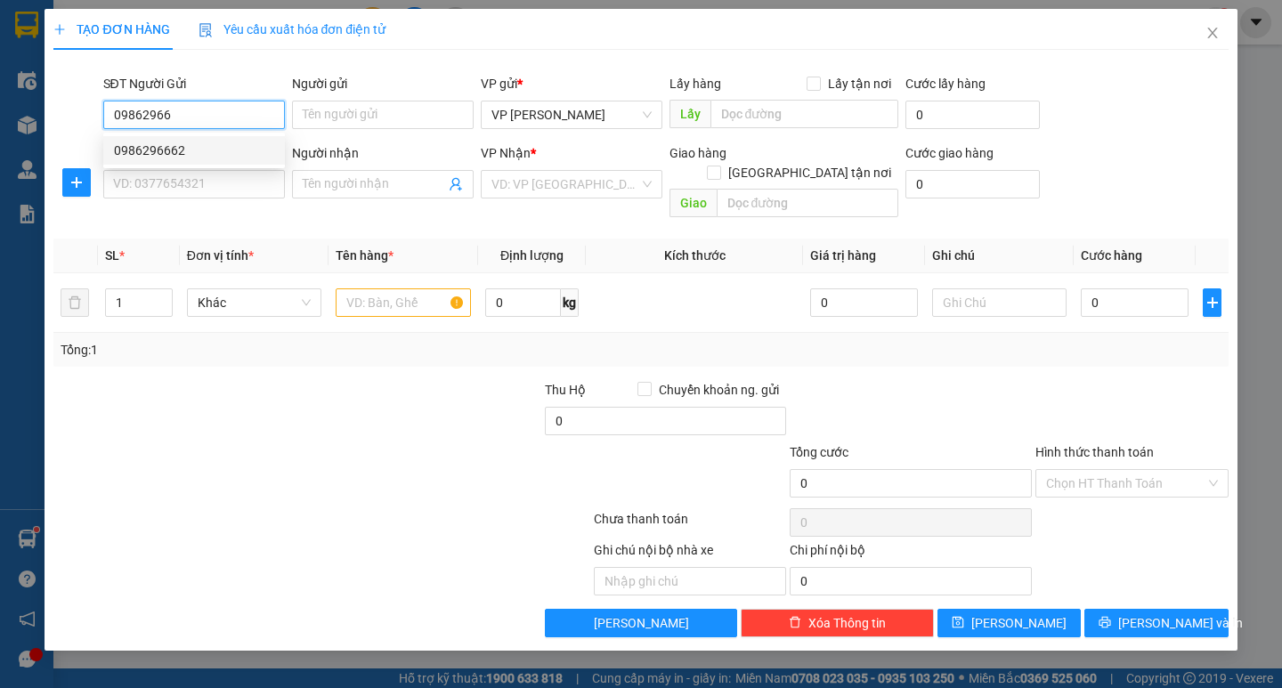
click at [189, 142] on div "0986296662" at bounding box center [194, 150] width 182 height 28
type input "0986296662"
click at [190, 189] on input "SĐT Người Nhận *" at bounding box center [194, 184] width 182 height 28
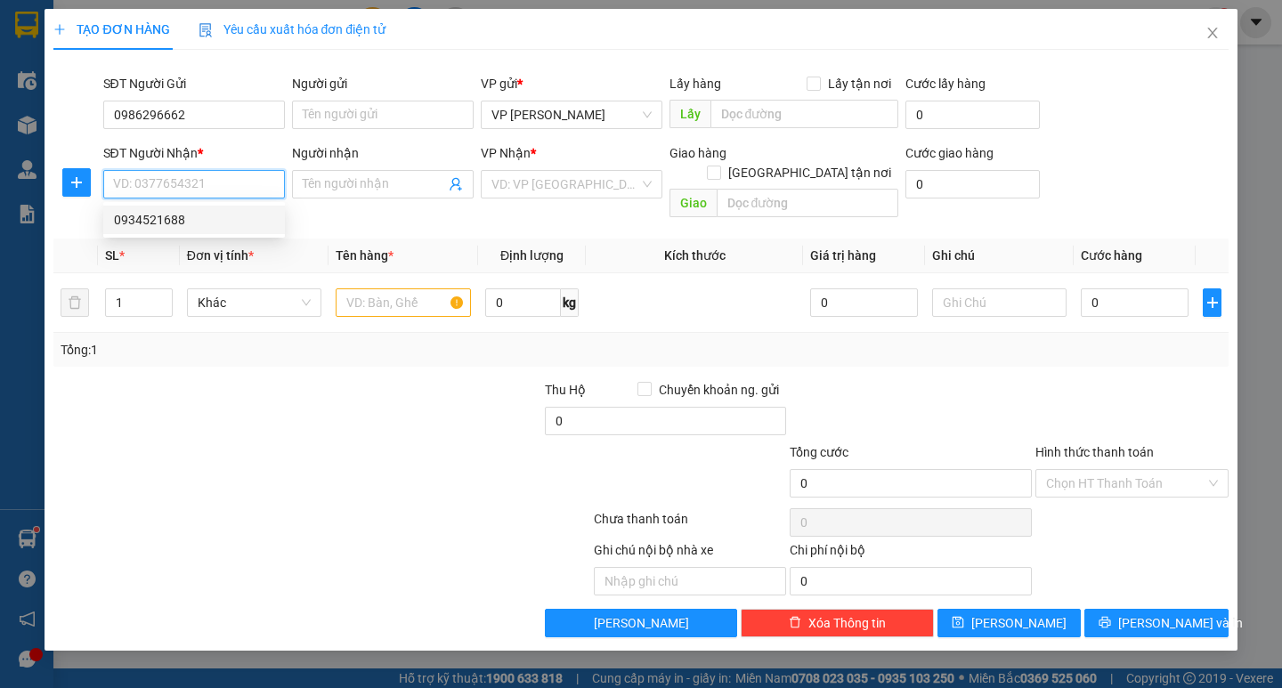
click at [226, 210] on div "0934521688" at bounding box center [194, 220] width 160 height 20
type input "0934521688"
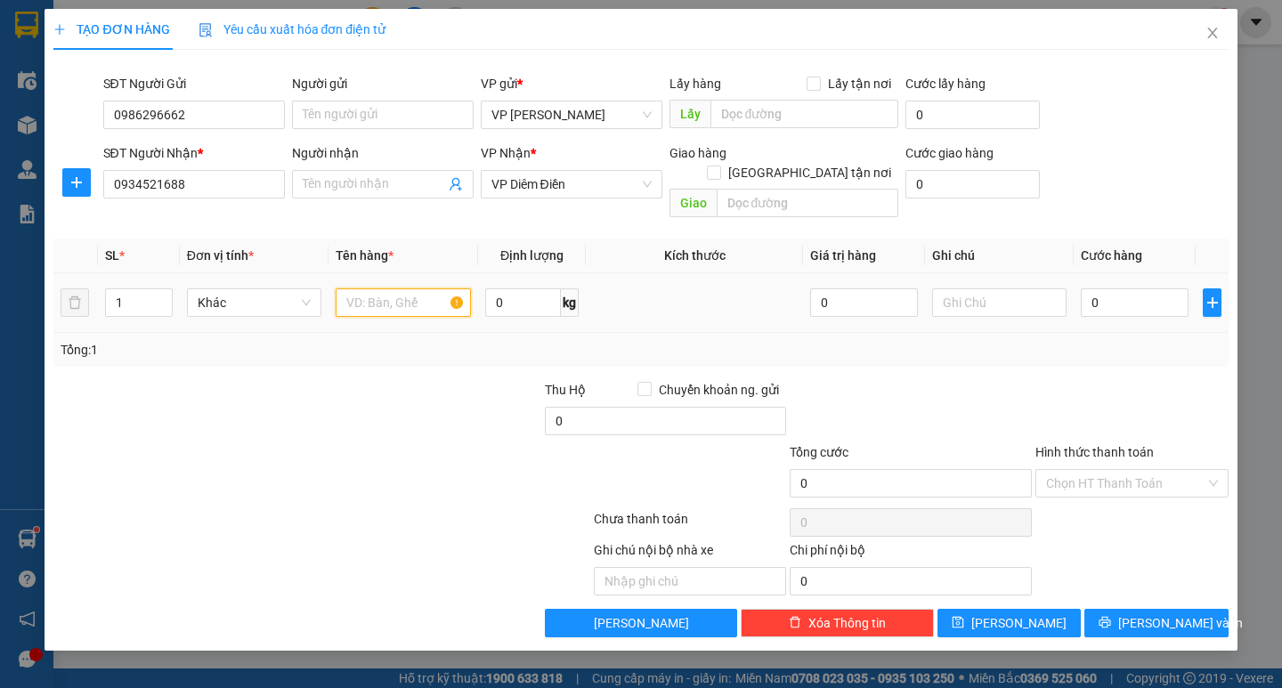
click at [429, 289] on input "text" at bounding box center [403, 303] width 134 height 28
type input "1 hộp"
click at [1105, 294] on input "0" at bounding box center [1135, 303] width 108 height 28
click at [1100, 293] on input "0" at bounding box center [1135, 303] width 108 height 28
click at [1095, 292] on input "0" at bounding box center [1135, 303] width 108 height 28
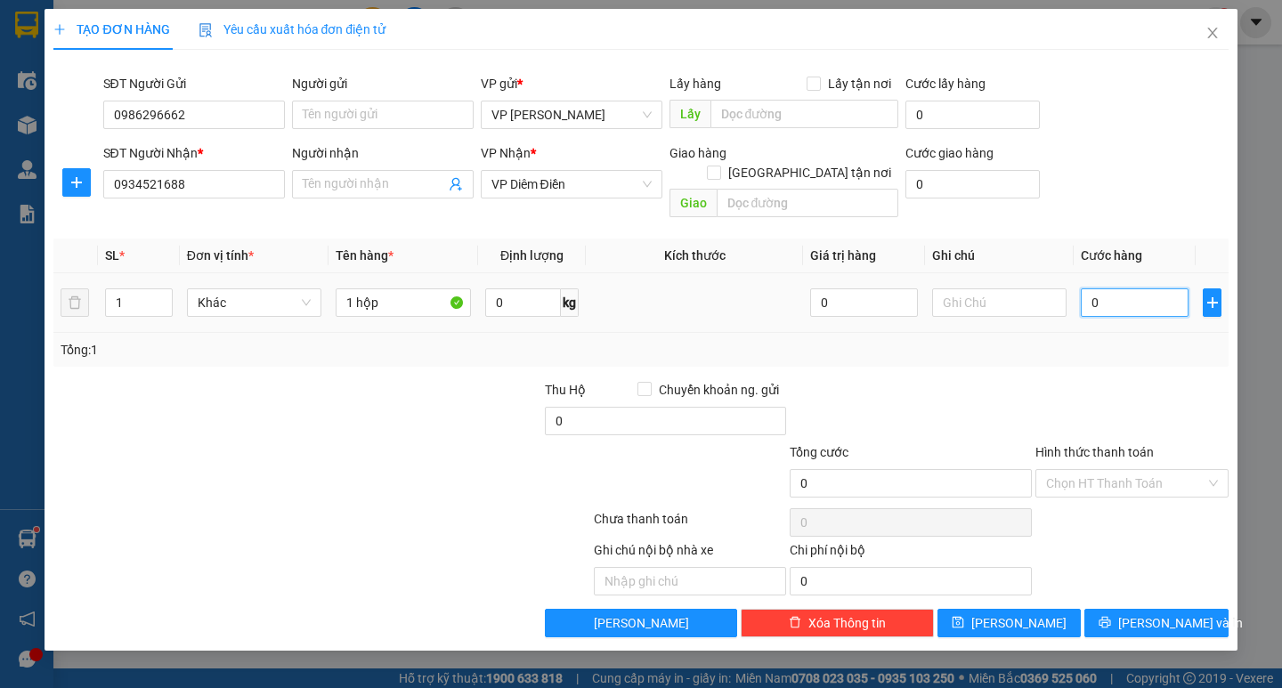
type input "50"
drag, startPoint x: 1092, startPoint y: 310, endPoint x: 1119, endPoint y: 412, distance: 106.1
click at [1094, 326] on div "SL * Đơn vị tính * Tên hàng * Định lượng Kích thước Giá trị hàng Ghi chú Cước h…" at bounding box center [640, 303] width 1175 height 128
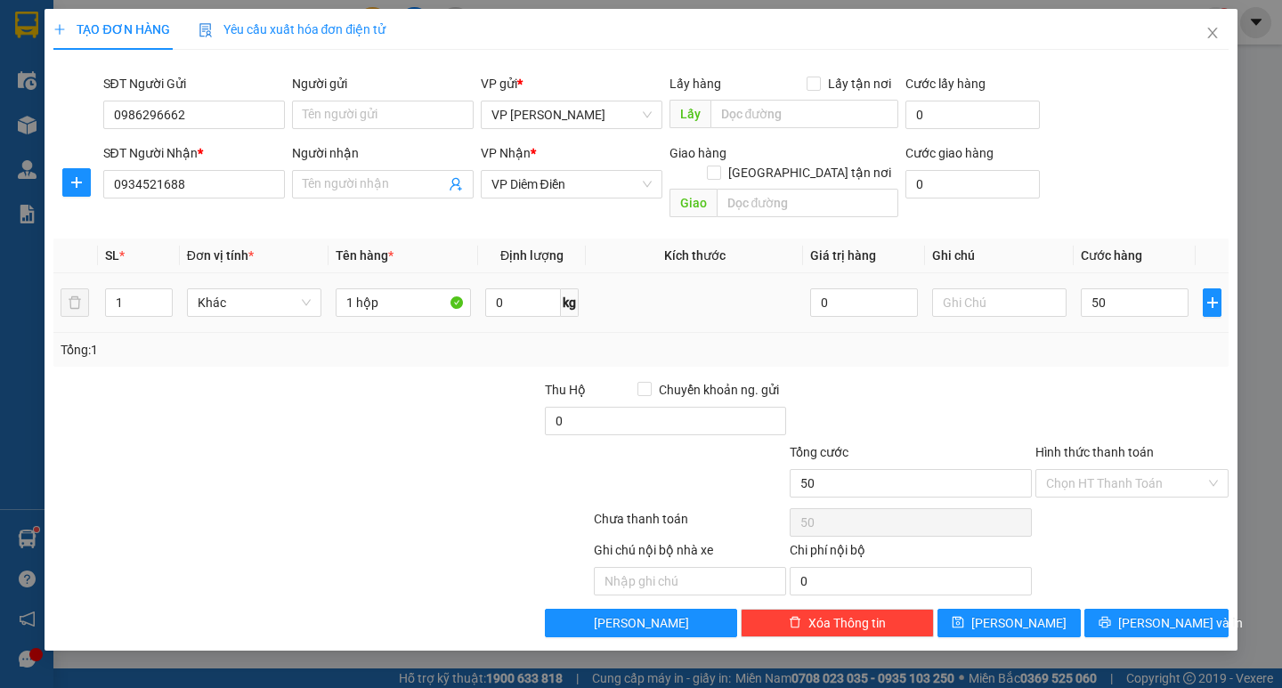
type input "50.000"
click at [1140, 588] on div "Transit Pickup Surcharge Ids Transit Deliver Surcharge Ids Transit Deliver Surc…" at bounding box center [640, 351] width 1175 height 574
click at [1143, 614] on span "[PERSON_NAME] và In" at bounding box center [1181, 624] width 125 height 20
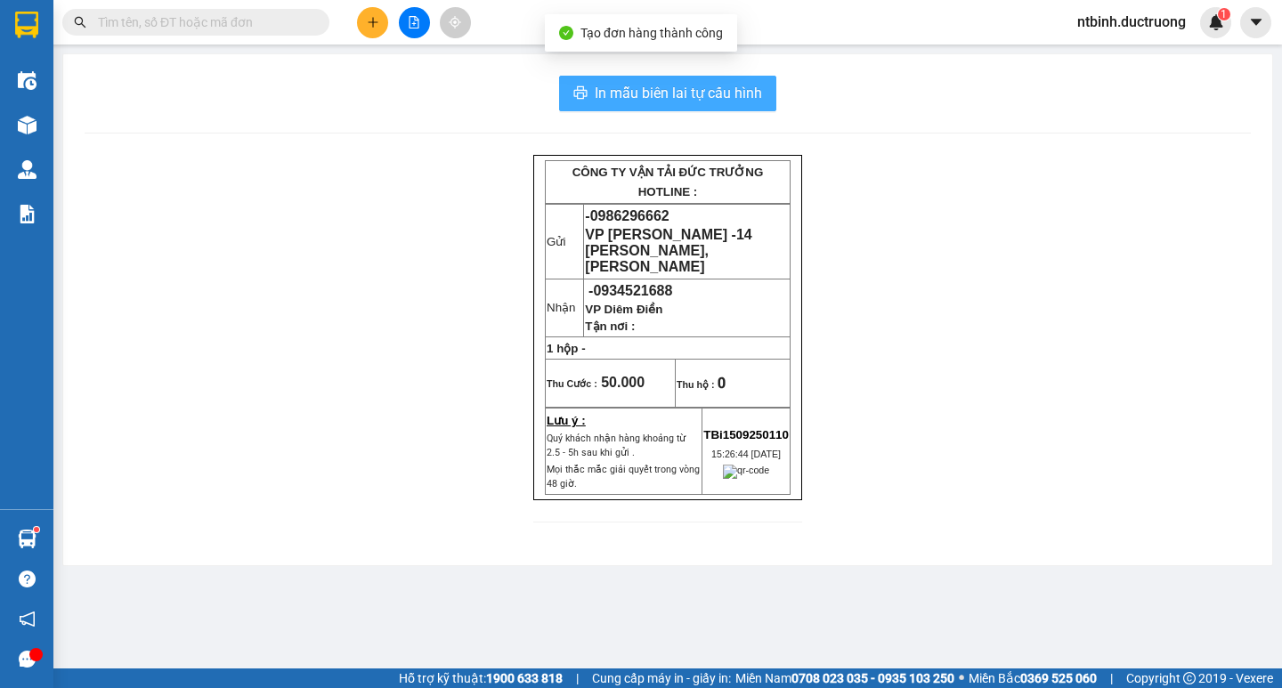
click at [723, 103] on span "In mẫu biên lai tự cấu hình" at bounding box center [678, 93] width 167 height 22
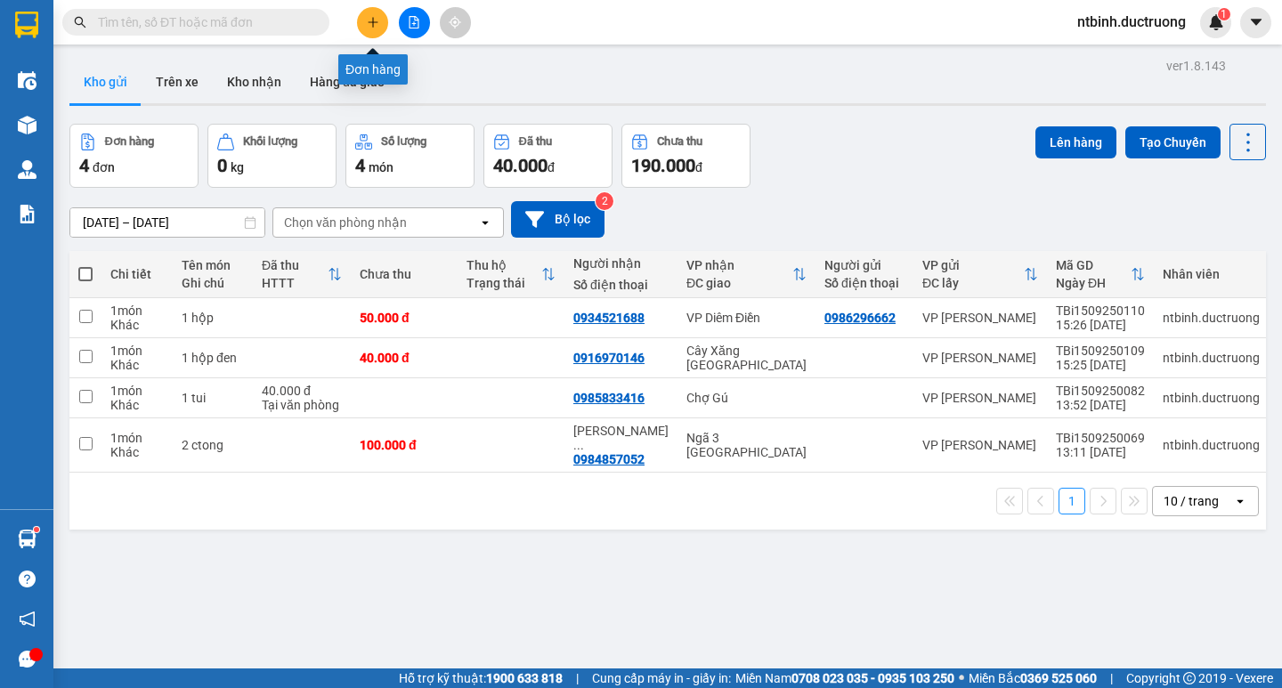
click at [378, 29] on button at bounding box center [372, 22] width 31 height 31
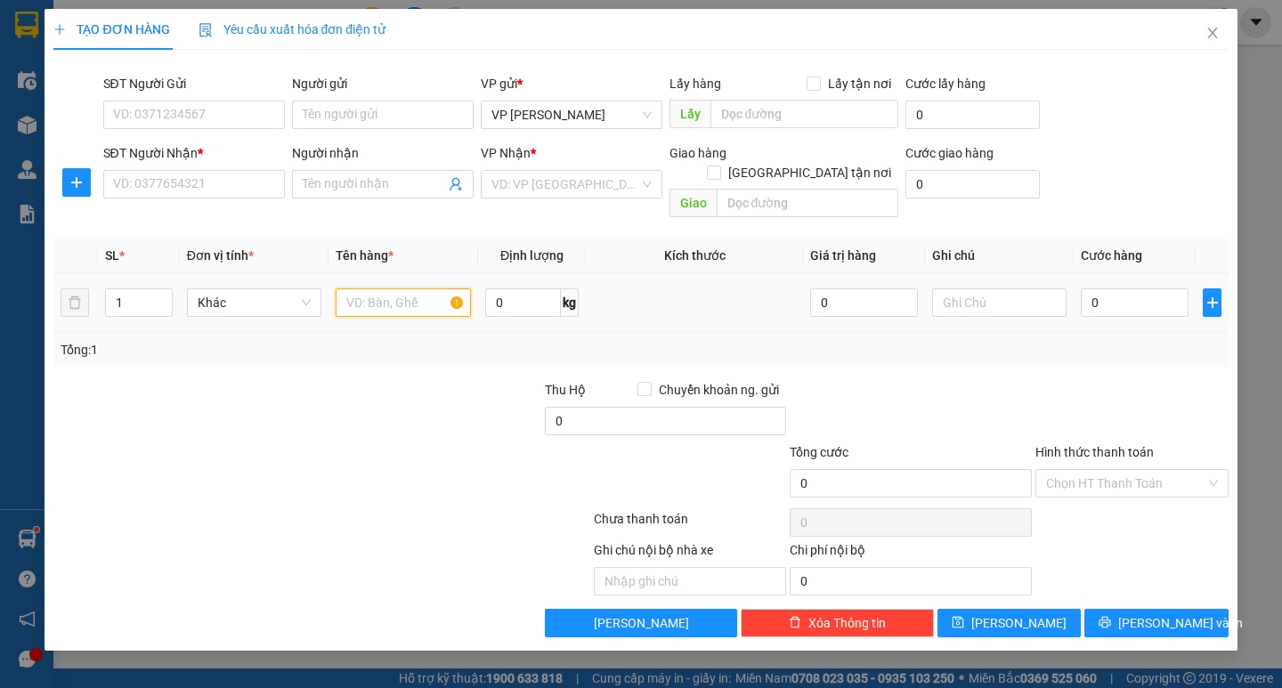
click at [362, 289] on input "text" at bounding box center [403, 303] width 134 height 28
type input "2 cato"
click at [393, 189] on input "Người nhận" at bounding box center [374, 185] width 142 height 20
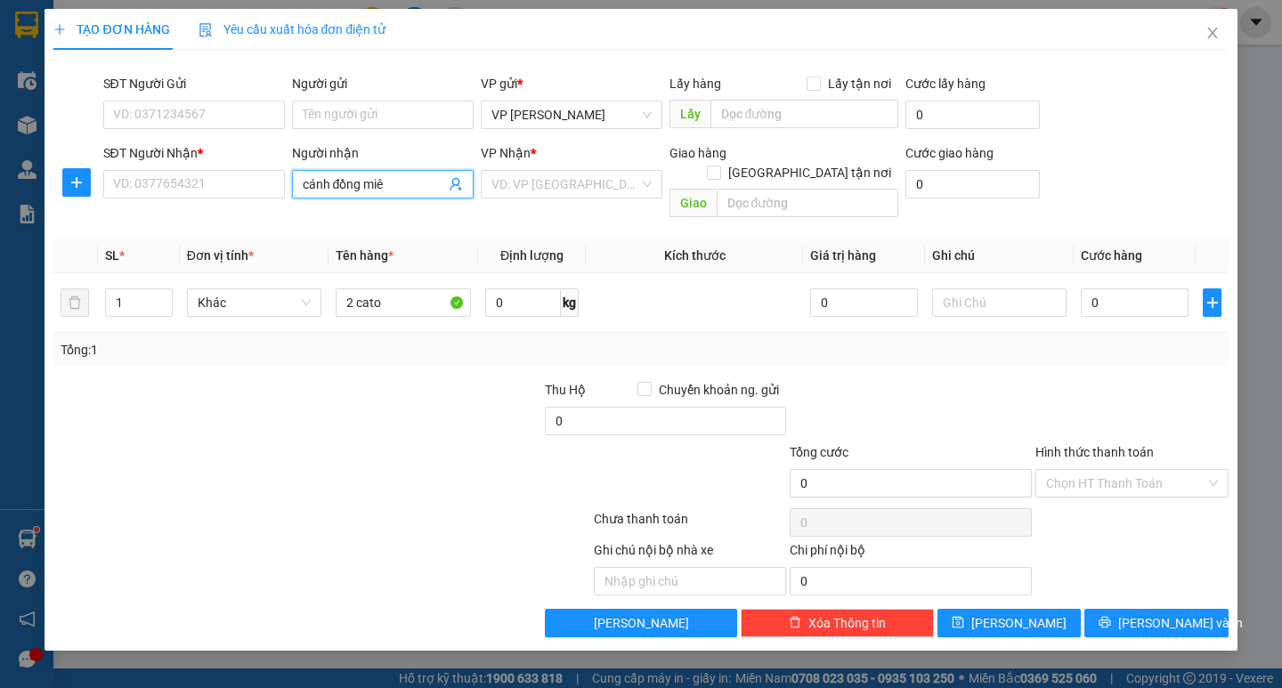
type input "cánh đồng miêu"
click at [403, 227] on div "cánh đồng miêu - 0352120345" at bounding box center [387, 220] width 168 height 20
type input "0352120345"
type input "cánh đồng miêu"
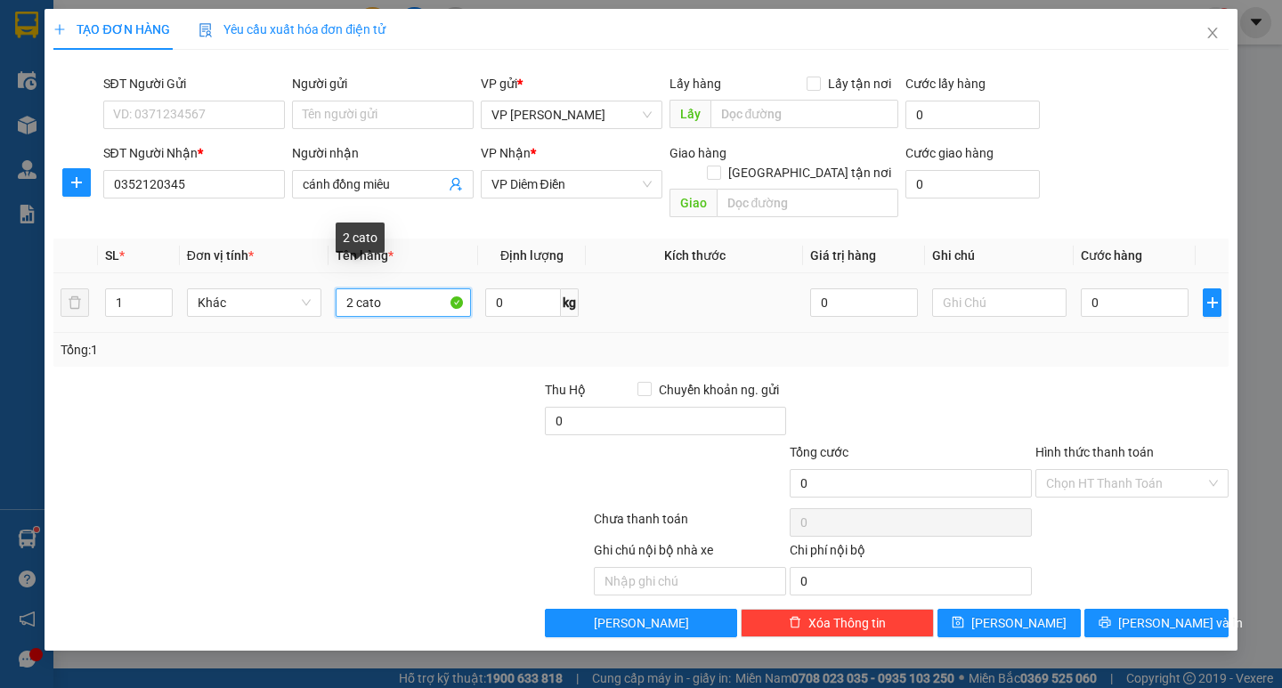
click at [411, 296] on input "2 cato" at bounding box center [403, 303] width 134 height 28
type input "2 bao"
click at [1114, 289] on input "0" at bounding box center [1135, 303] width 108 height 28
click at [1089, 292] on input "0" at bounding box center [1135, 303] width 108 height 28
click at [1086, 340] on div "Tổng: 1" at bounding box center [641, 350] width 1160 height 20
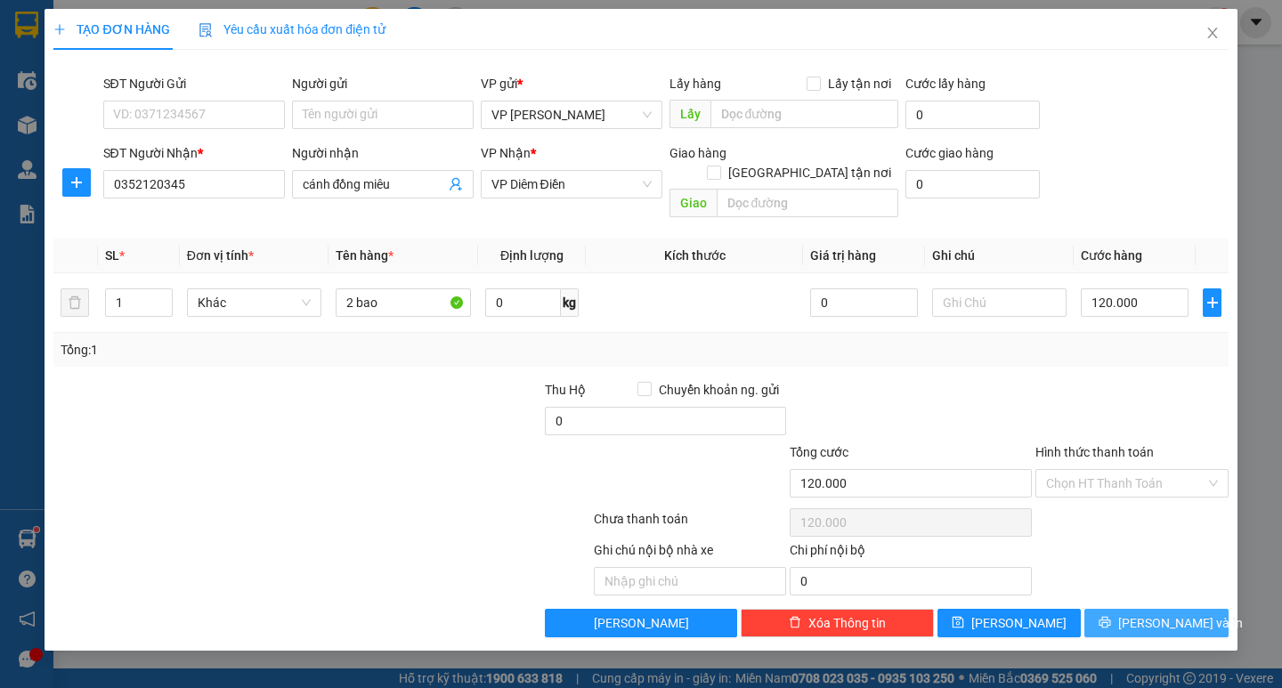
click at [1144, 614] on span "[PERSON_NAME] và In" at bounding box center [1181, 624] width 125 height 20
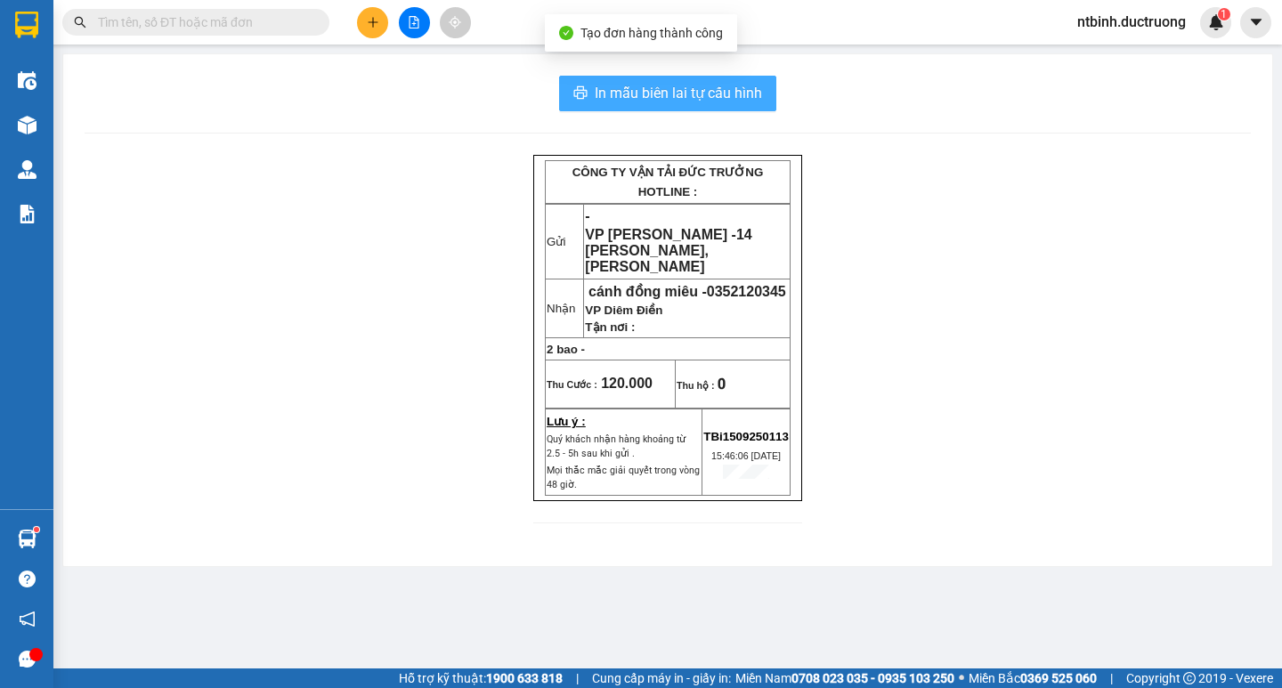
click at [599, 94] on span "In mẫu biên lai tự cấu hình" at bounding box center [678, 93] width 167 height 22
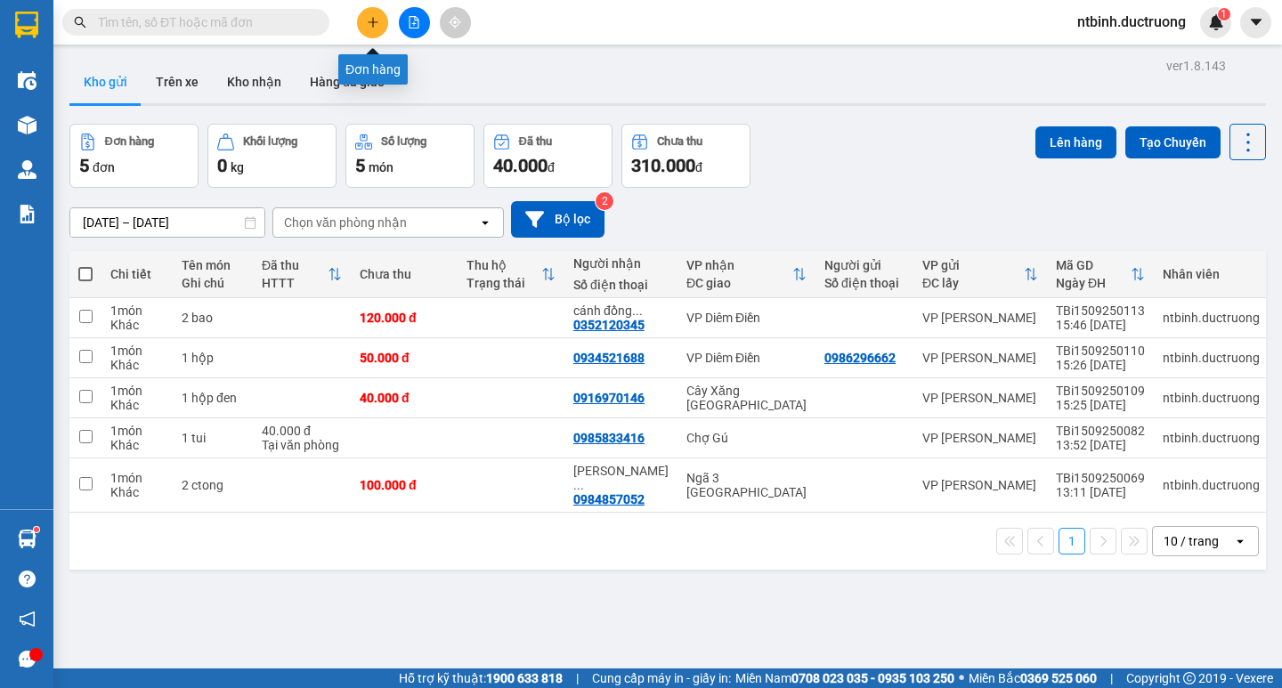
click at [377, 20] on icon "plus" at bounding box center [373, 22] width 12 height 12
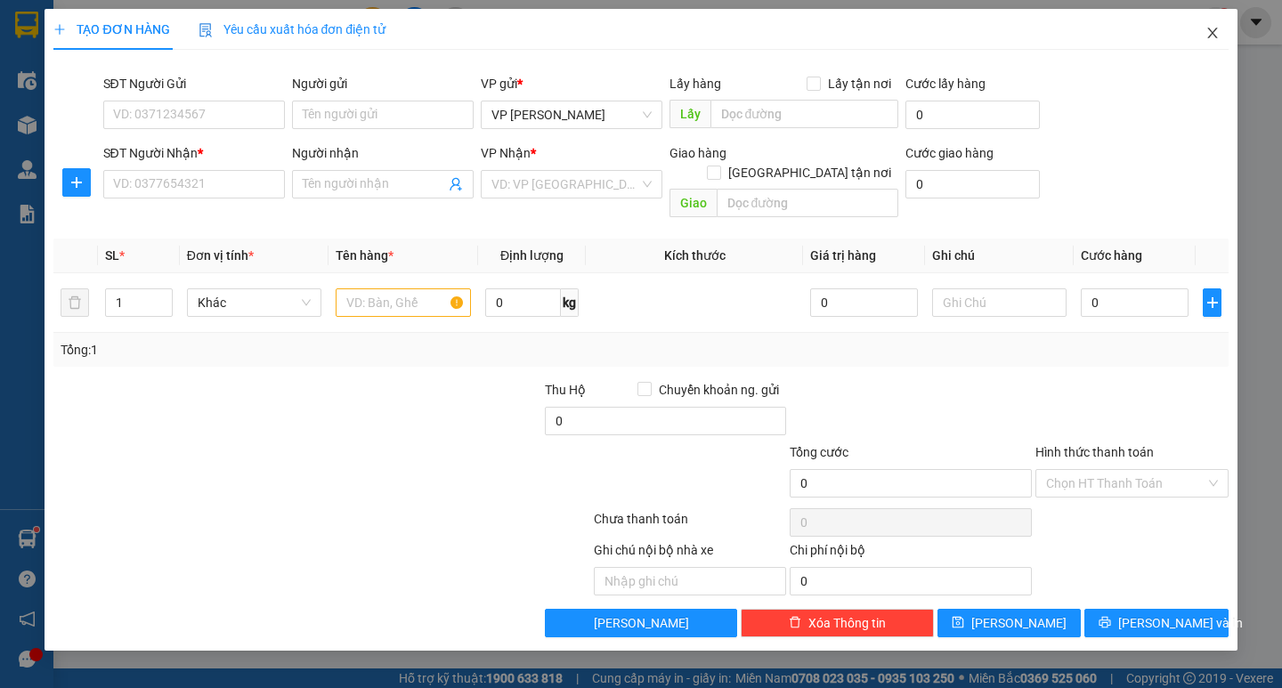
click at [1208, 39] on icon "close" at bounding box center [1213, 33] width 14 height 14
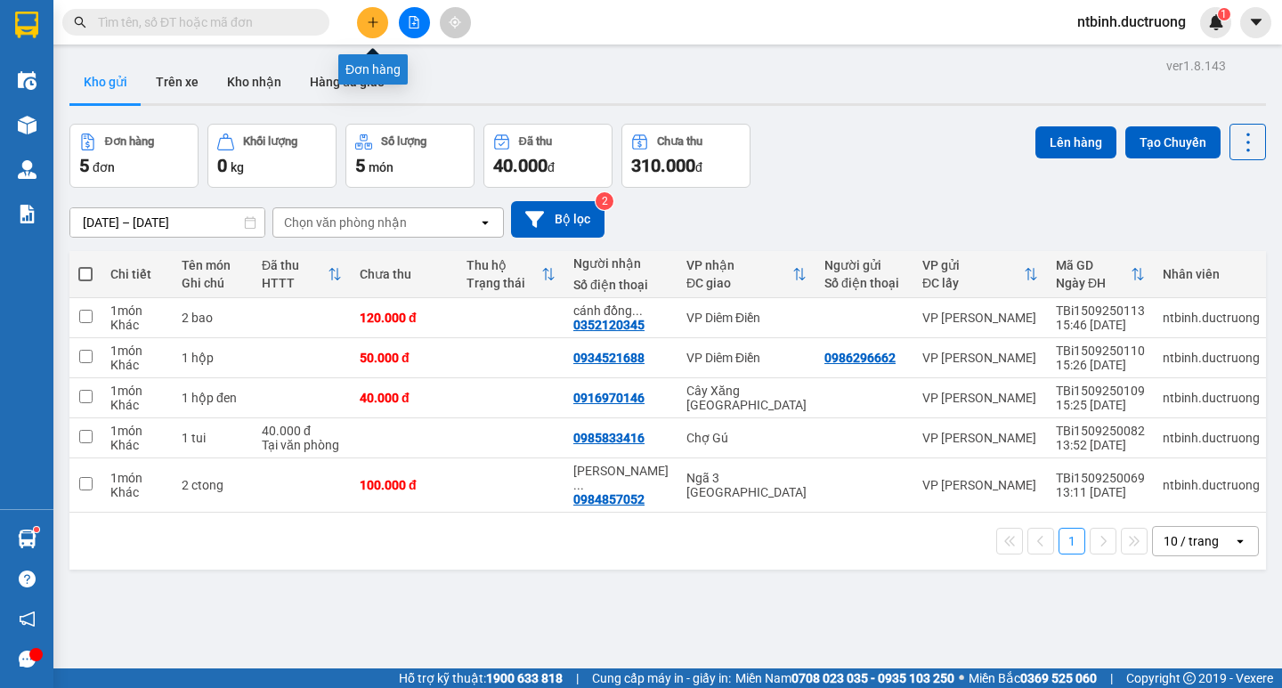
click at [373, 26] on icon "plus" at bounding box center [372, 22] width 1 height 10
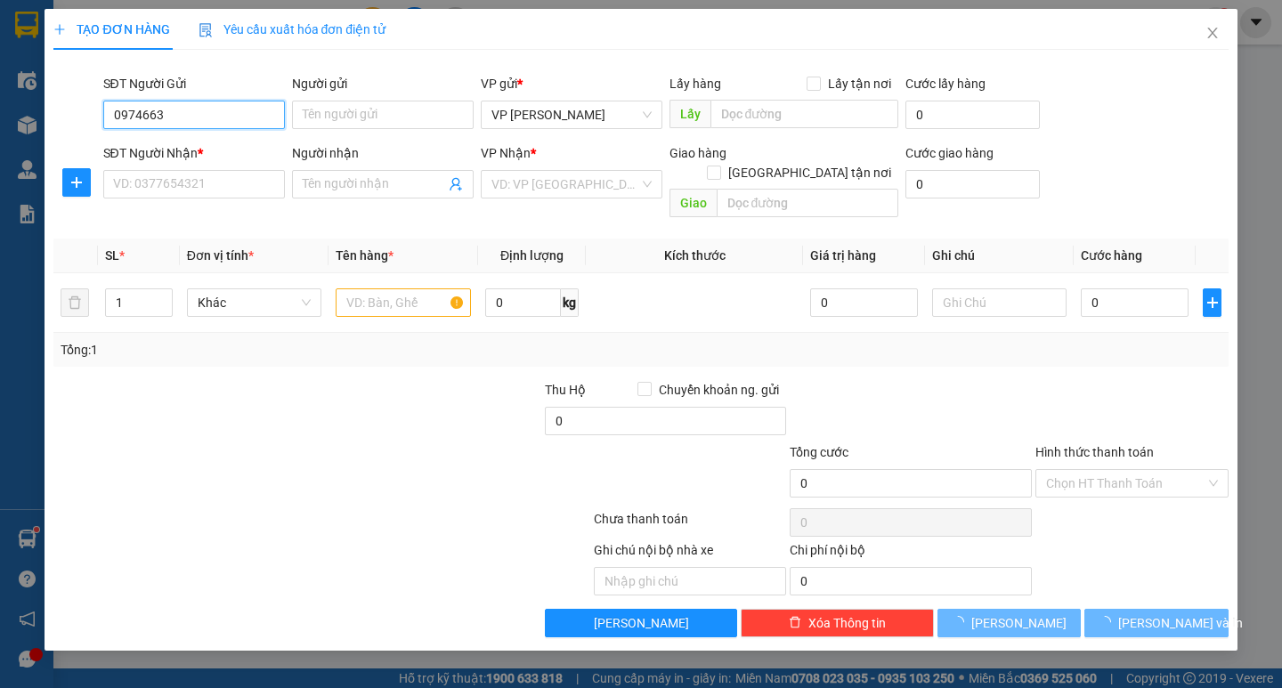
type input "0974663"
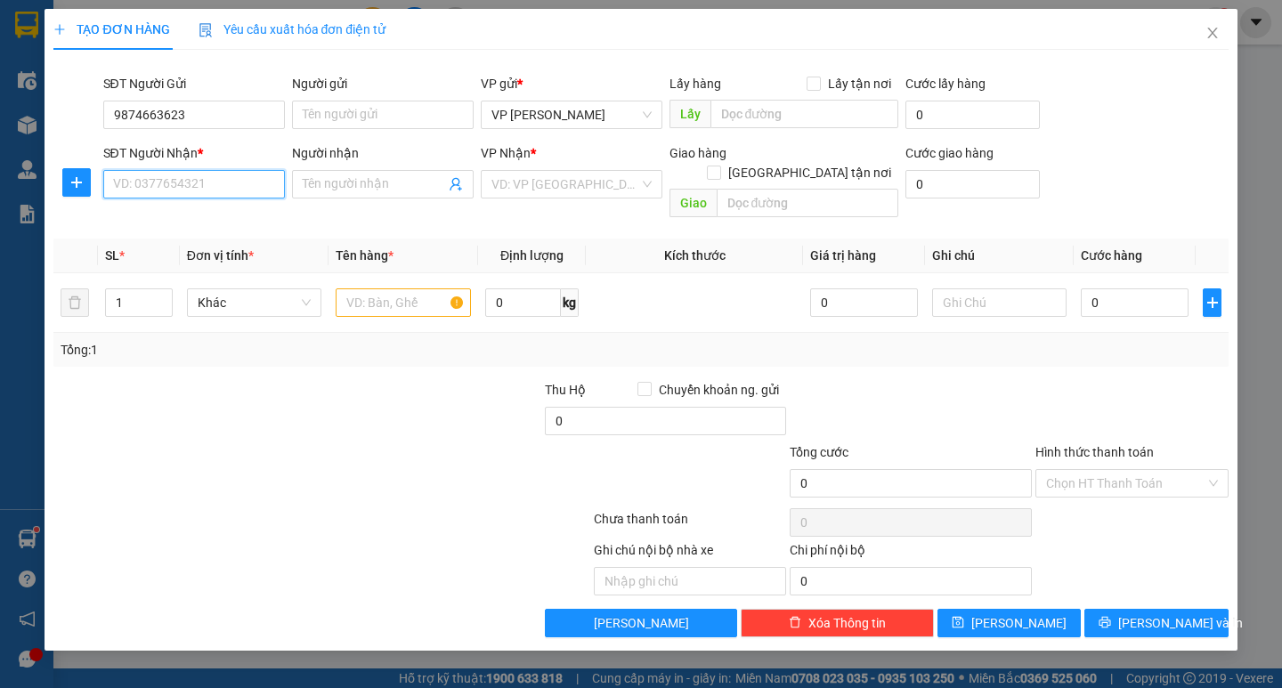
click at [187, 188] on input "SĐT Người Nhận *" at bounding box center [194, 184] width 182 height 28
click at [114, 114] on input "9874663623" at bounding box center [194, 115] width 182 height 28
click at [213, 108] on input "09874663623" at bounding box center [194, 115] width 182 height 28
click at [136, 119] on input "09874663623" at bounding box center [194, 115] width 182 height 28
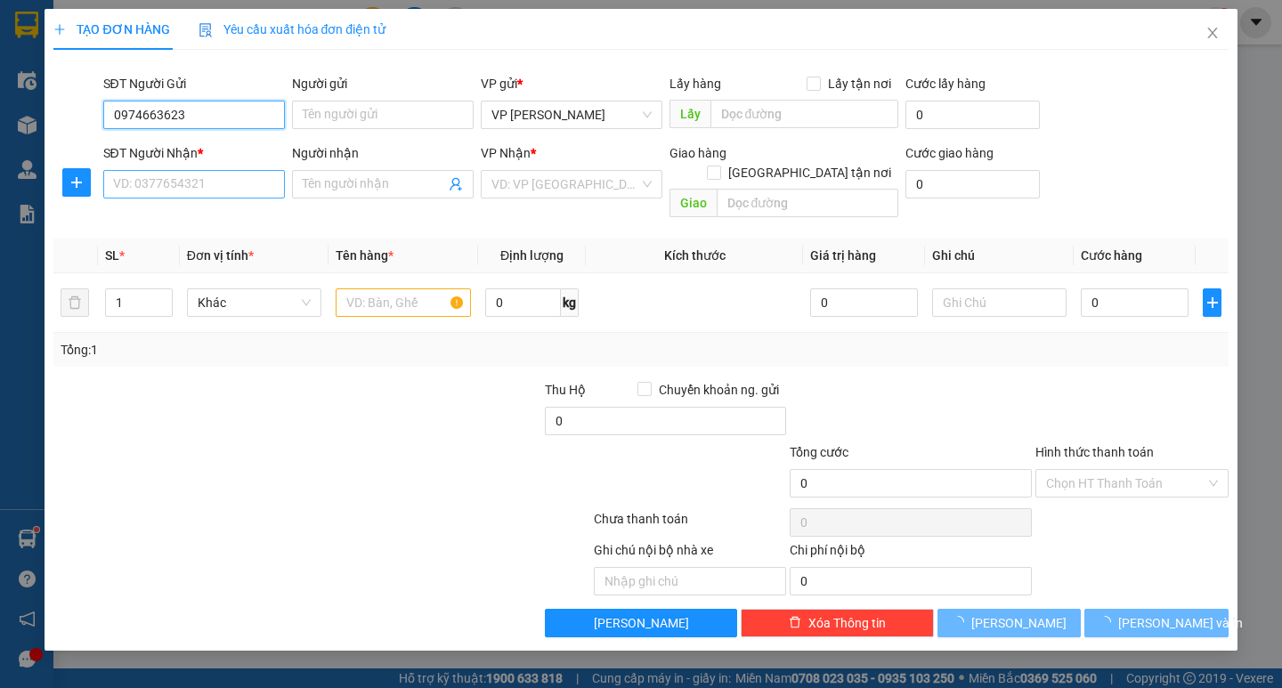
type input "0974663623"
click at [167, 183] on input "SĐT Người Nhận *" at bounding box center [194, 184] width 182 height 28
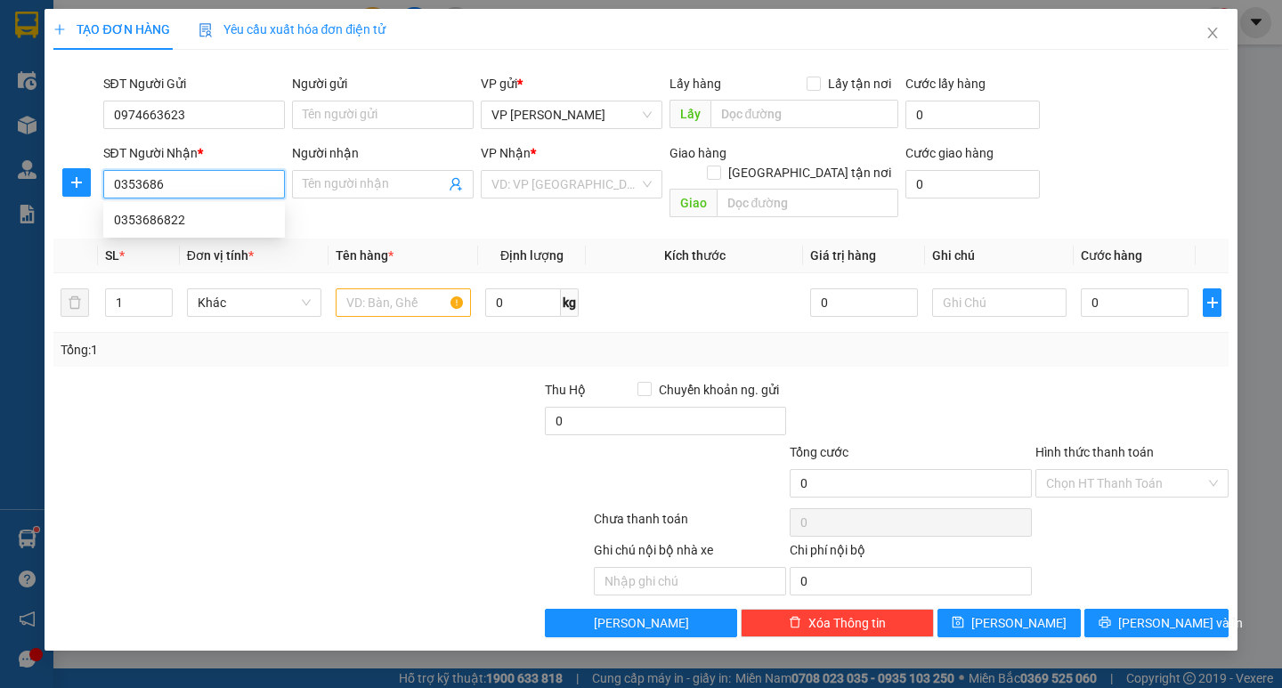
click at [224, 214] on div "0353686822" at bounding box center [194, 220] width 160 height 20
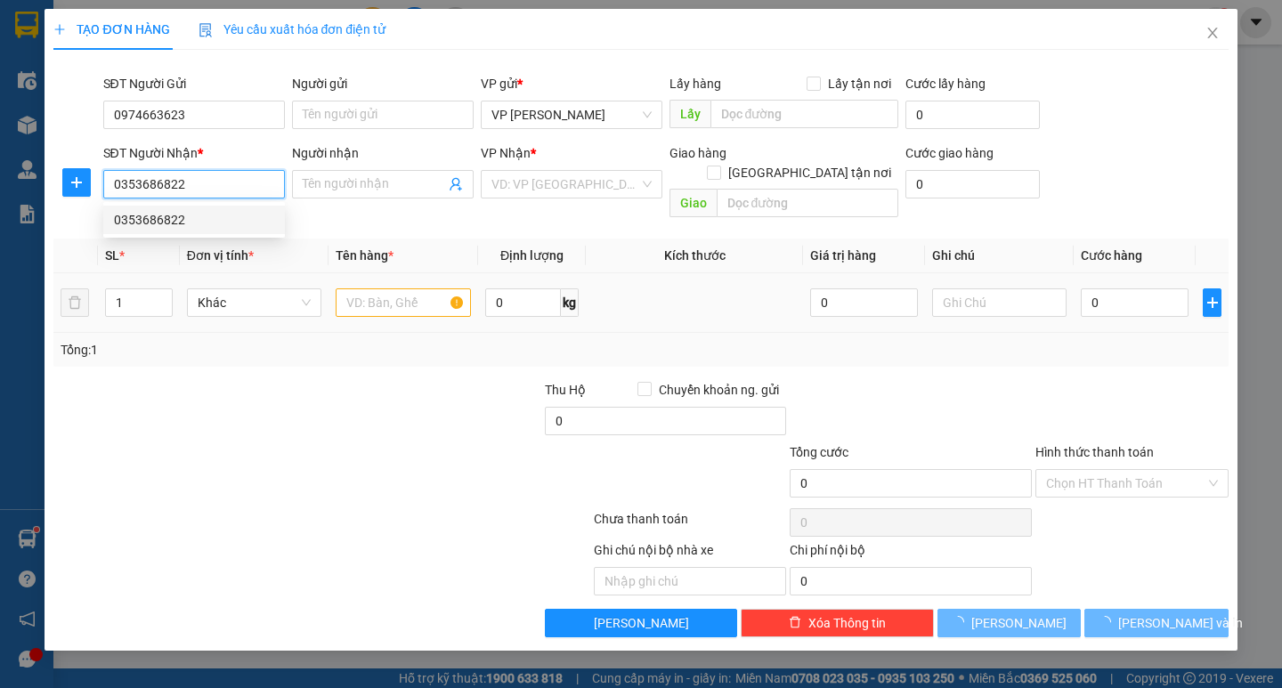
type input "0353686822"
click at [419, 289] on input "text" at bounding box center [403, 303] width 134 height 28
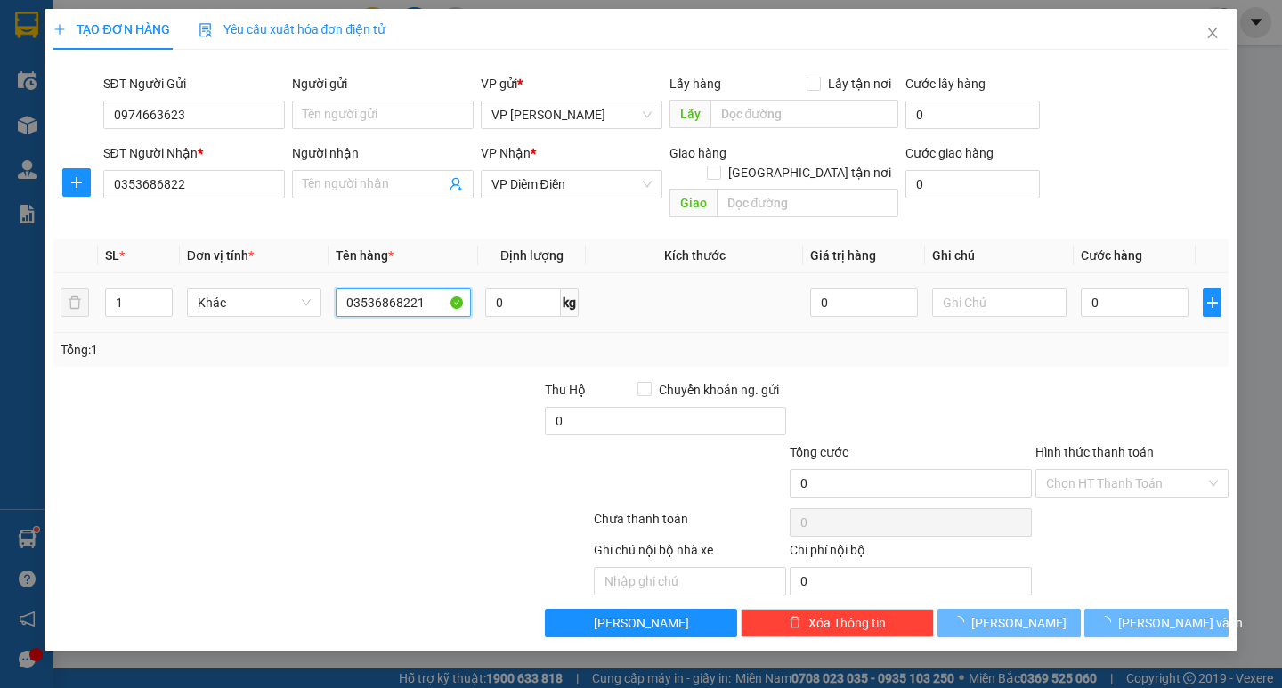
type input "03536868221"
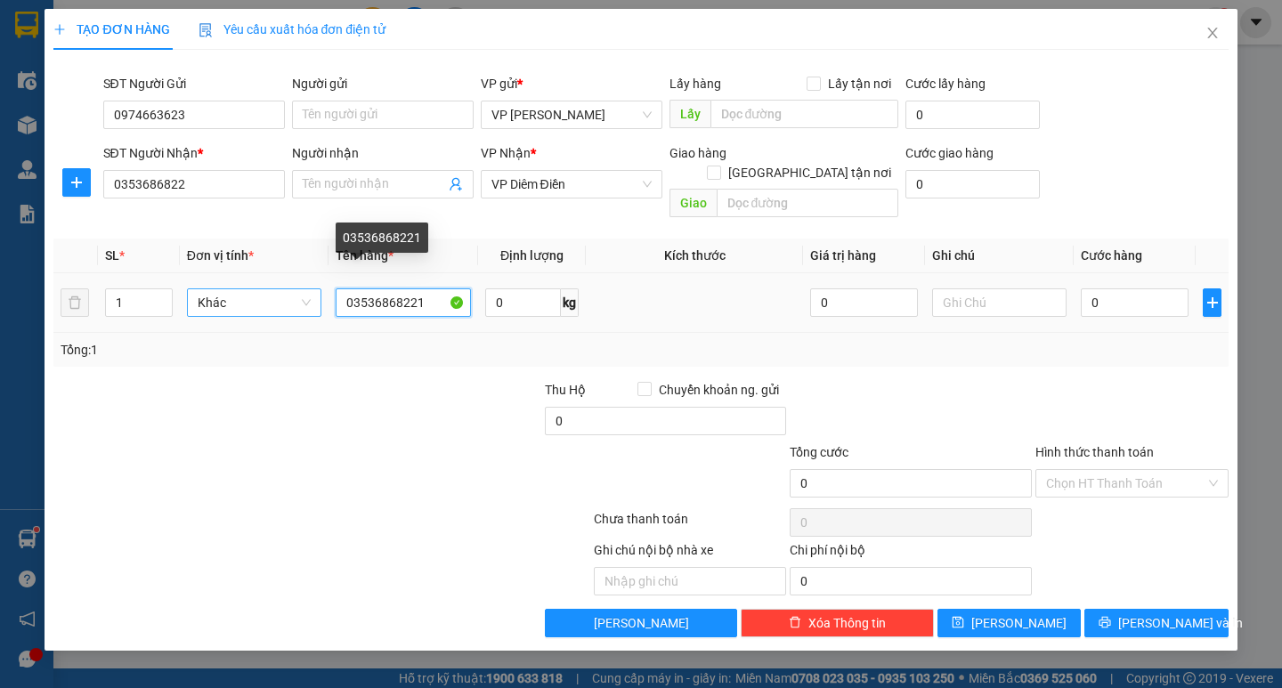
drag, startPoint x: 419, startPoint y: 285, endPoint x: 276, endPoint y: 271, distance: 143.2
click at [276, 273] on tr "1 Khác 03536868221 0 kg 0 0" at bounding box center [640, 303] width 1175 height 60
type input "1 hộp đen"
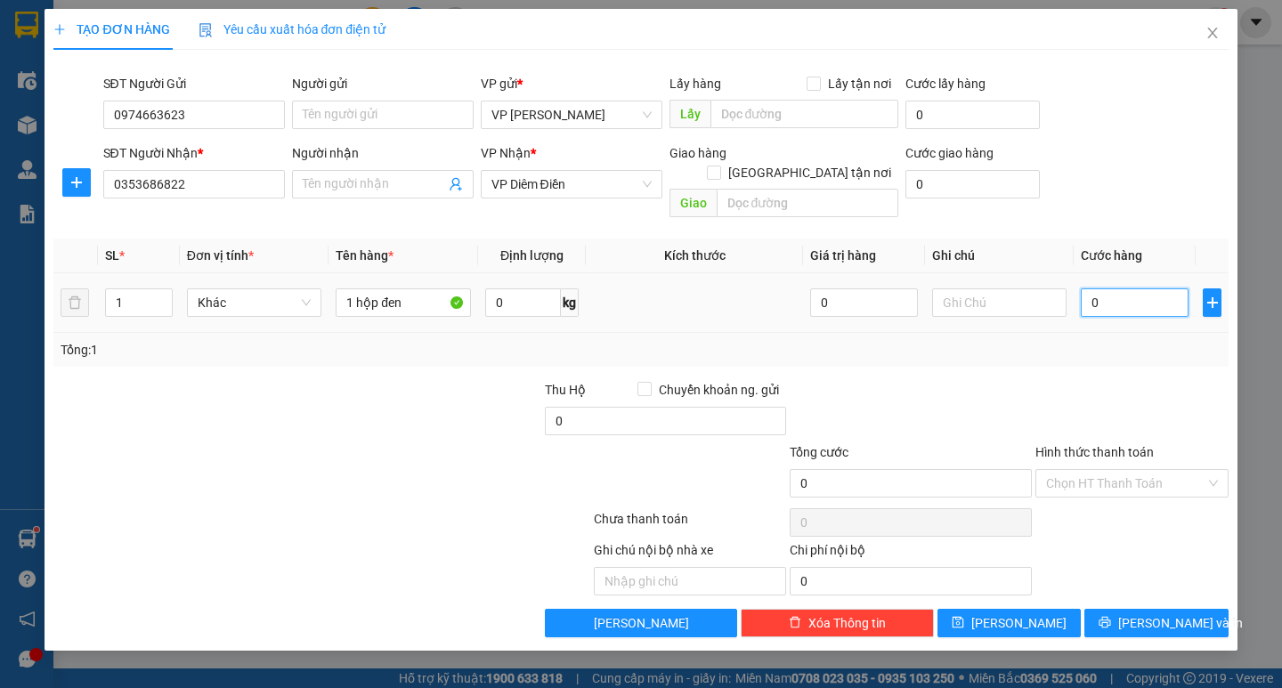
drag, startPoint x: 1115, startPoint y: 284, endPoint x: 1104, endPoint y: 284, distance: 10.7
click at [1114, 289] on input "0" at bounding box center [1135, 303] width 108 height 28
click at [1093, 289] on input "0" at bounding box center [1135, 303] width 108 height 28
click at [1093, 333] on div "Tổng: 1" at bounding box center [640, 350] width 1175 height 34
drag, startPoint x: 1159, startPoint y: 622, endPoint x: 1159, endPoint y: 609, distance: 12.5
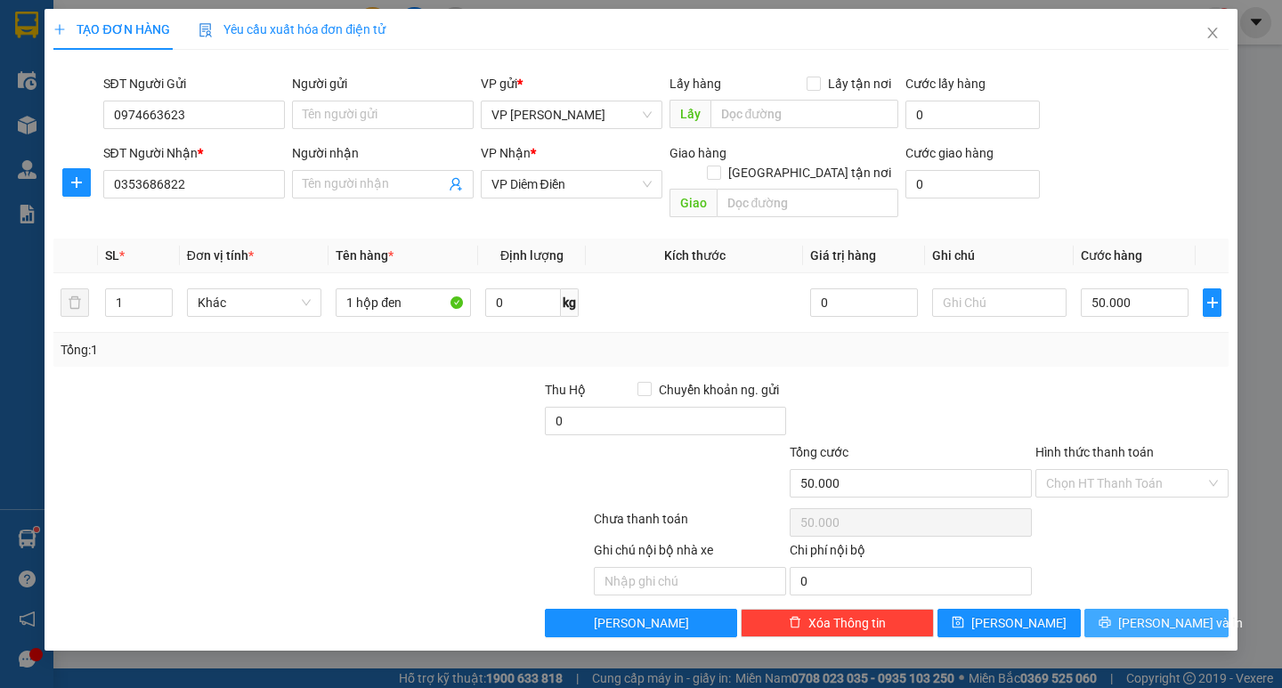
click at [1159, 612] on div "TẠO ĐƠN HÀNG Yêu cầu xuất hóa đơn điện tử Transit Pickup Surcharge Ids Transit …" at bounding box center [641, 330] width 1192 height 642
click at [1159, 614] on span "[PERSON_NAME] và In" at bounding box center [1181, 624] width 125 height 20
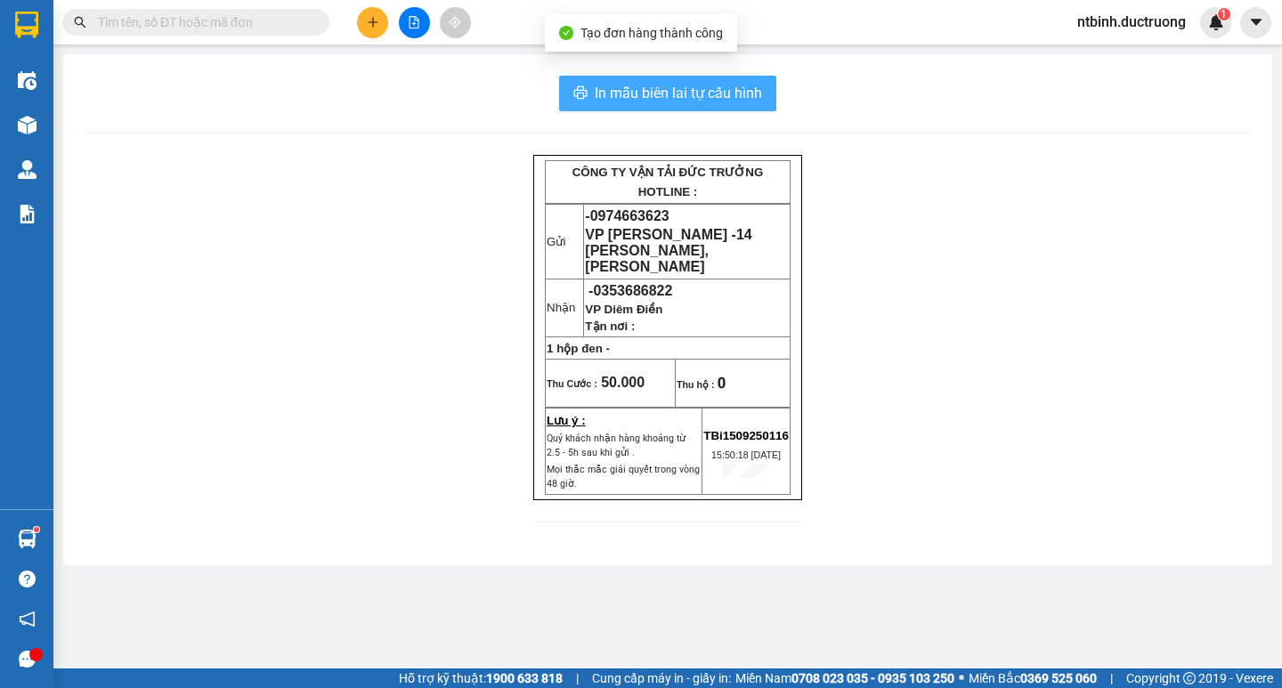
click at [689, 79] on button "In mẫu biên lai tự cấu hình" at bounding box center [667, 94] width 217 height 36
